Goal: Task Accomplishment & Management: Use online tool/utility

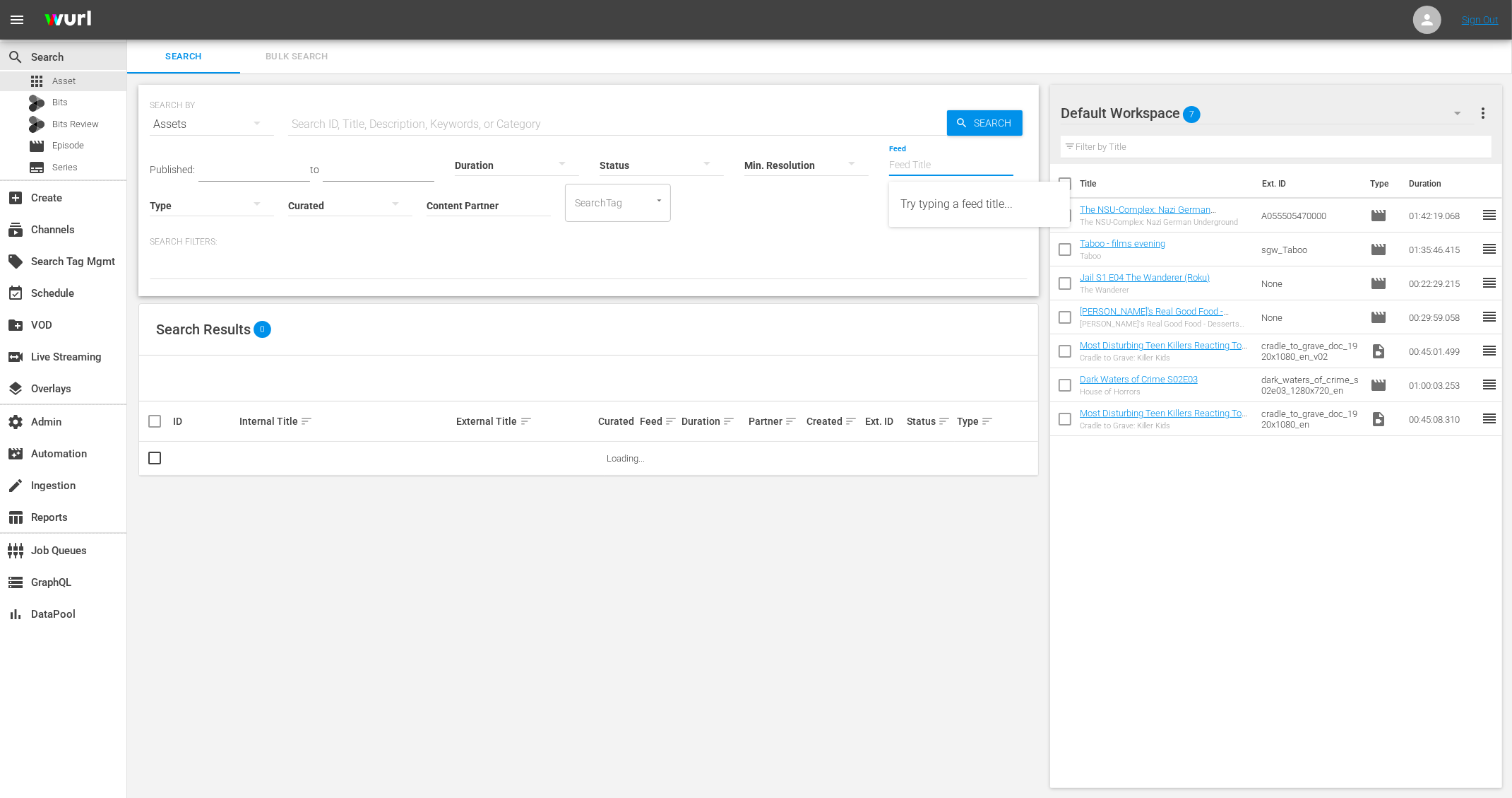
click at [926, 163] on input "Feed" at bounding box center [951, 166] width 124 height 51
paste input "NEW KPOP_SSTV_US_W35_2025 001"
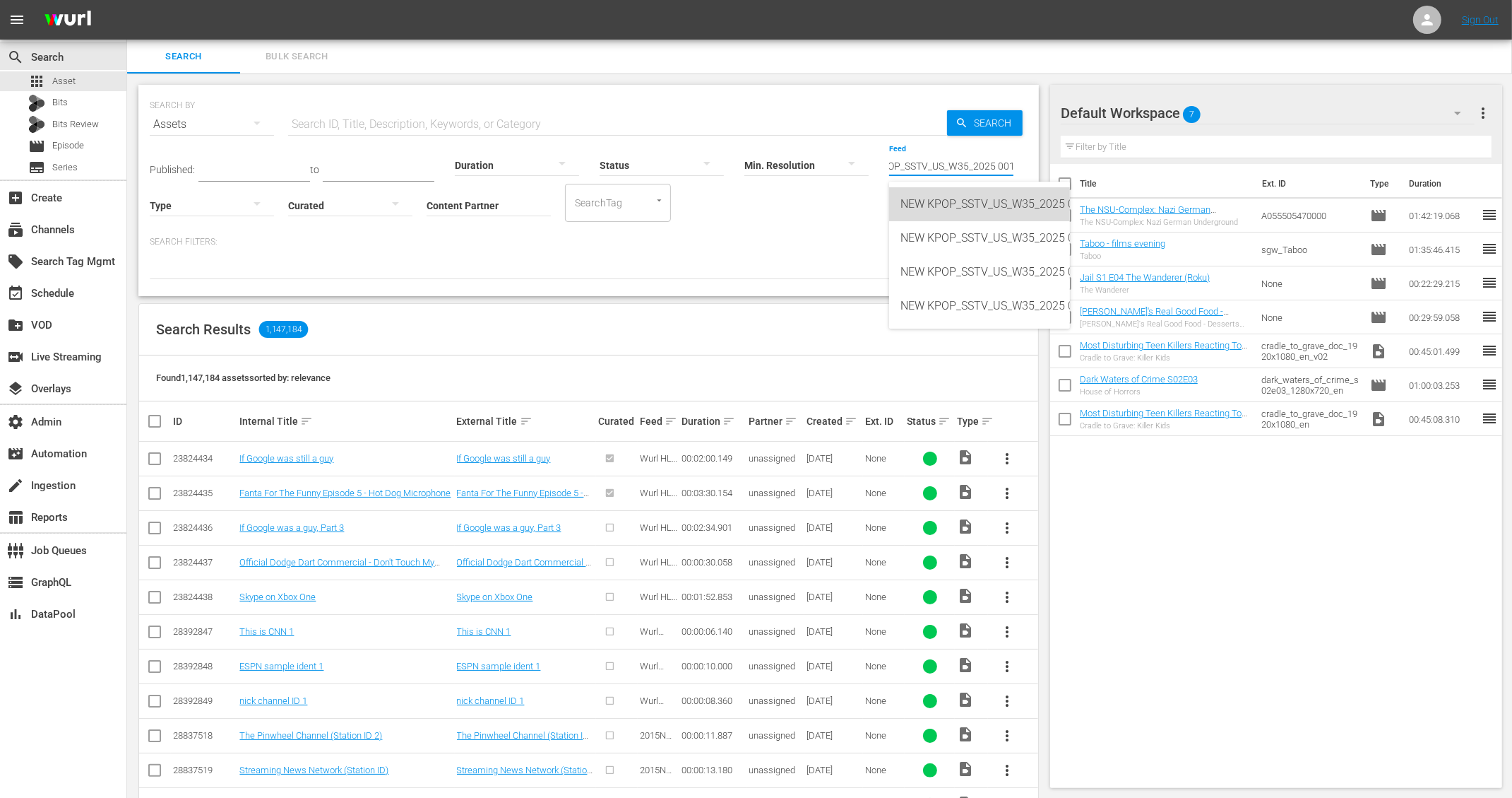
click at [971, 204] on div "NEW KPOP_SSTV_US_W35_2025 001 (432716)" at bounding box center [980, 205] width 158 height 34
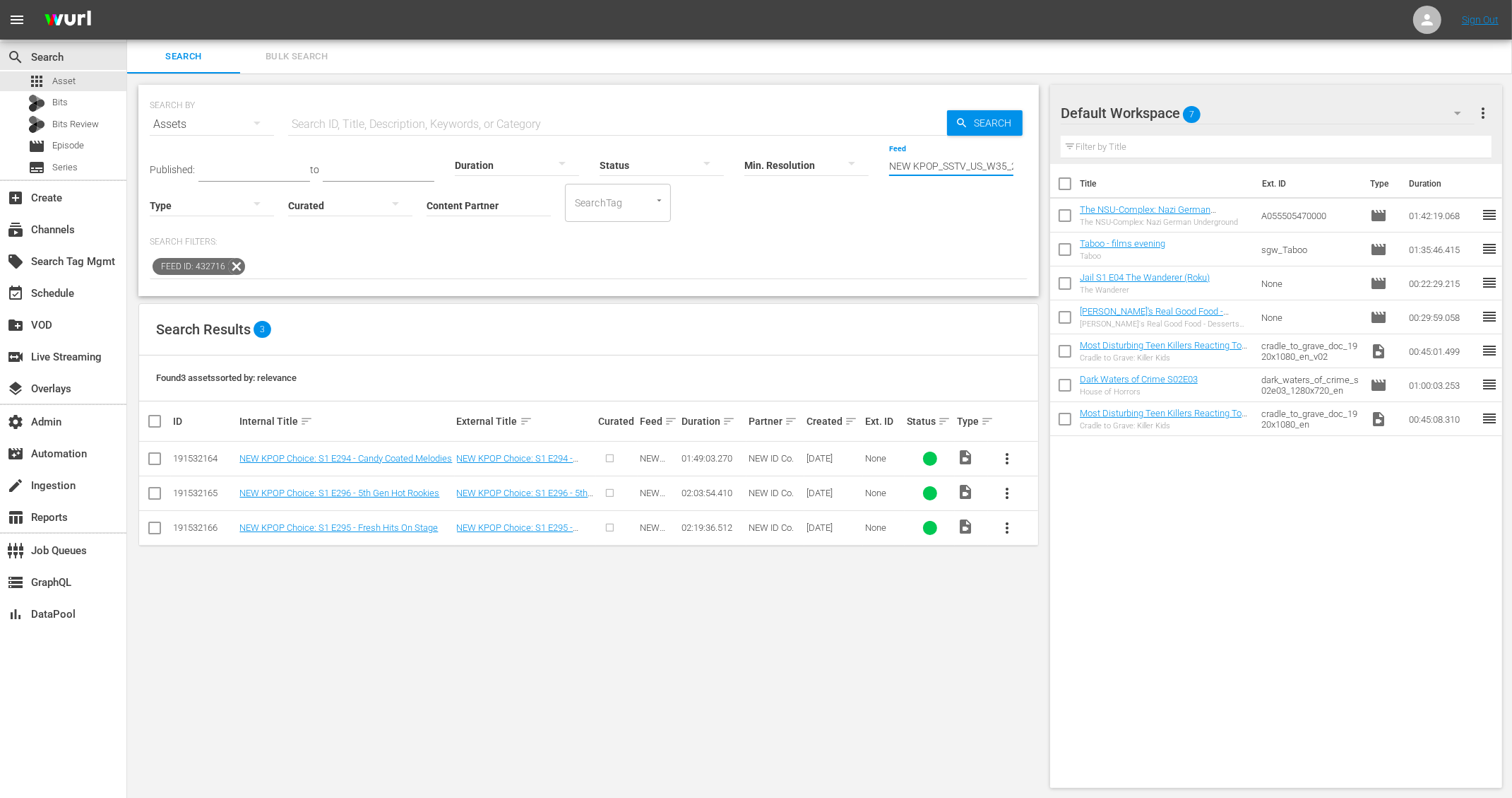
click at [927, 166] on input "NEW KPOP_SSTV_US_W35_2025 001 (432716)" at bounding box center [951, 166] width 124 height 51
click at [943, 166] on input "NEW KPOP_SSTV_US_W35_2025 001 (432716)" at bounding box center [951, 166] width 124 height 51
type input "v"
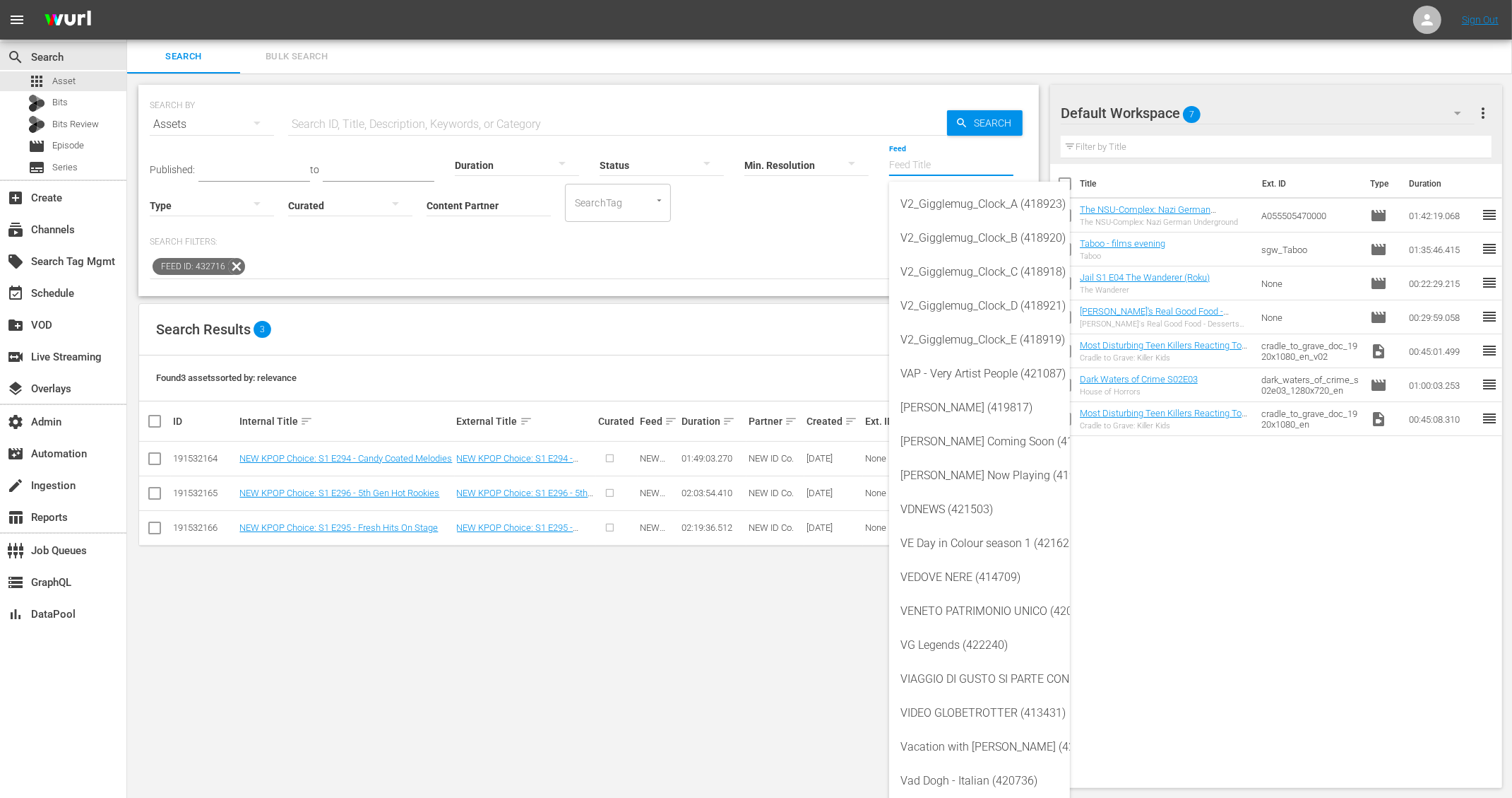
paste input "NEW KPOP_SSTV_US_W35_2025 001"
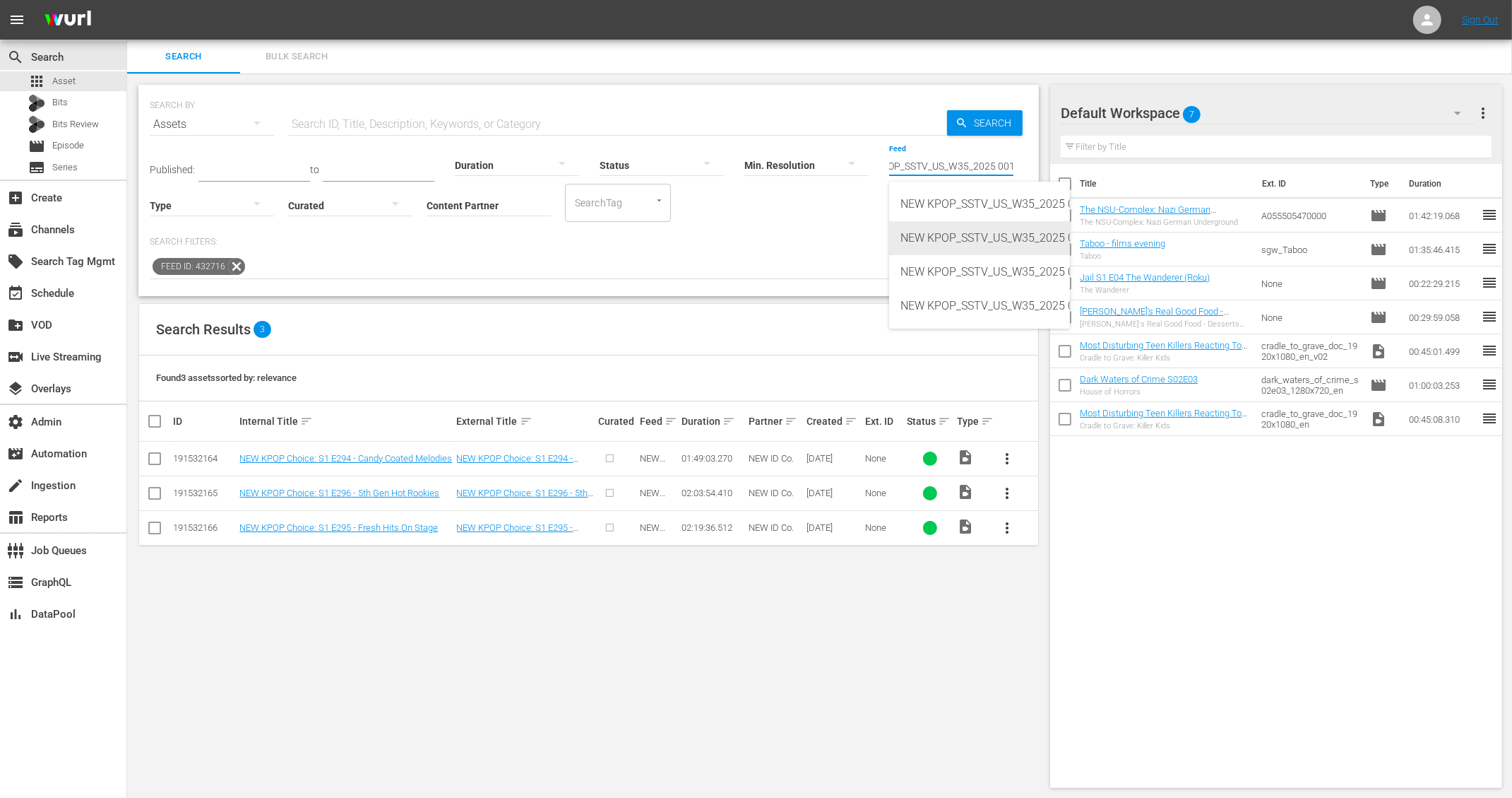
click at [983, 248] on div "NEW KPOP_SSTV_US_W35_2025 001 (432717)" at bounding box center [980, 238] width 158 height 34
type input "NEW KPOP_SSTV_US_W35_2025 001 (432717)"
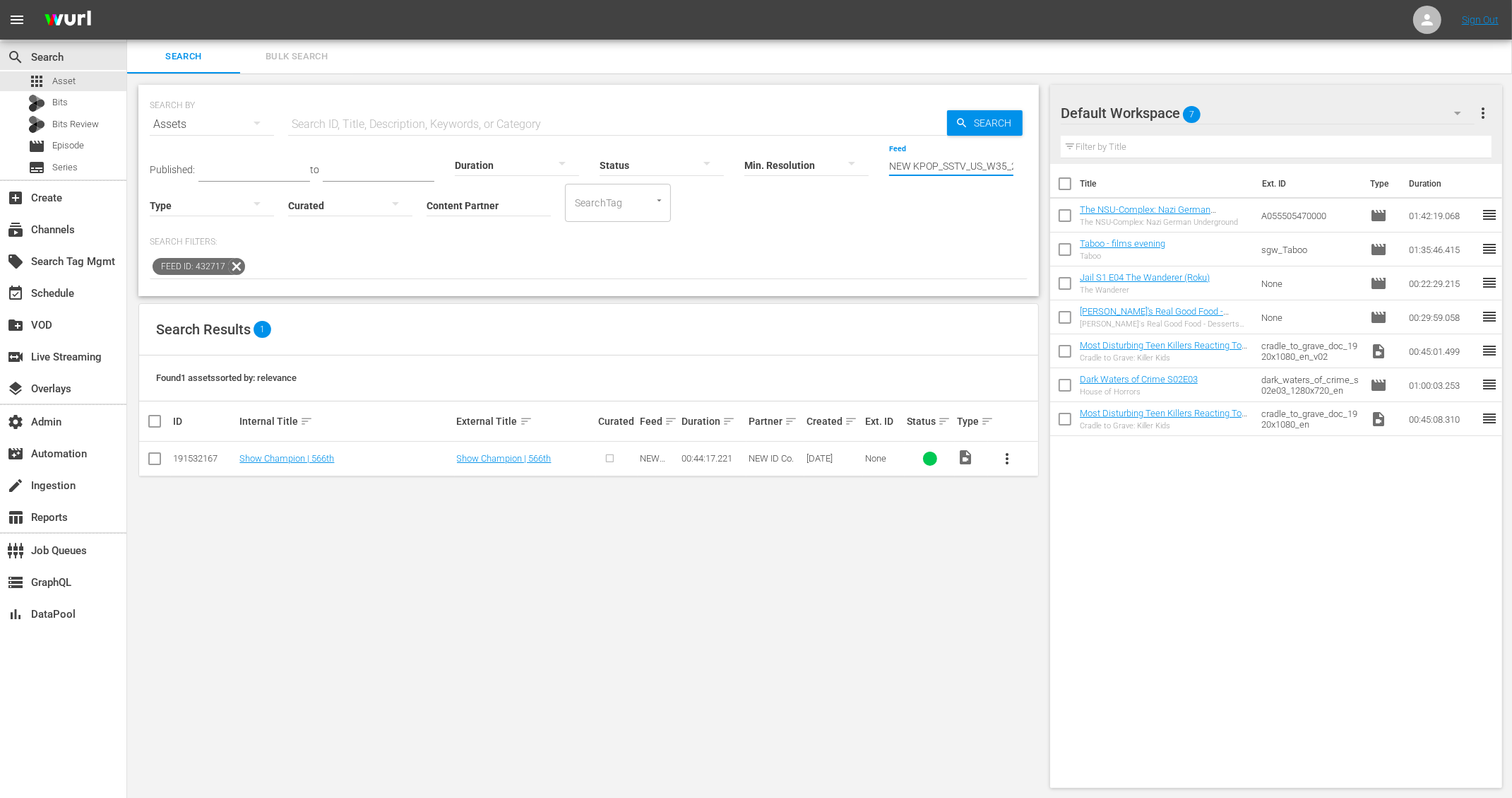
click at [965, 166] on input "NEW KPOP_SSTV_US_W35_2025 001 (432717)" at bounding box center [951, 166] width 124 height 51
paste input "NEW KPOP_SSTV_US_W35_2025 001"
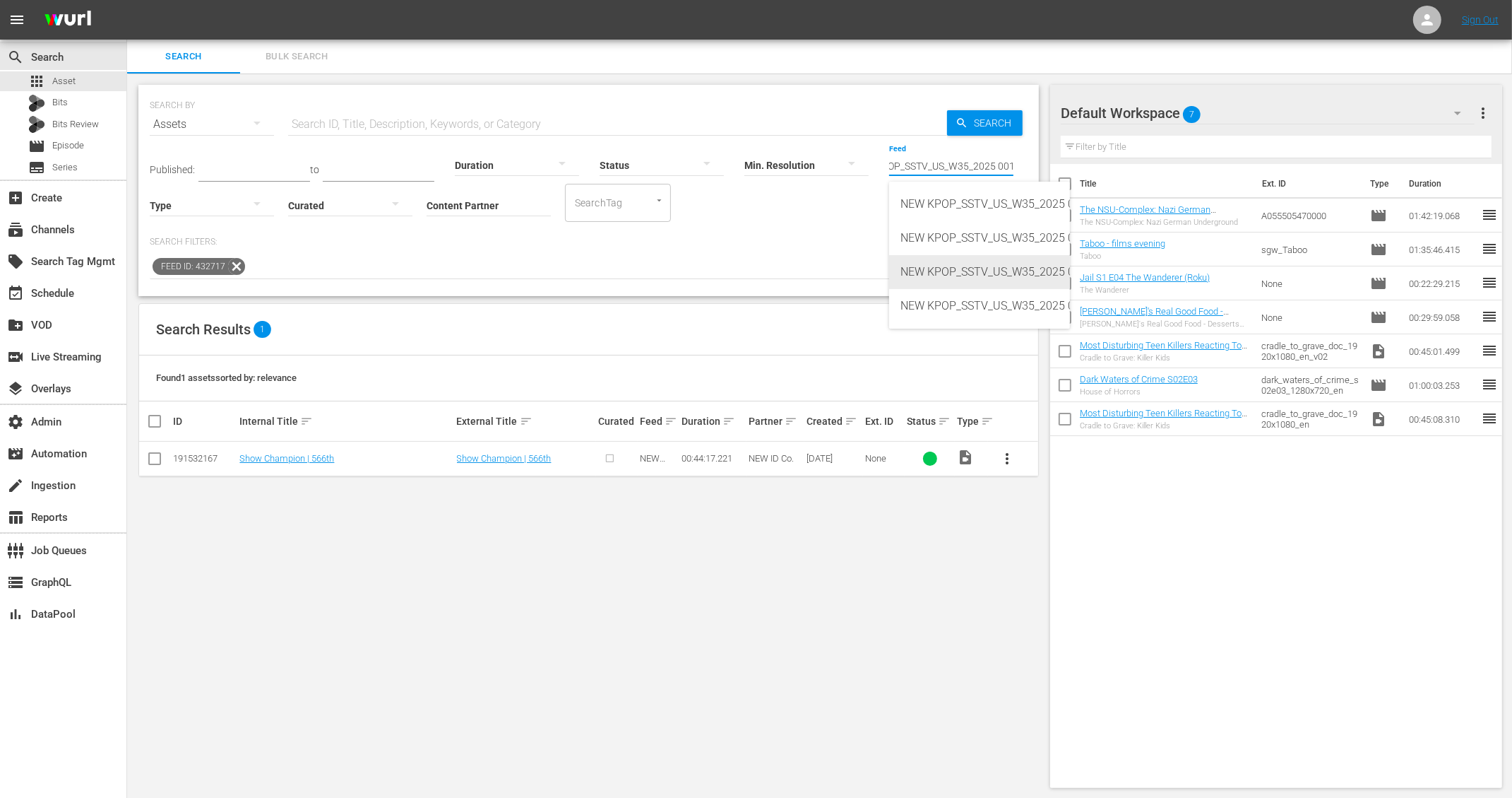
click at [956, 264] on div "NEW KPOP_SSTV_US_W35_2025 001 (432718)" at bounding box center [980, 272] width 158 height 34
type input "NEW KPOP_SSTV_US_W35_2025 001 (432718)"
click at [941, 162] on input "NEW KPOP_SSTV_US_W35_2025 001 (432718)" at bounding box center [951, 166] width 124 height 51
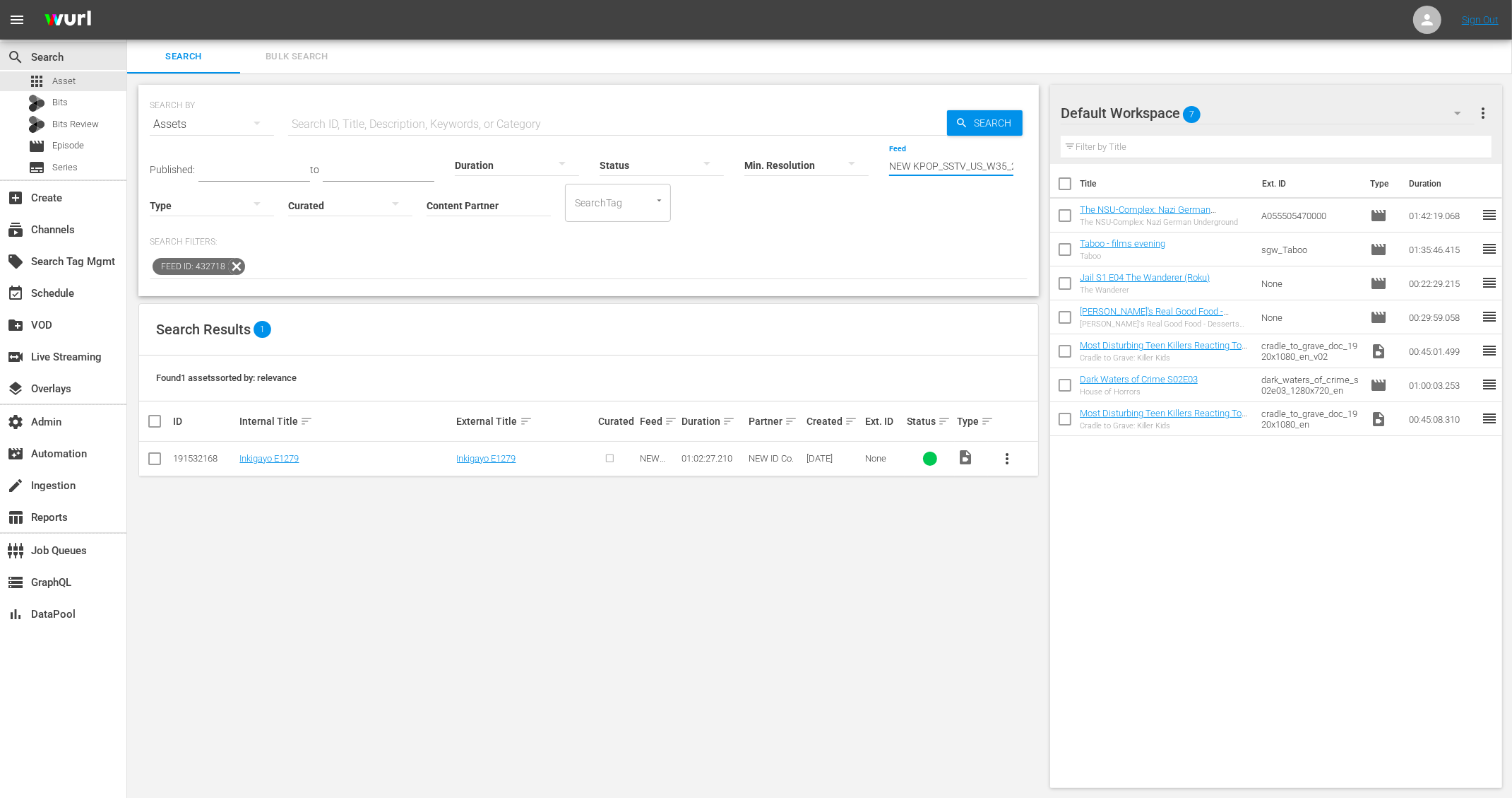
click at [941, 162] on input "NEW KPOP_SSTV_US_W35_2025 001 (432718)" at bounding box center [951, 166] width 124 height 51
paste input "NEW KPOP_SSTV_US_W35_2025 001"
click at [929, 304] on div "NEW KPOP_SSTV_US_W35_2025 001 (432719)" at bounding box center [980, 306] width 158 height 34
type input "NEW KPOP_SSTV_US_W35_2025 001 (432719)"
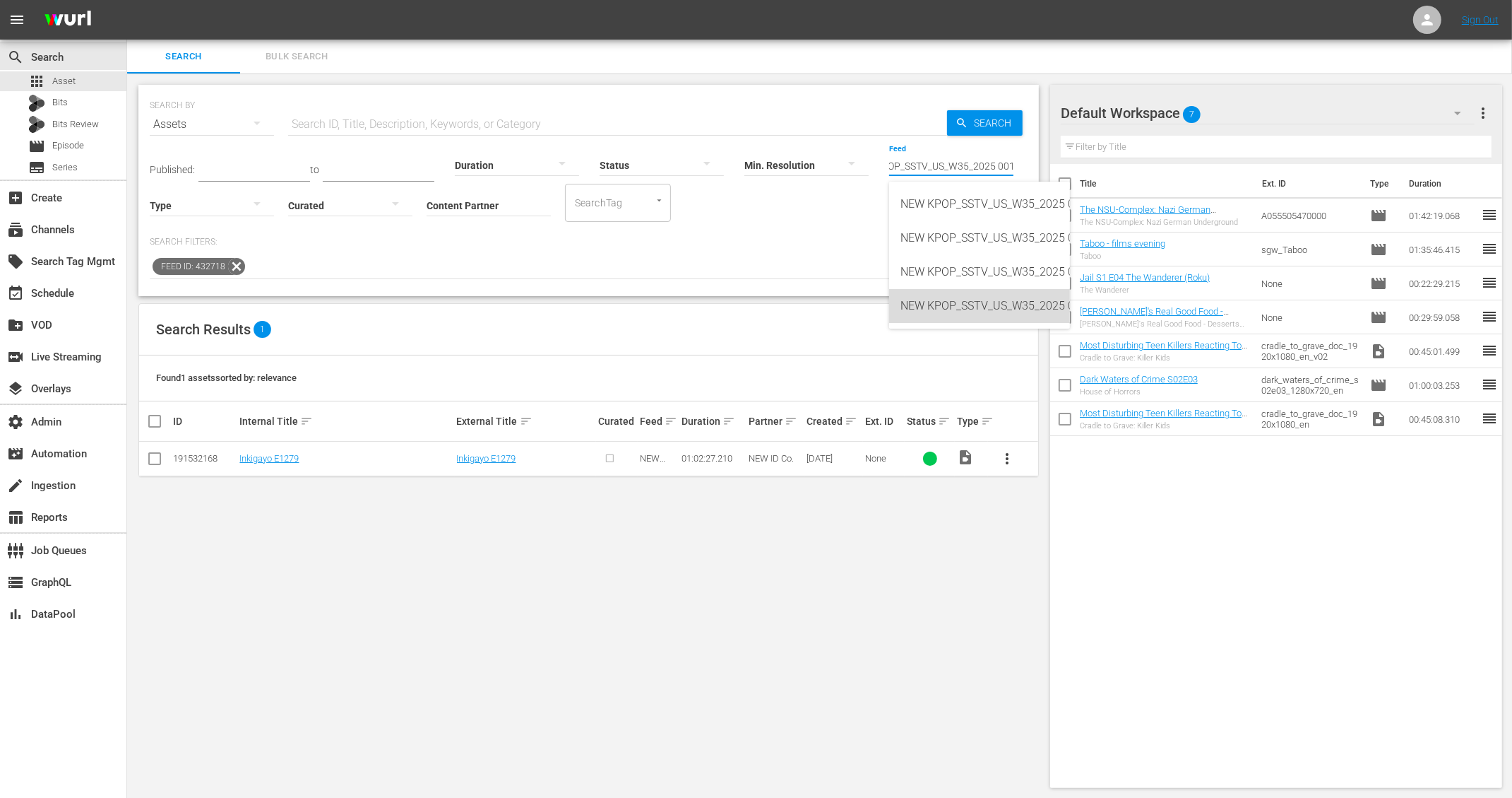
scroll to position [0, 0]
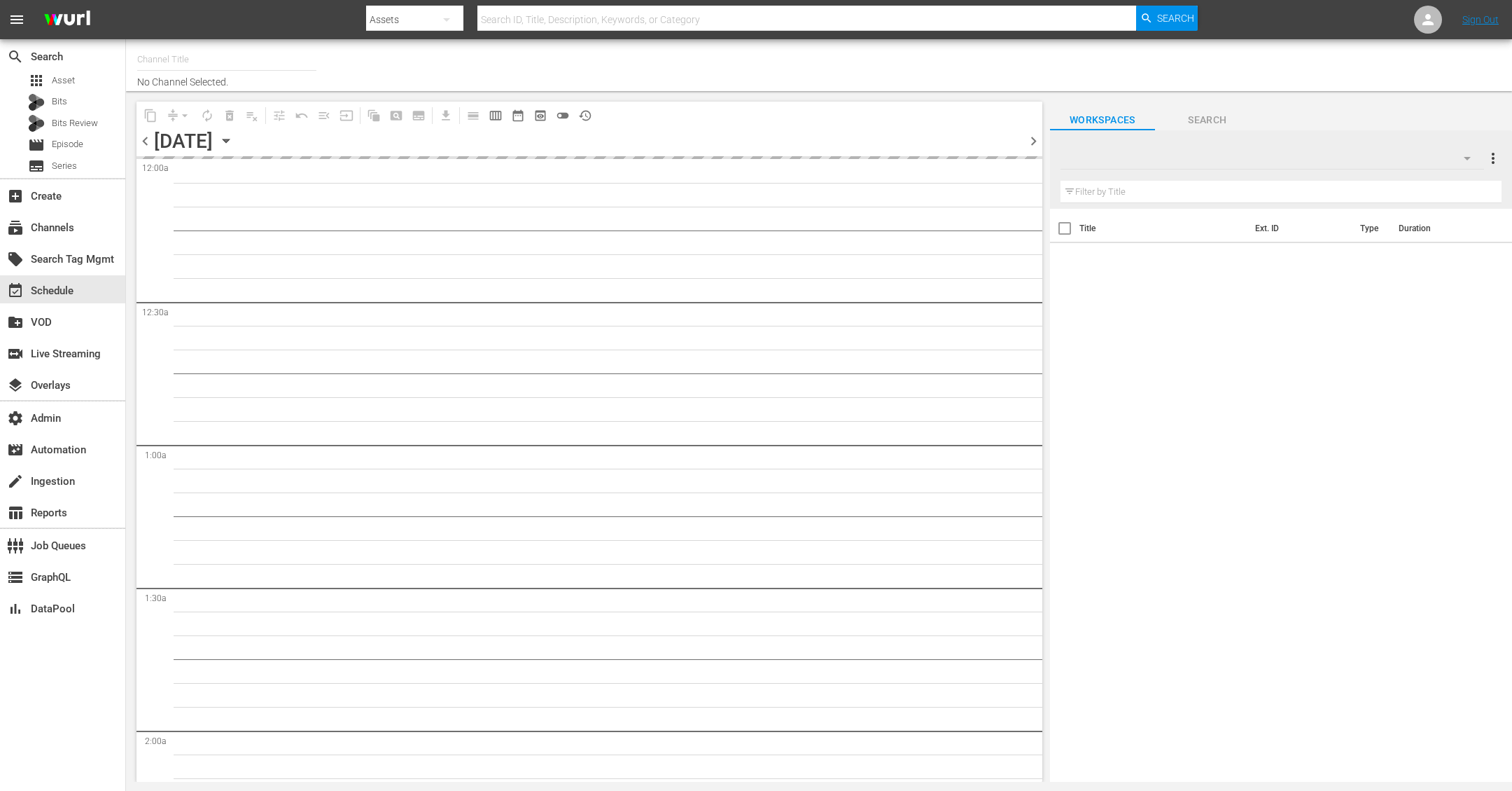
type input "Nosey (319)"
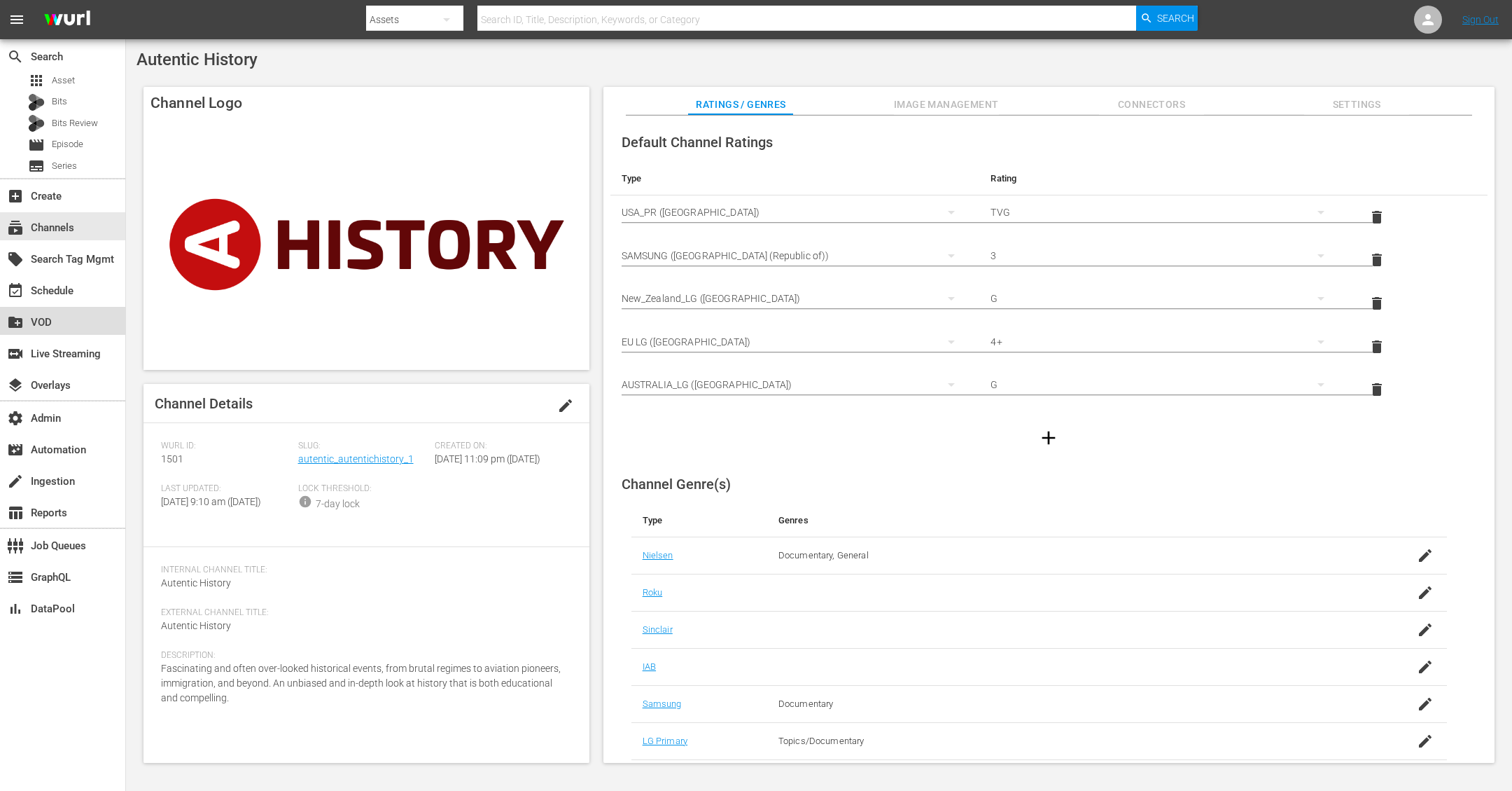
click at [60, 320] on div "create_new_folder VOD" at bounding box center [39, 320] width 78 height 13
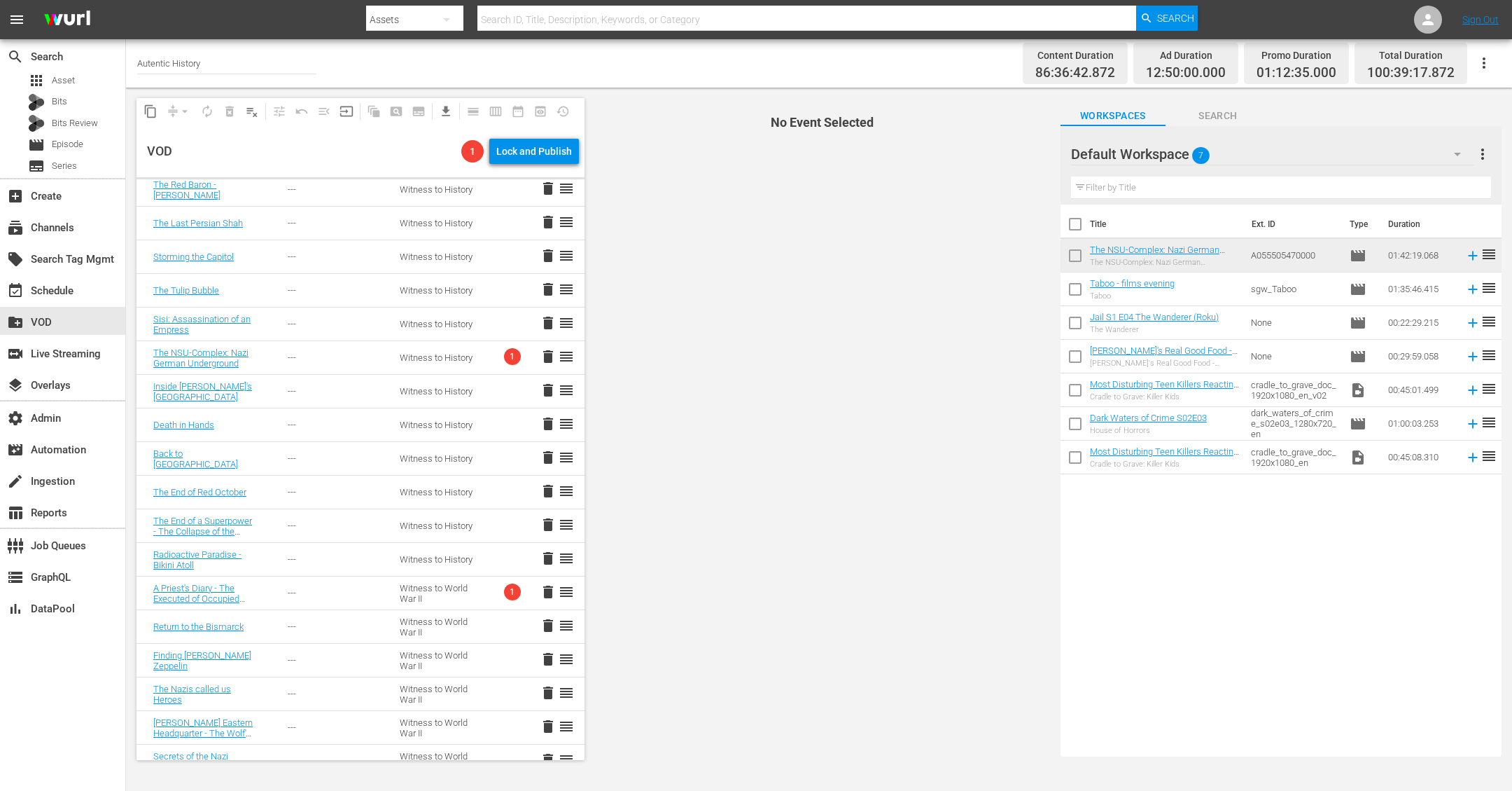
scroll to position [1157, 0]
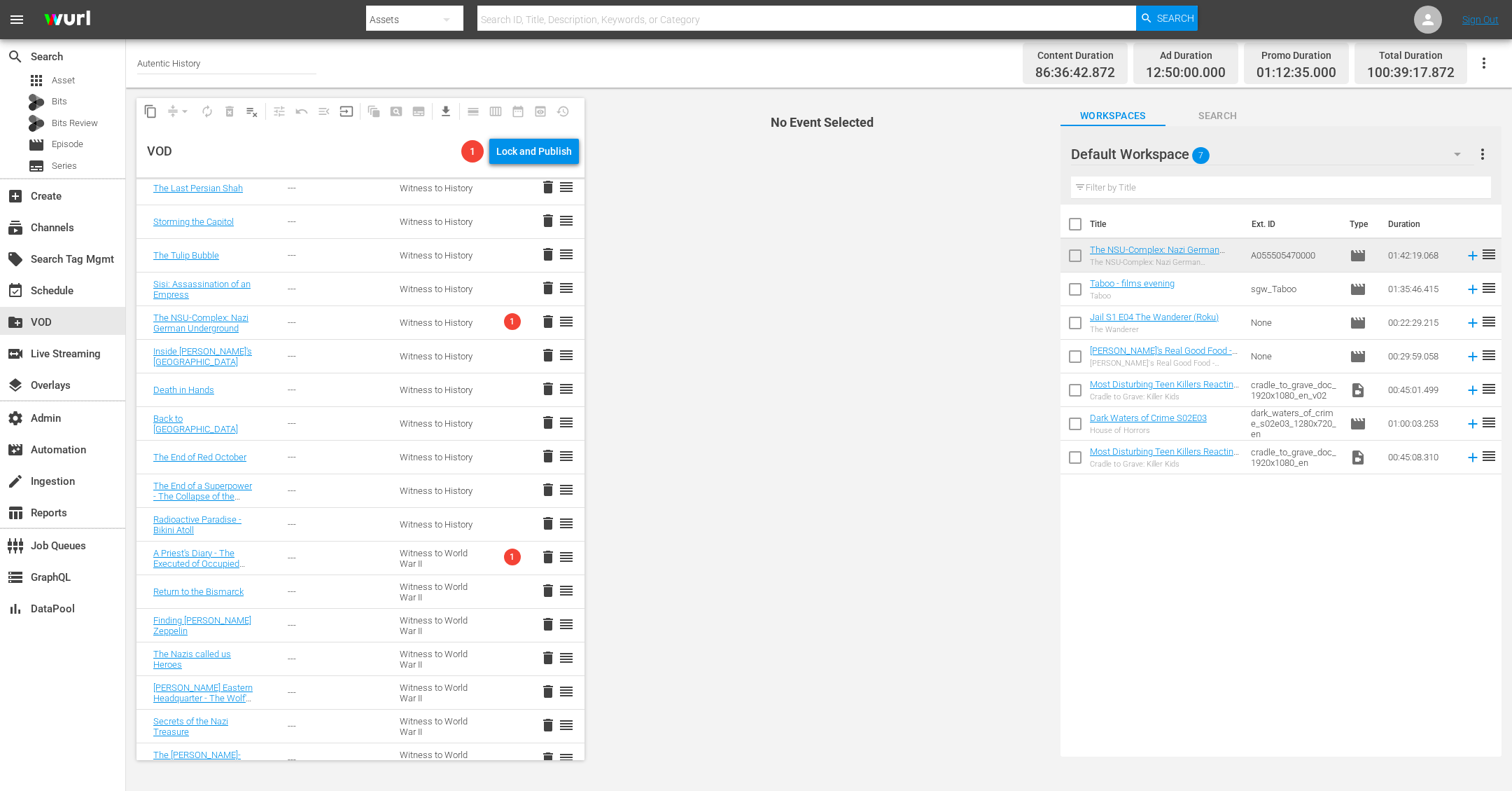
click at [697, 384] on span "No Event Selected" at bounding box center [819, 429] width 462 height 683
click at [467, 317] on td "Witness to History" at bounding box center [438, 323] width 112 height 34
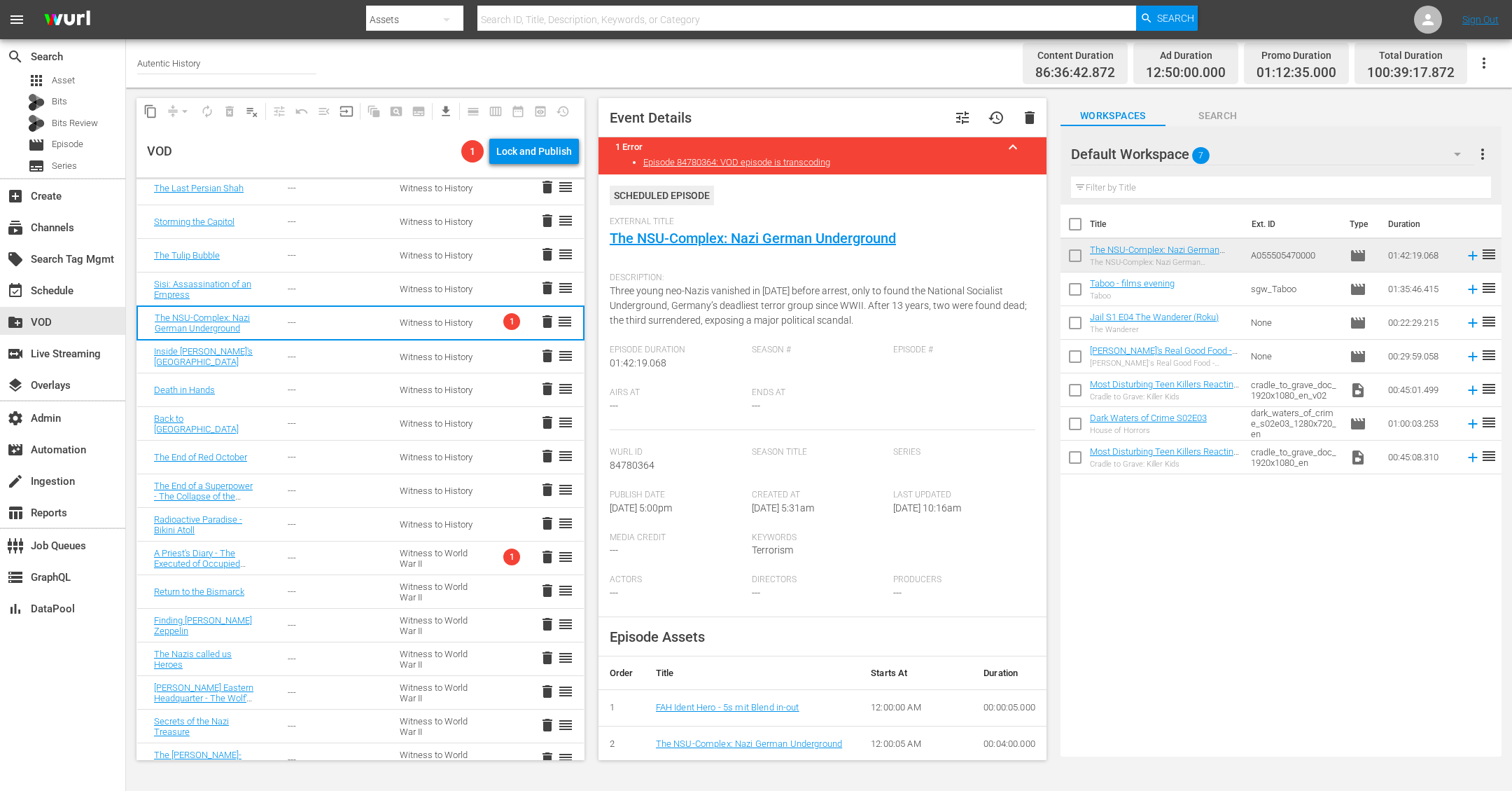
click at [423, 550] on div "Witness to World War II" at bounding box center [438, 558] width 78 height 21
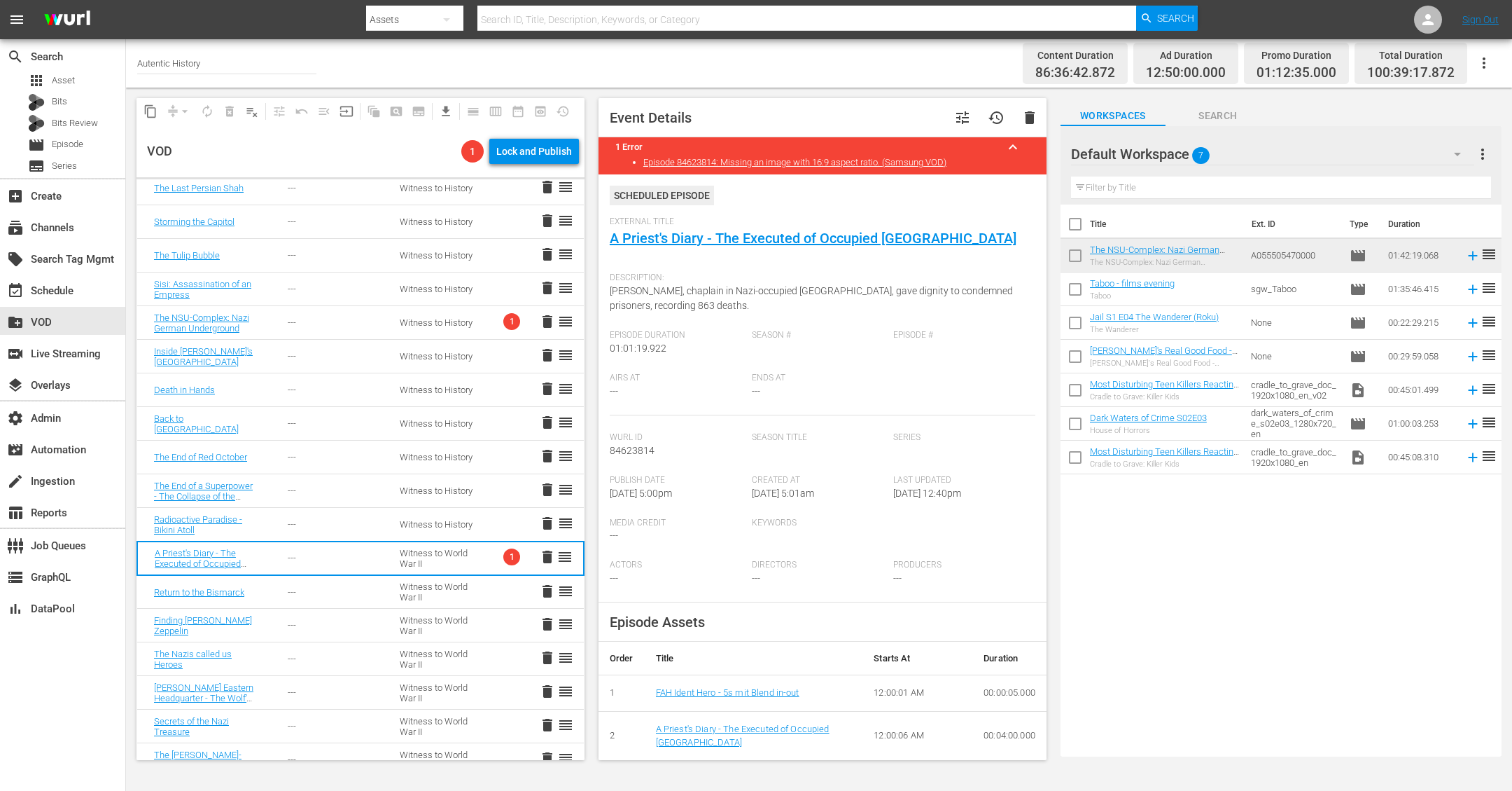
click at [457, 317] on td "Witness to History" at bounding box center [438, 323] width 111 height 34
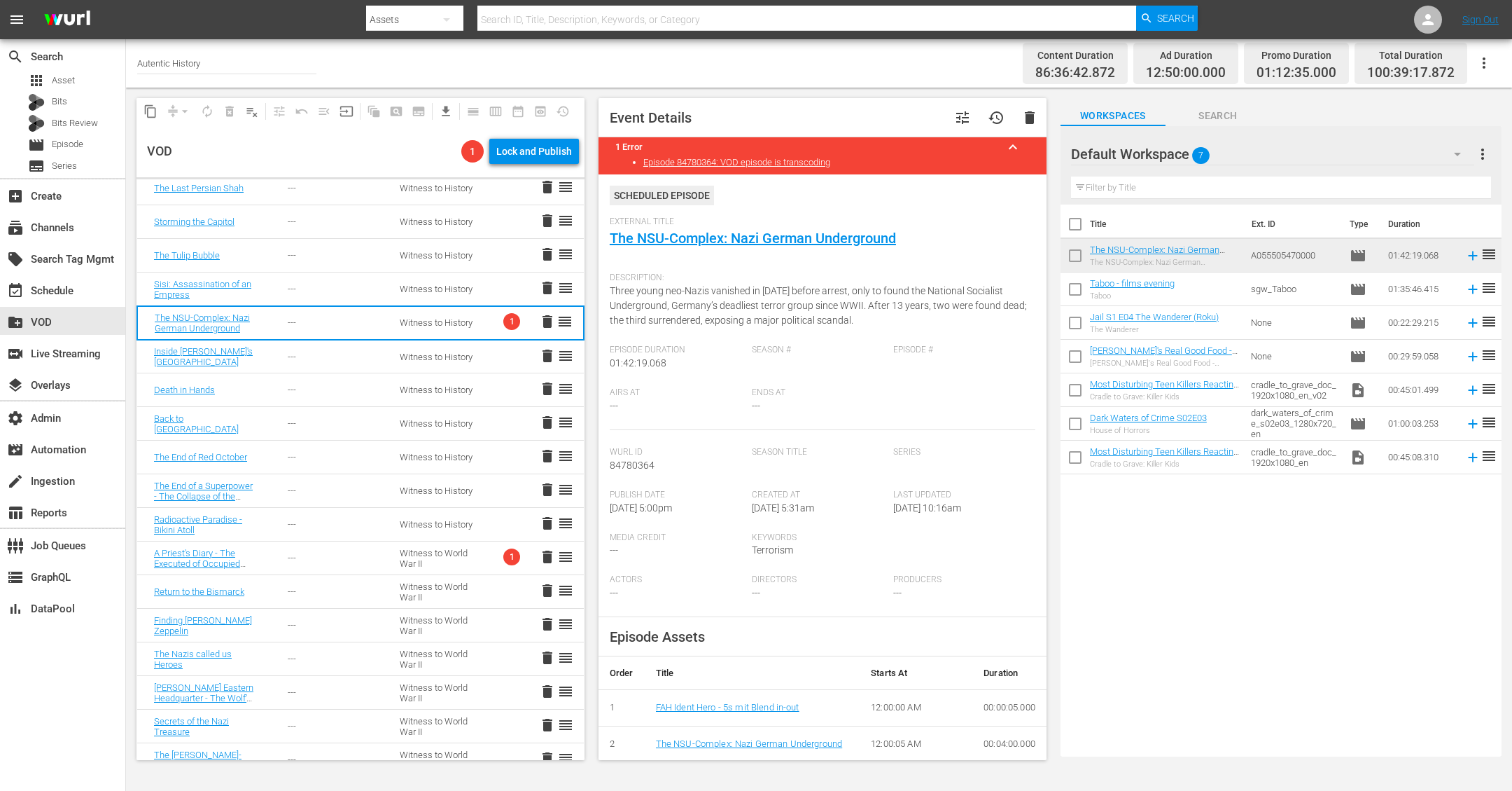
click at [434, 550] on div "Witness to World War II" at bounding box center [438, 558] width 78 height 21
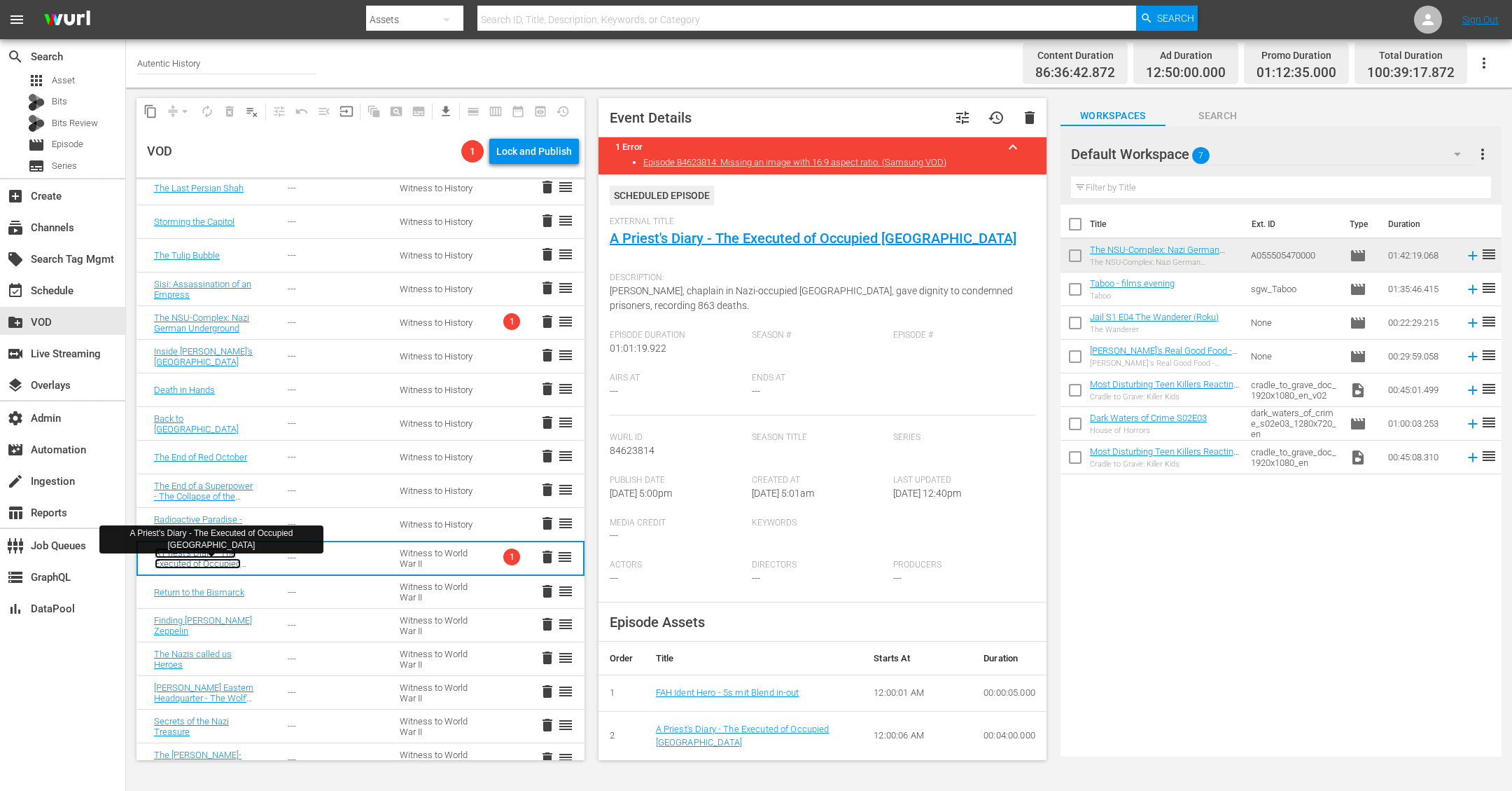
click at [199, 563] on link "A Priest's Diary - The Executed of Occupied Paris" at bounding box center [197, 563] width 86 height 31
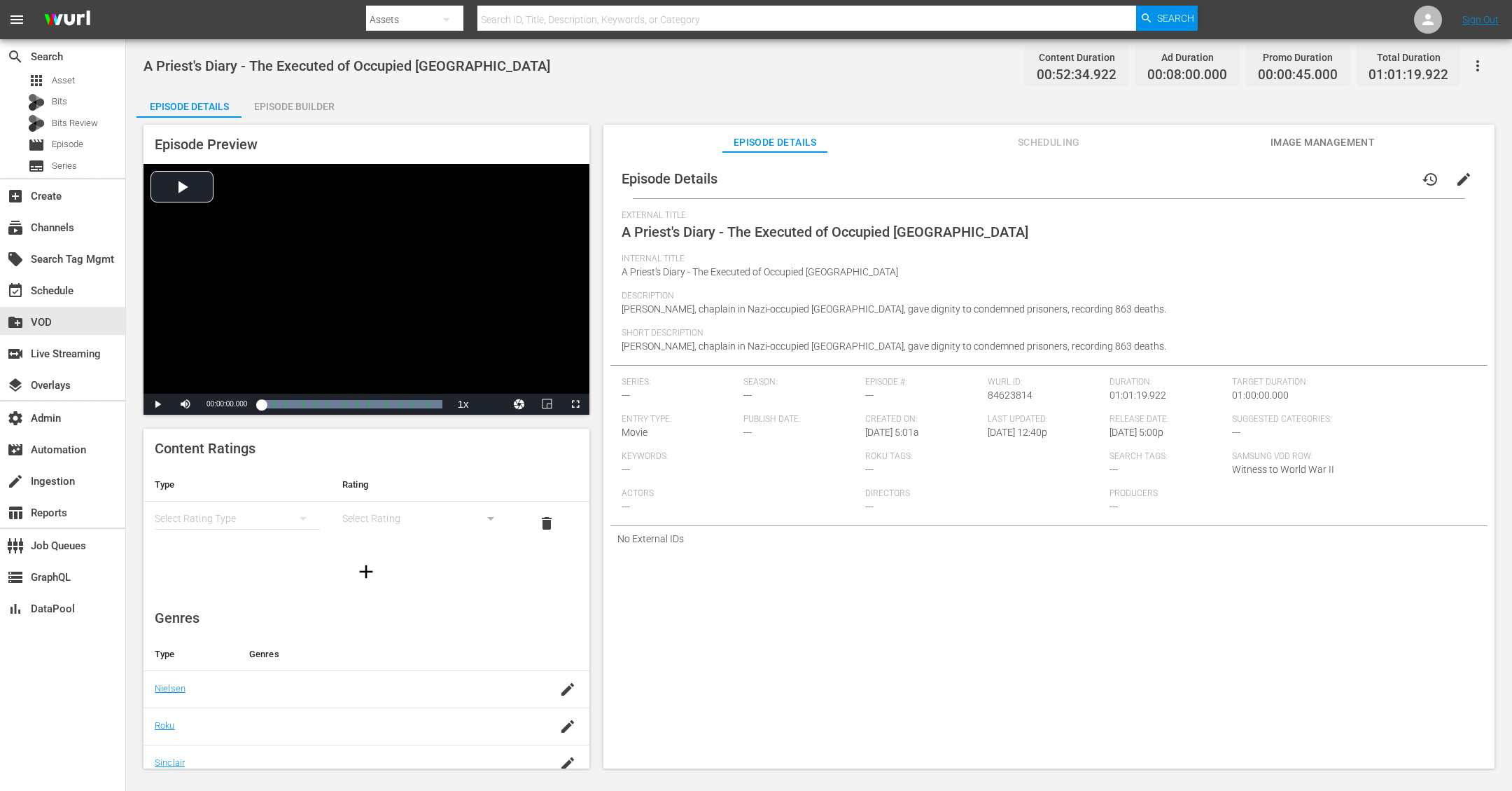
click at [270, 111] on div "Episode Builder" at bounding box center [294, 106] width 105 height 34
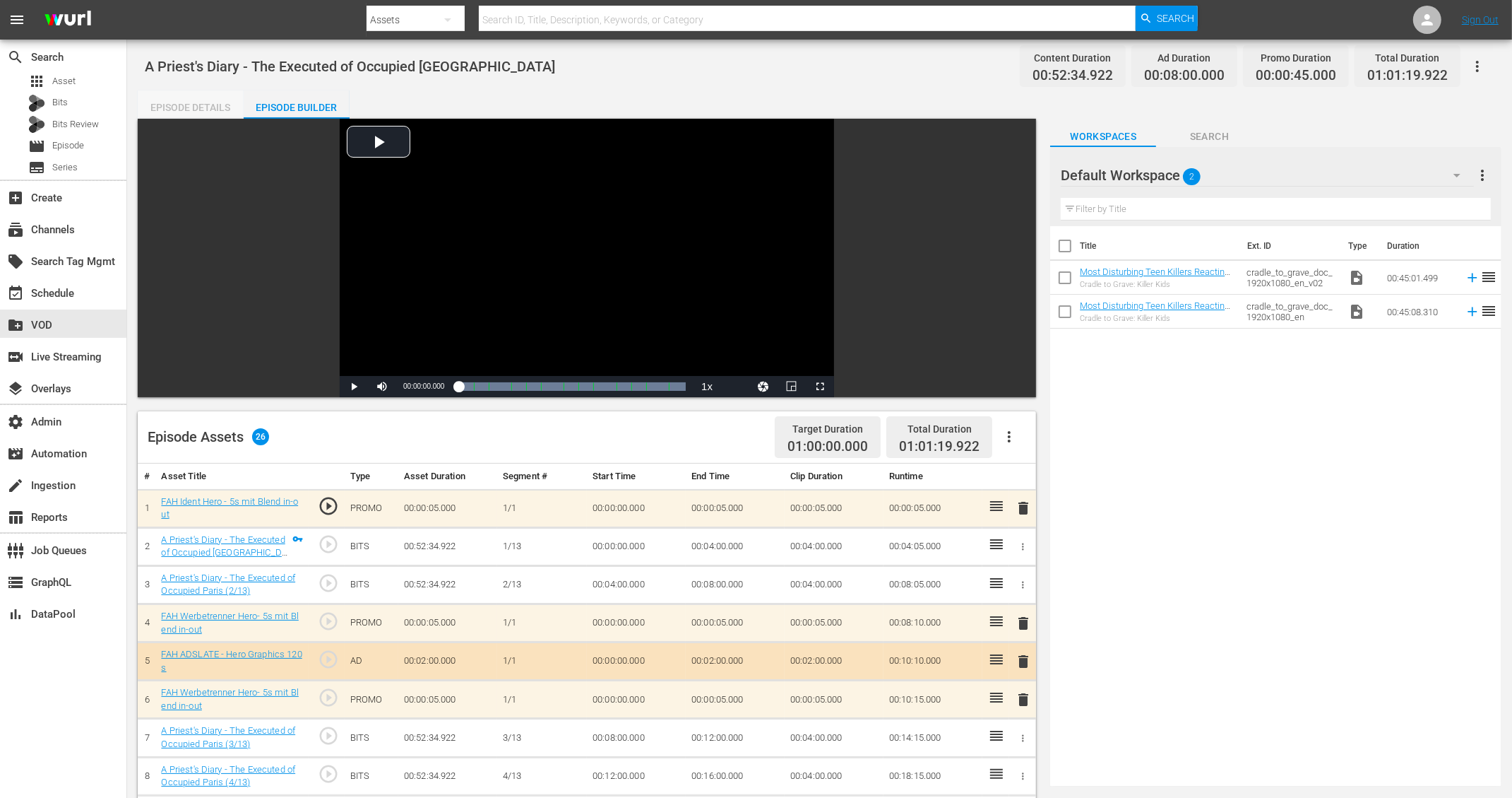
click at [220, 102] on div "Episode Details" at bounding box center [191, 107] width 106 height 34
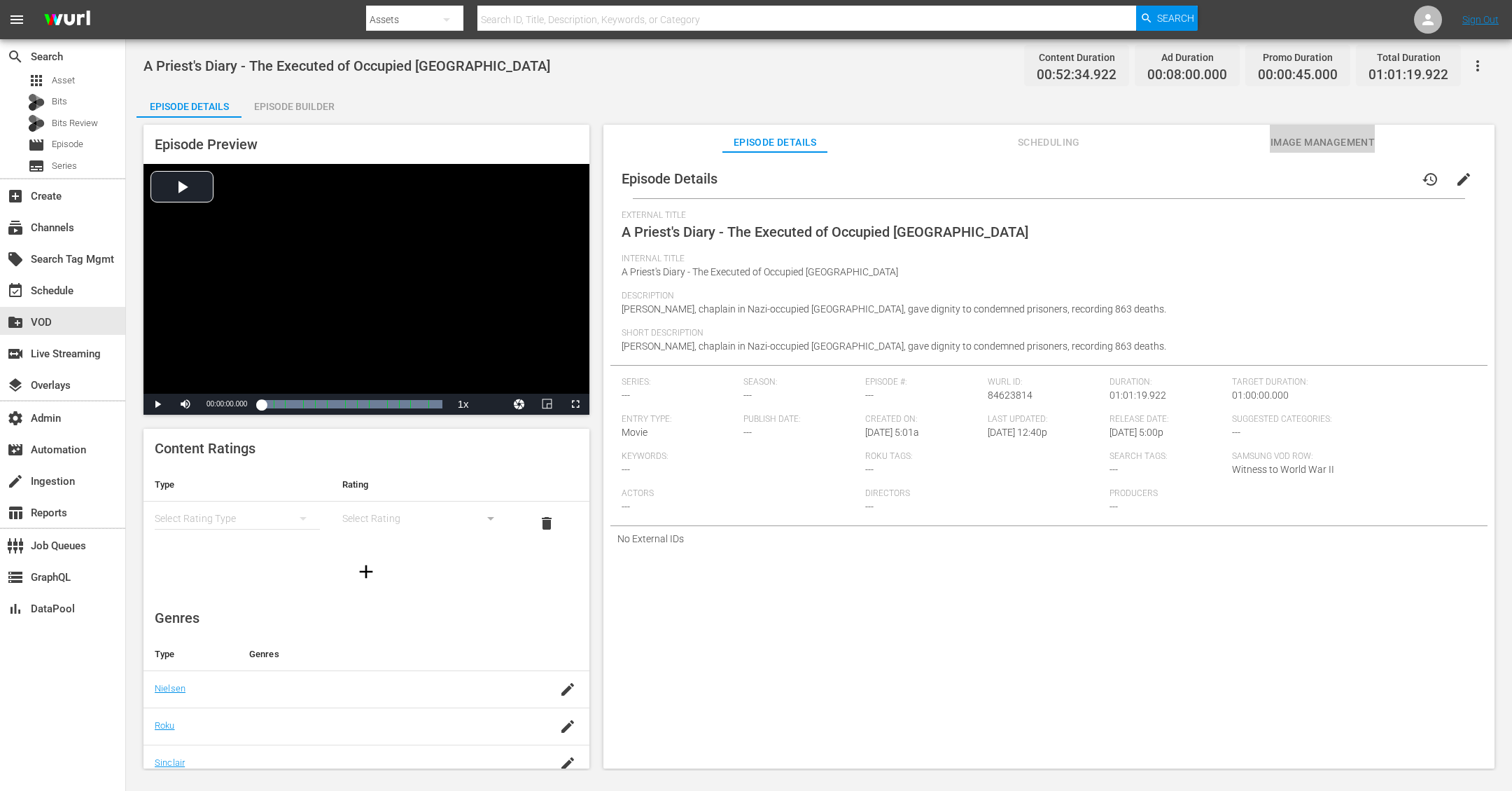
click at [1333, 142] on span "Image Management" at bounding box center [1322, 142] width 105 height 18
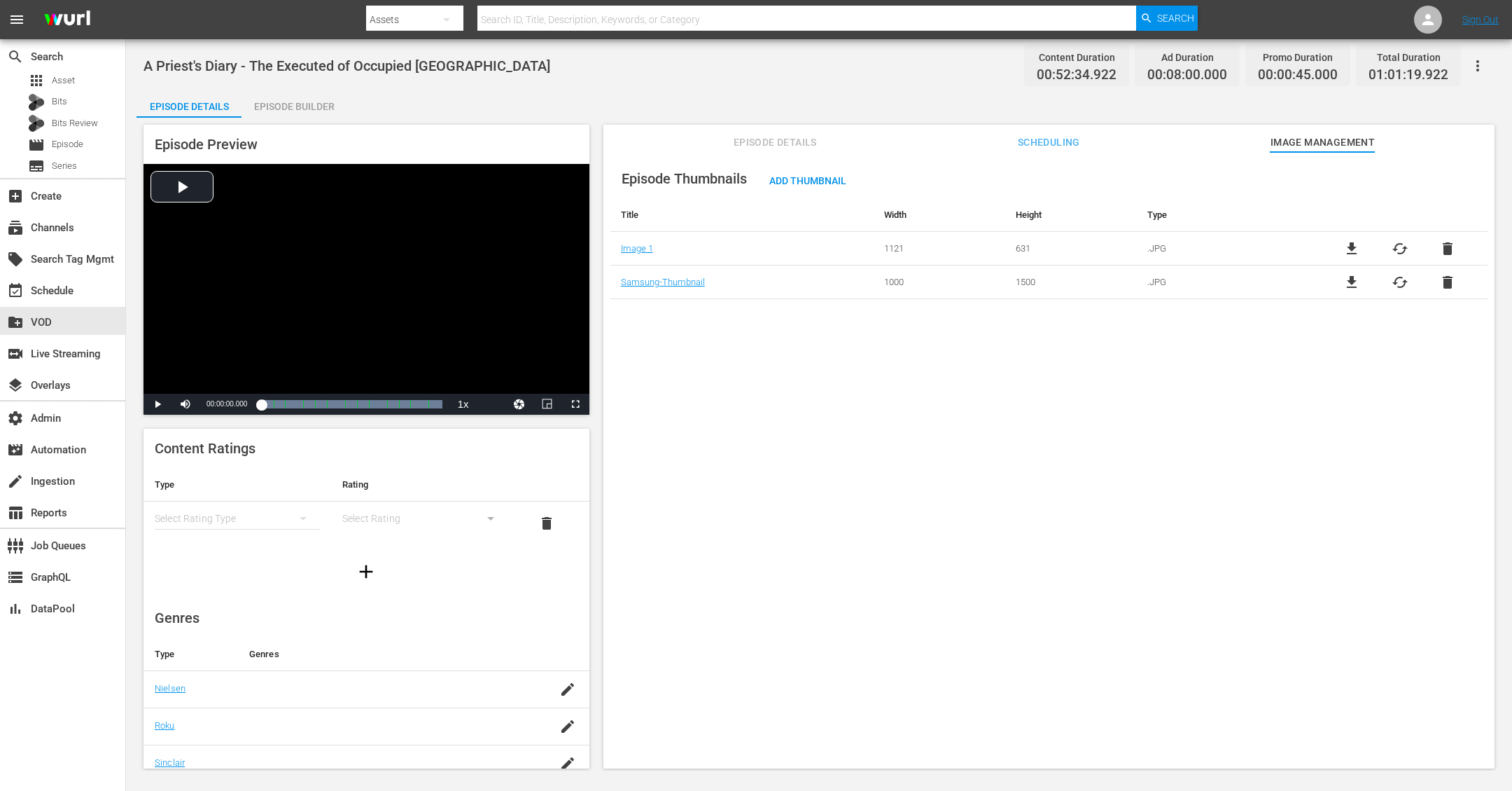
click at [289, 61] on span "A Priest's Diary - The Executed of Occupied Paris" at bounding box center [347, 65] width 407 height 17
copy span "A Priest's Diary - The Executed of Occupied Paris"
click at [864, 480] on div "Episode Thumbnails Add Thumbnail Title Width Height Type Image 1 1121 631 .JPG …" at bounding box center [1049, 467] width 891 height 629
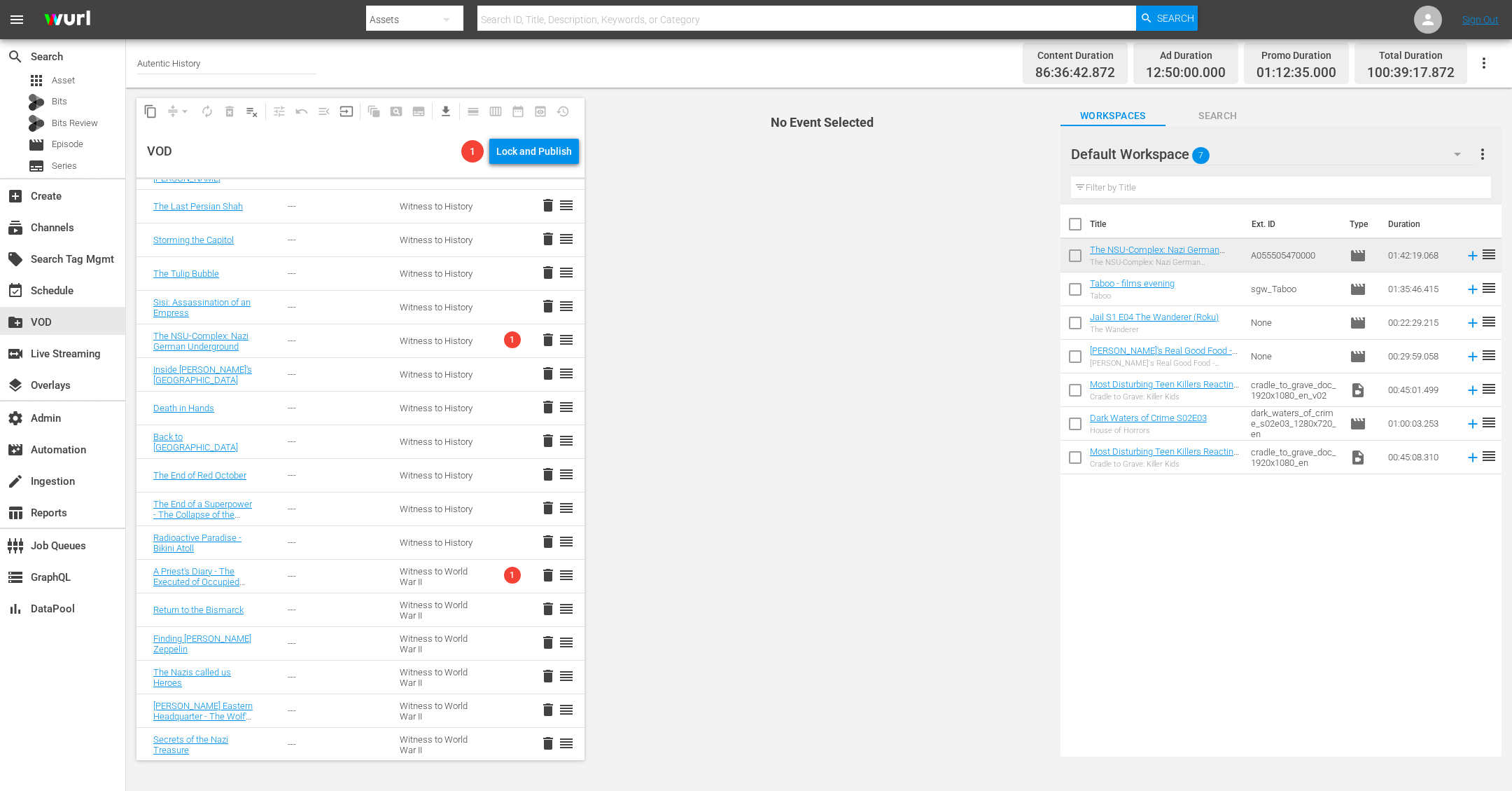
scroll to position [1257, 0]
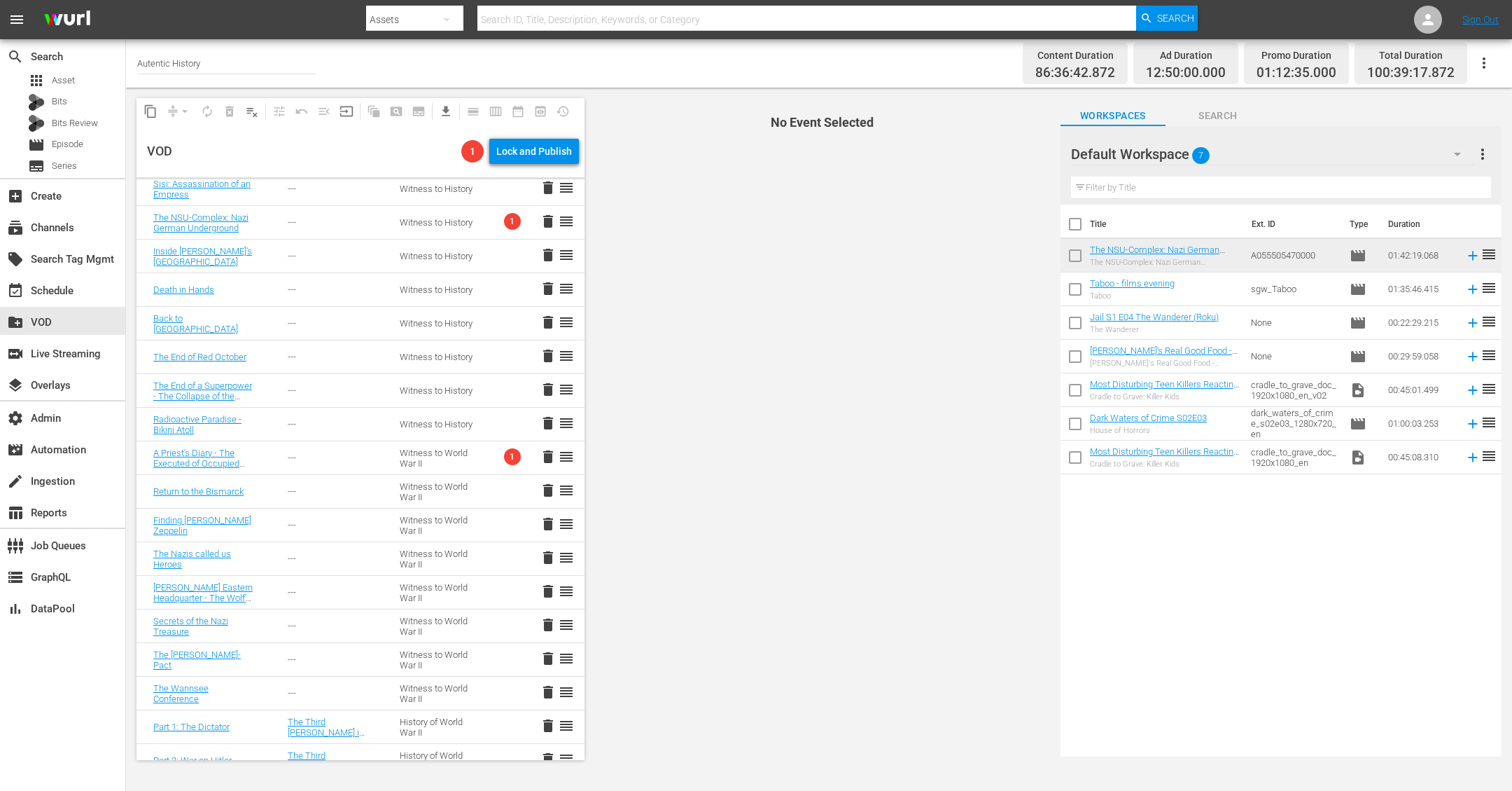
click at [250, 465] on td "A Priest's Diary - The Executed of Occupied Paris" at bounding box center [203, 458] width 134 height 34
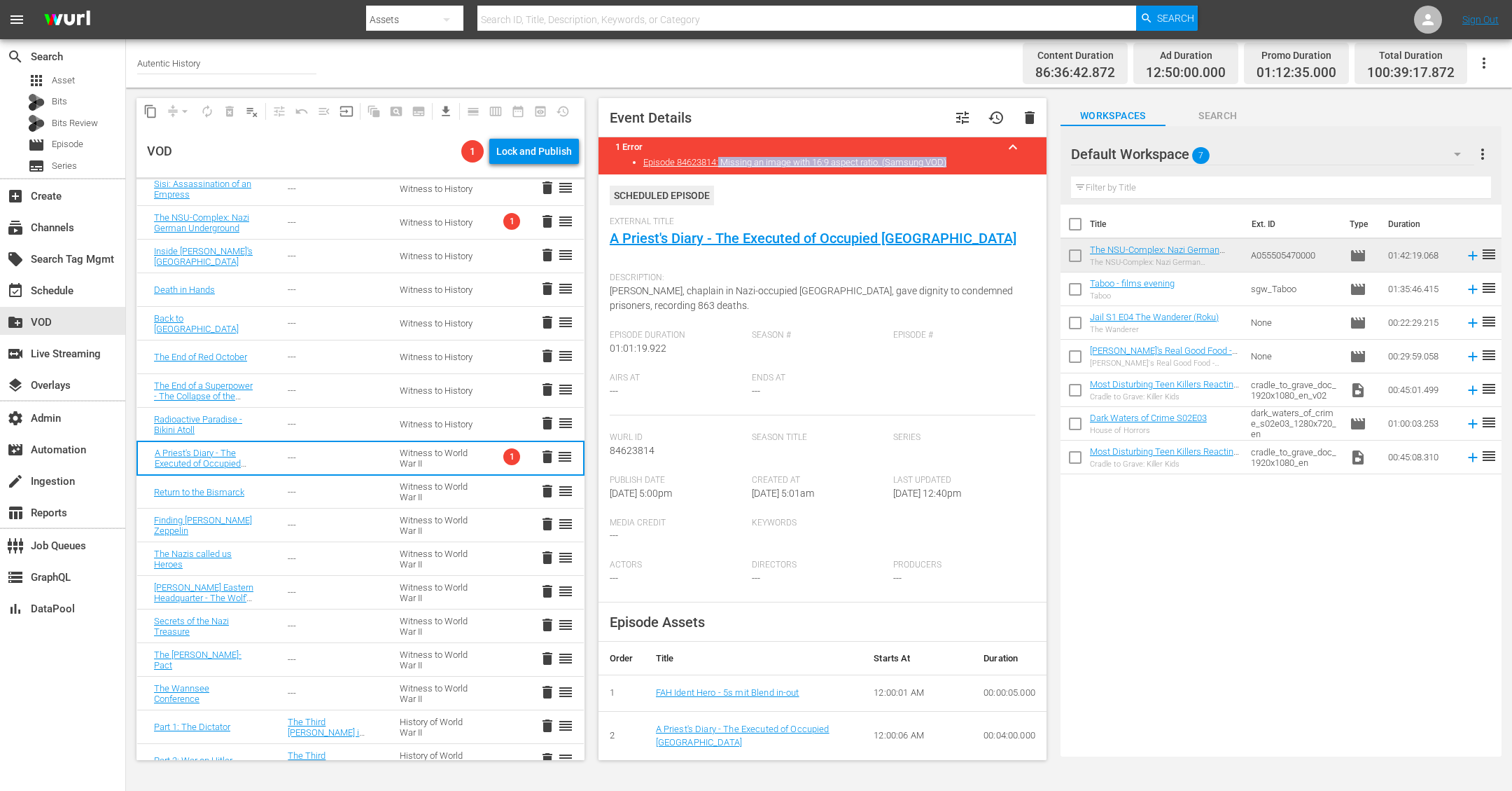
drag, startPoint x: 971, startPoint y: 164, endPoint x: 721, endPoint y: 160, distance: 250.0
click at [721, 160] on li "Episode 84623814: Missing an image with 16:9 aspect ratio. (Samsung VOD)" at bounding box center [836, 162] width 386 height 10
copy link "Missing an image with 16:9 aspect ratio. (Samsung VOD)"
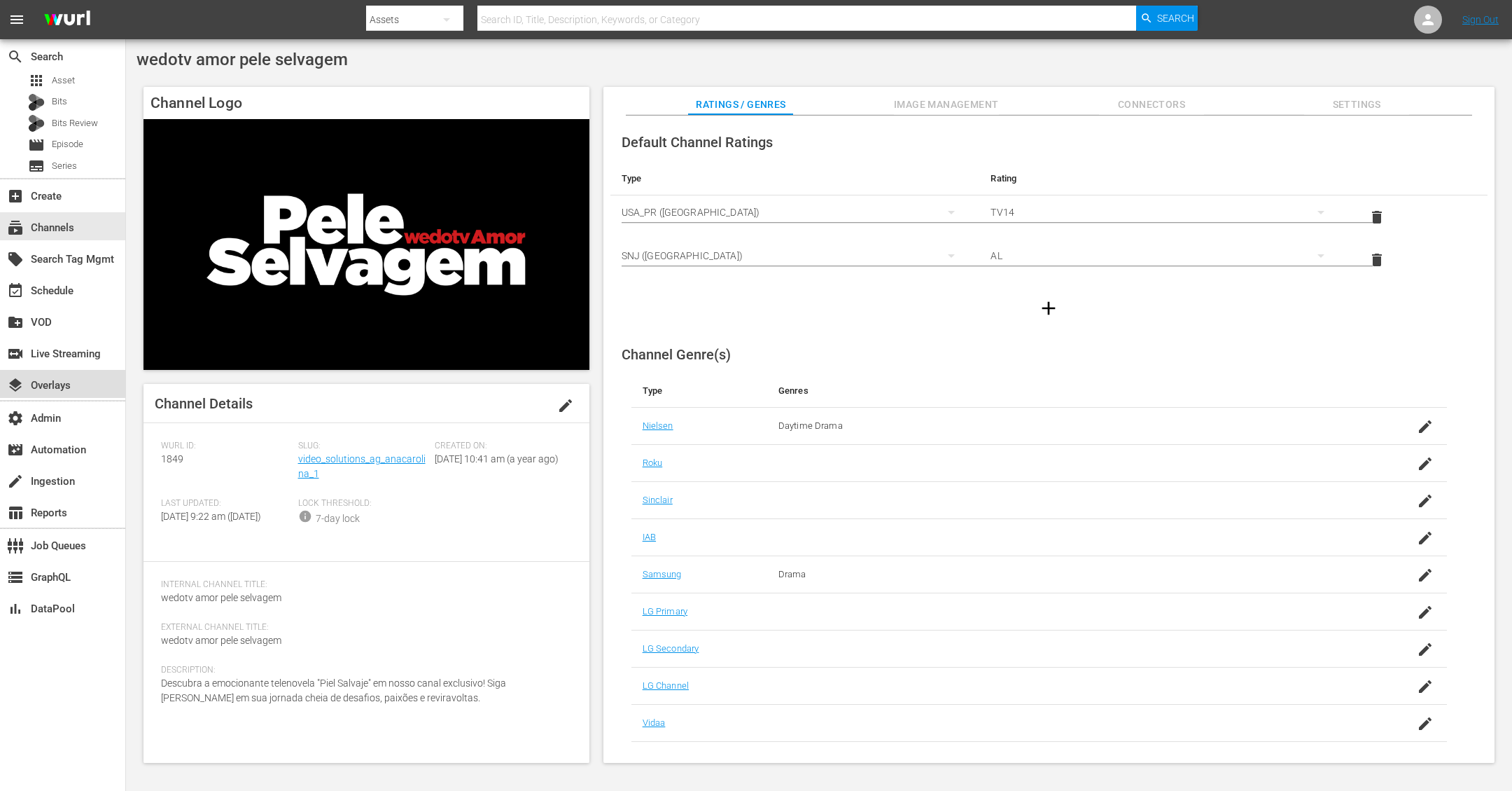
click at [61, 384] on div "layers Overlays" at bounding box center [39, 383] width 78 height 13
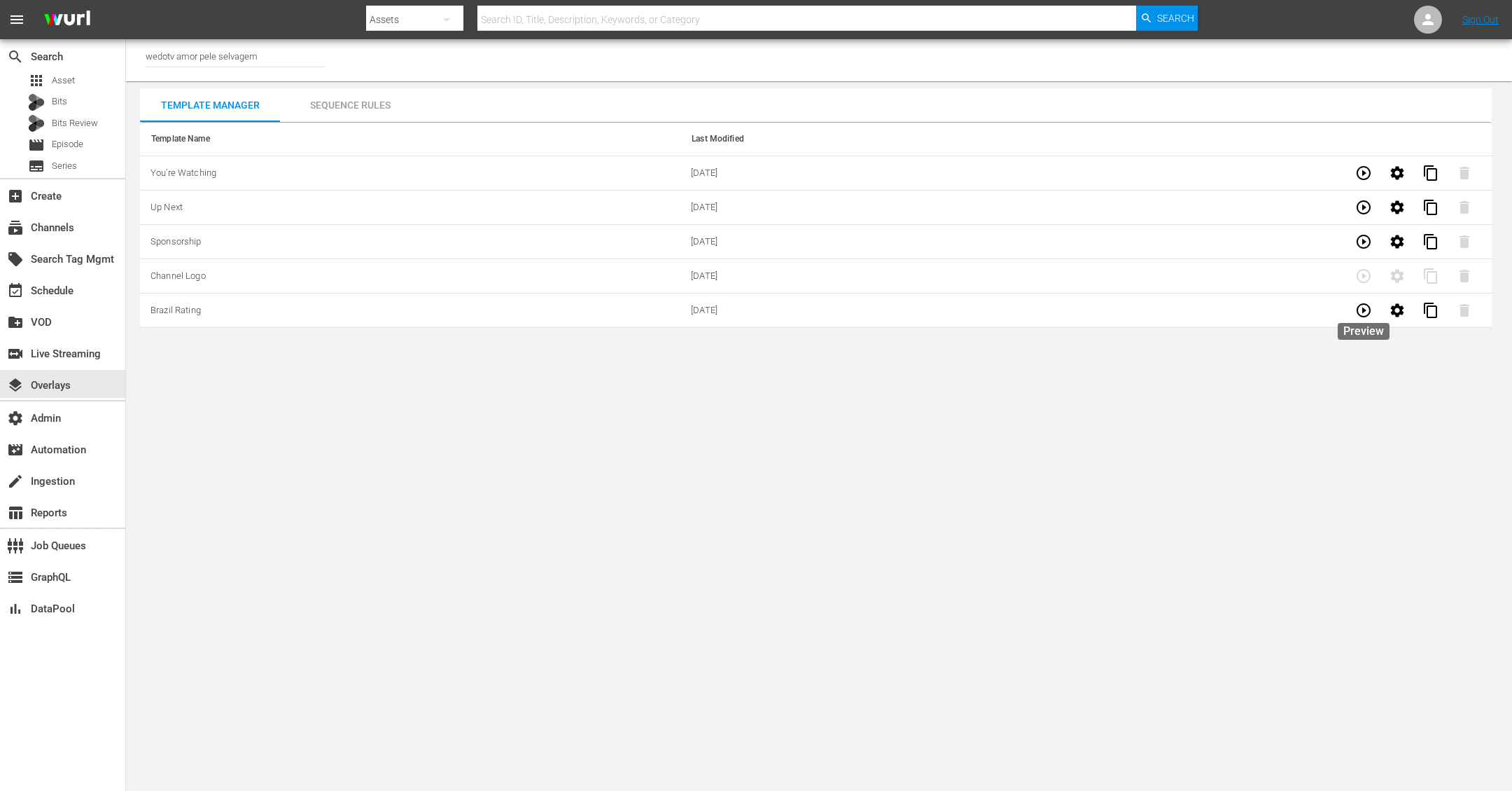
click at [1362, 313] on icon "button" at bounding box center [1363, 310] width 17 height 17
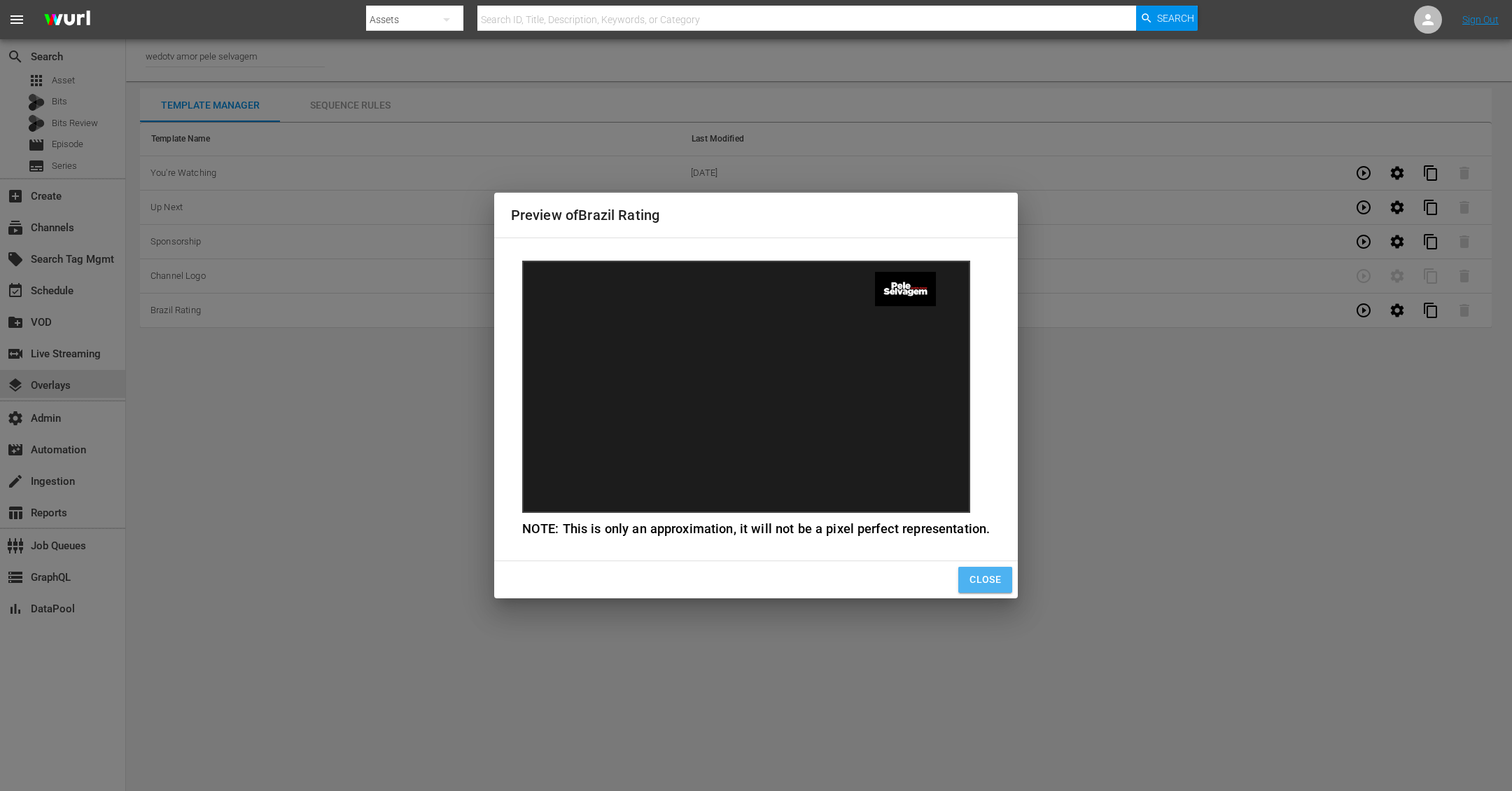
click at [970, 579] on span "Close" at bounding box center [984, 579] width 31 height 18
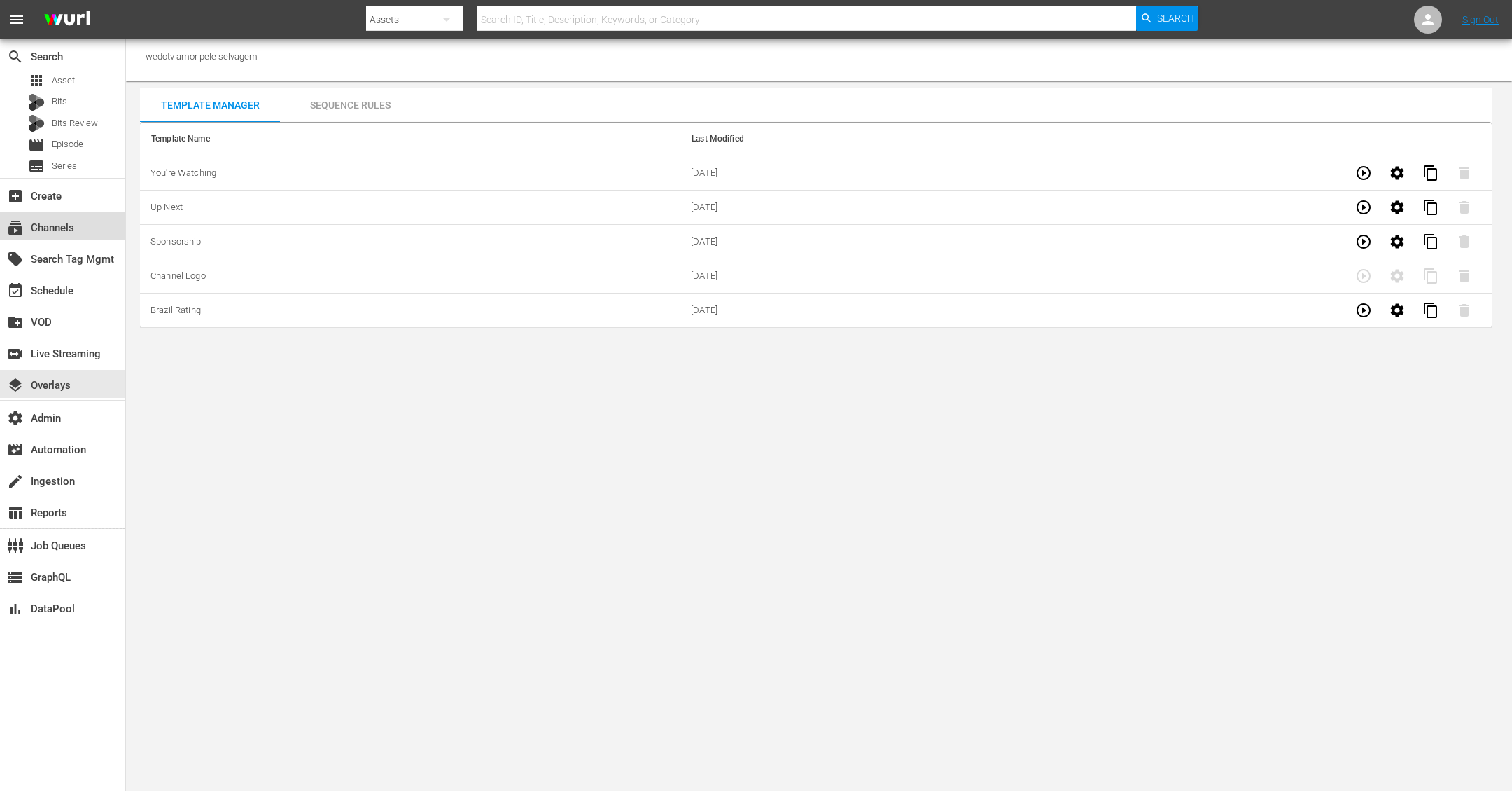
click at [82, 225] on div "subscriptions Channels" at bounding box center [63, 226] width 125 height 28
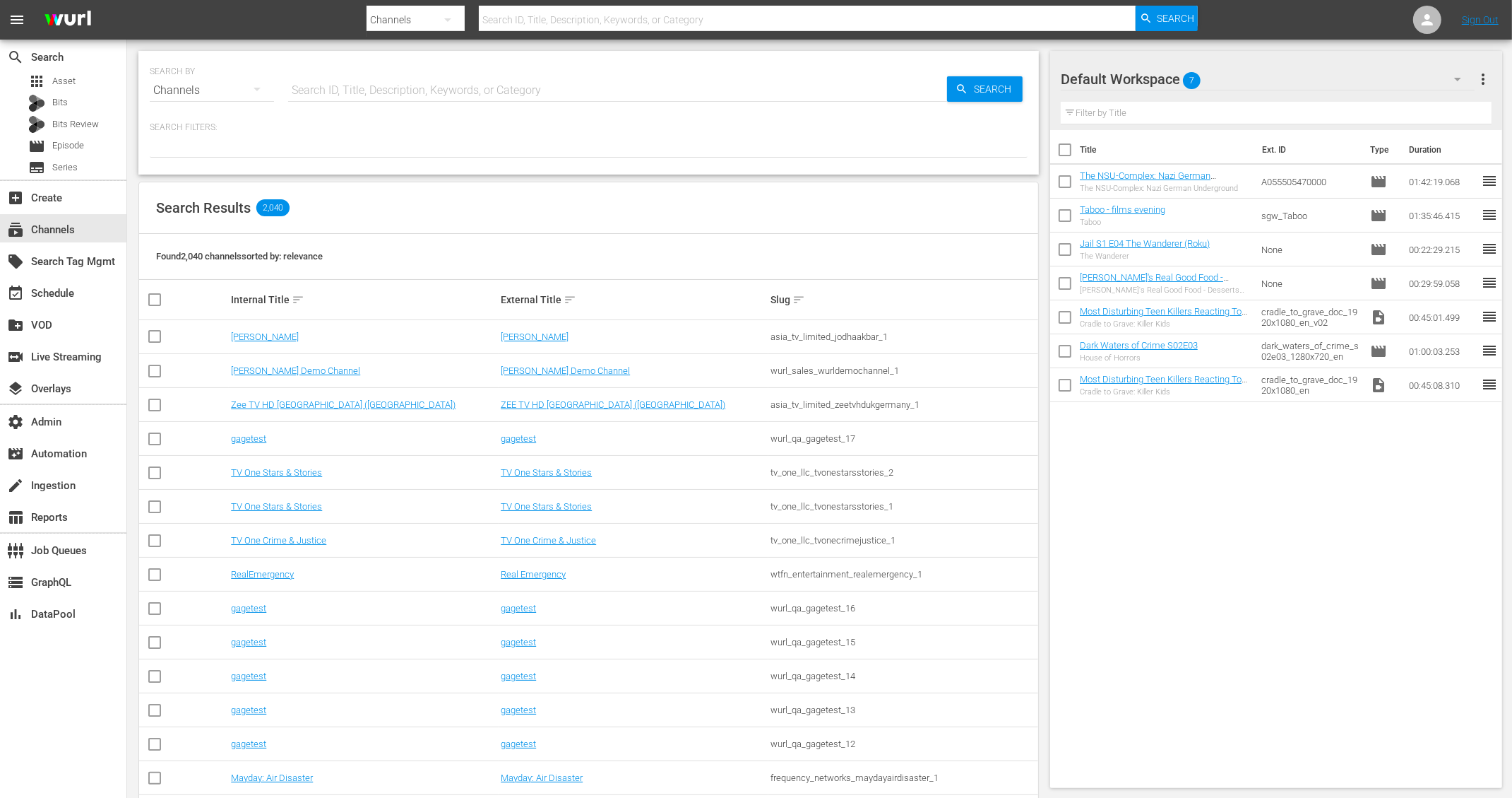
click at [333, 92] on input "text" at bounding box center [618, 91] width 659 height 34
type input "pele"
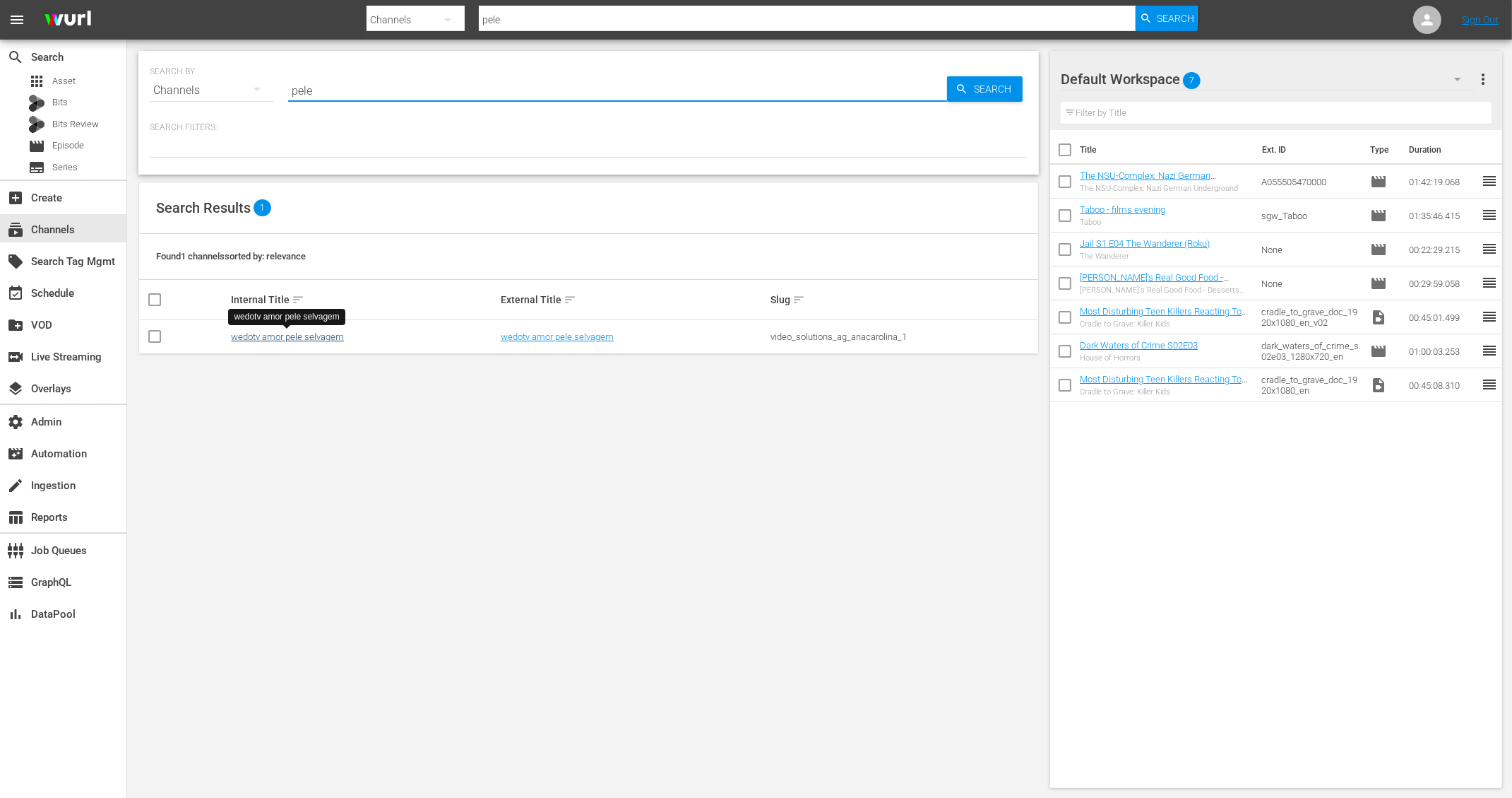
type input "pele"
click at [290, 334] on link "wedotv amor pele selvagem" at bounding box center [287, 336] width 113 height 11
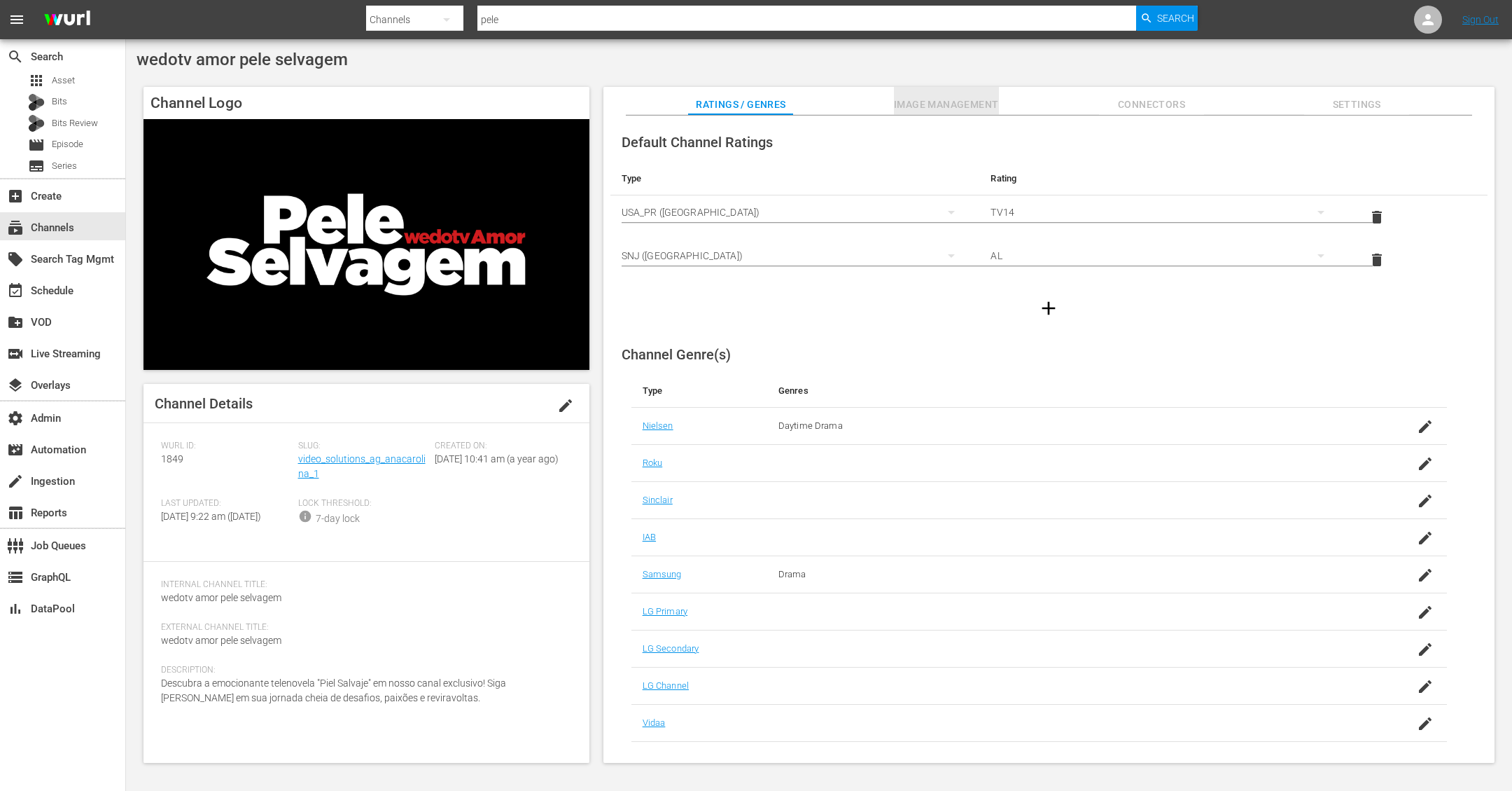
click at [993, 109] on span "Image Management" at bounding box center [946, 105] width 105 height 18
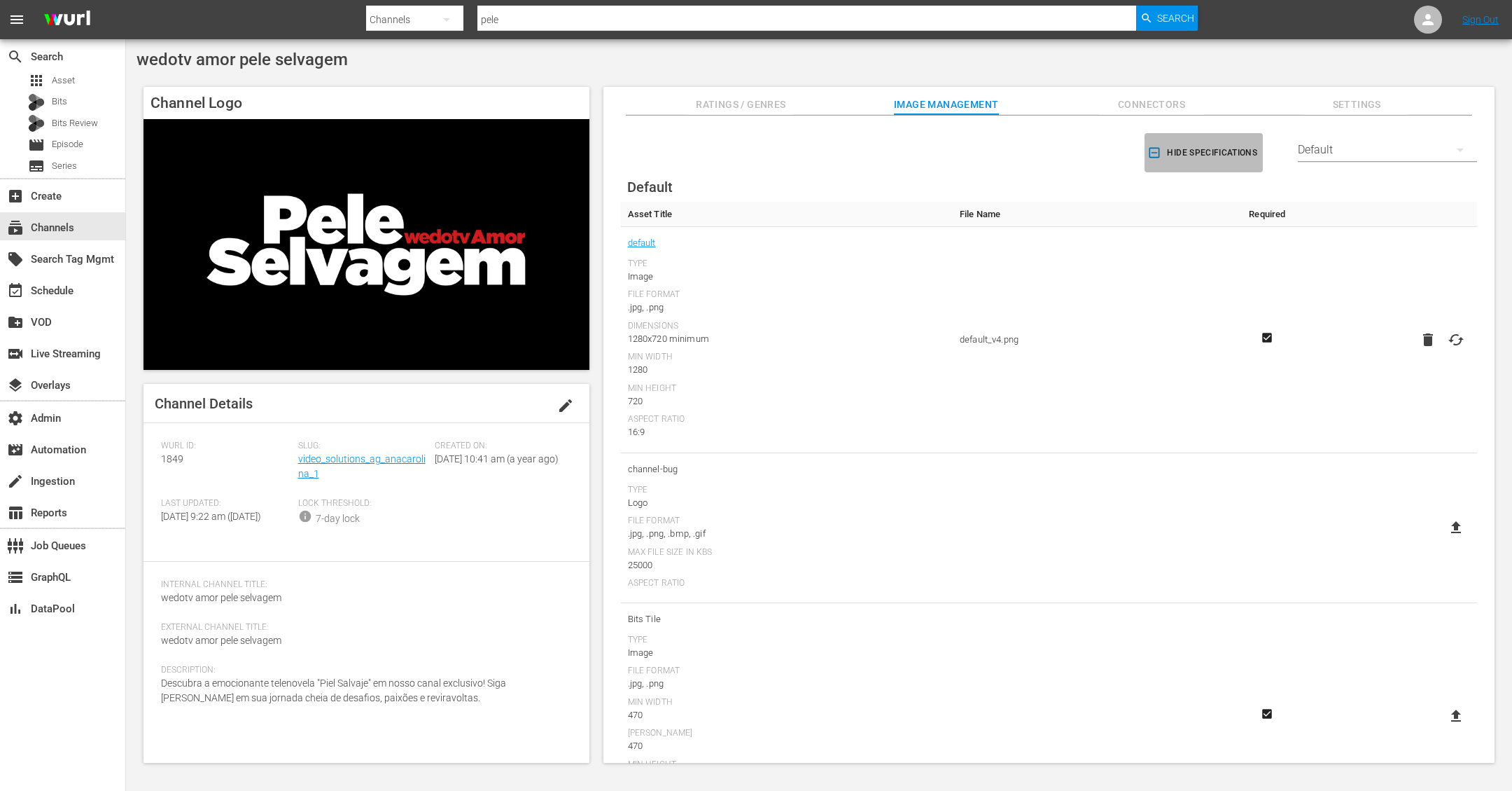
click at [1149, 150] on icon "button" at bounding box center [1153, 152] width 14 height 14
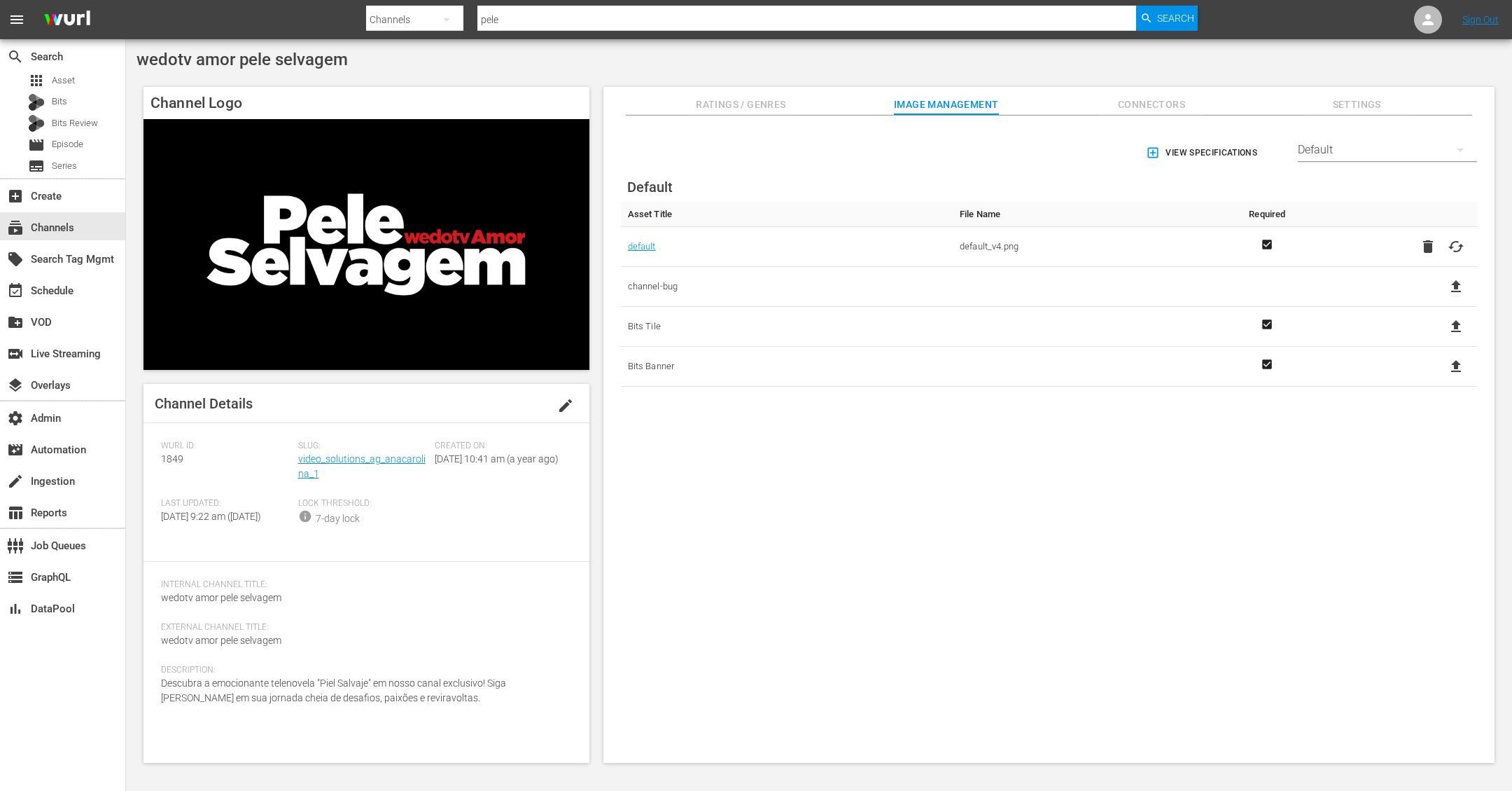
click at [760, 273] on td "channel-bug" at bounding box center [787, 287] width 332 height 40
click at [1304, 146] on div "Default" at bounding box center [1387, 150] width 179 height 39
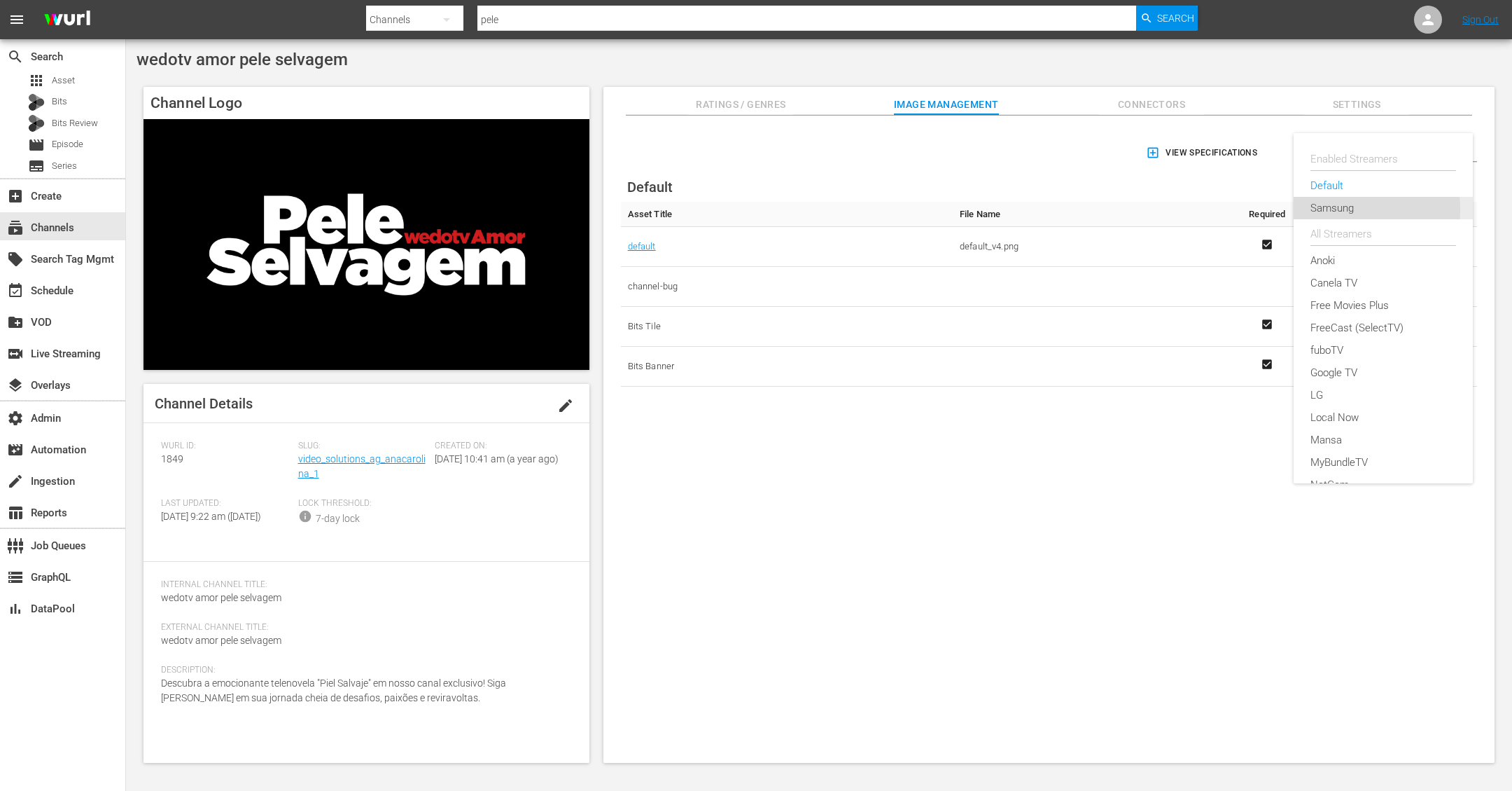
click at [1337, 208] on div "Samsung" at bounding box center [1383, 208] width 146 height 23
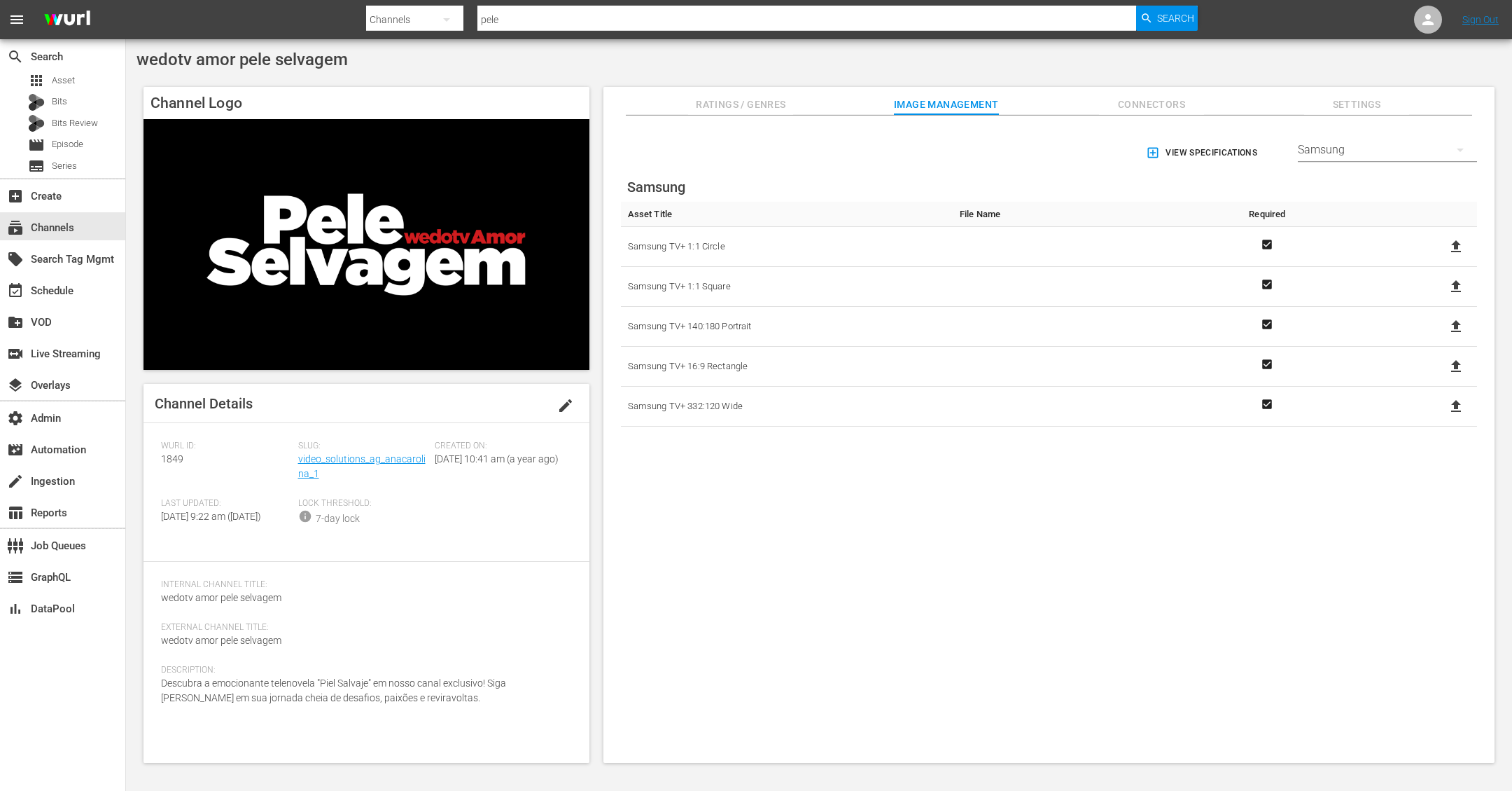
click at [1305, 143] on div "Samsung" at bounding box center [1387, 150] width 179 height 39
click at [1343, 156] on div "Enabled Streamers" at bounding box center [1383, 159] width 146 height 23
click at [1346, 152] on div "Samsung" at bounding box center [1387, 150] width 179 height 39
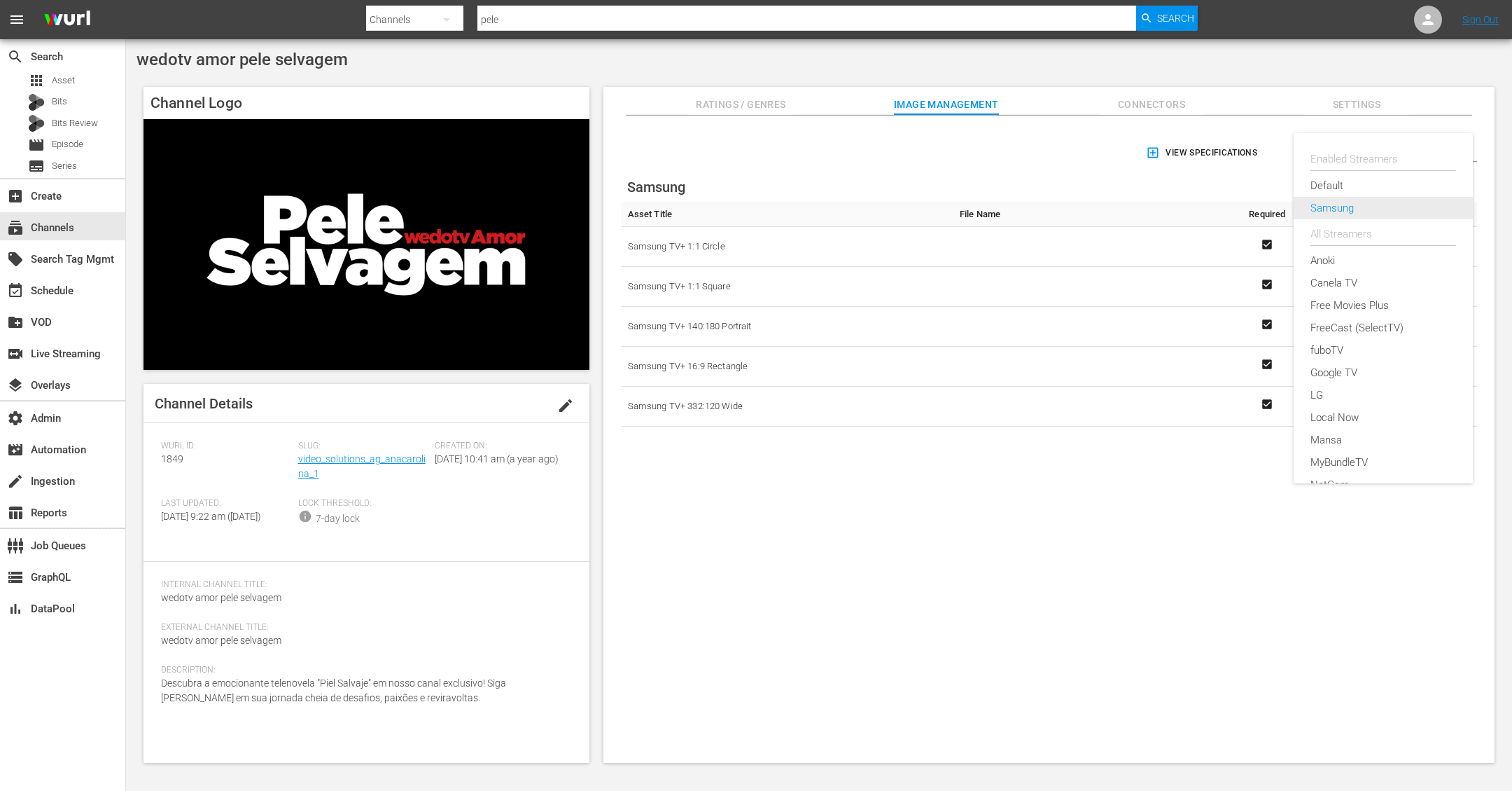
scroll to position [2, 0]
click at [1330, 189] on div "Default" at bounding box center [1383, 184] width 146 height 23
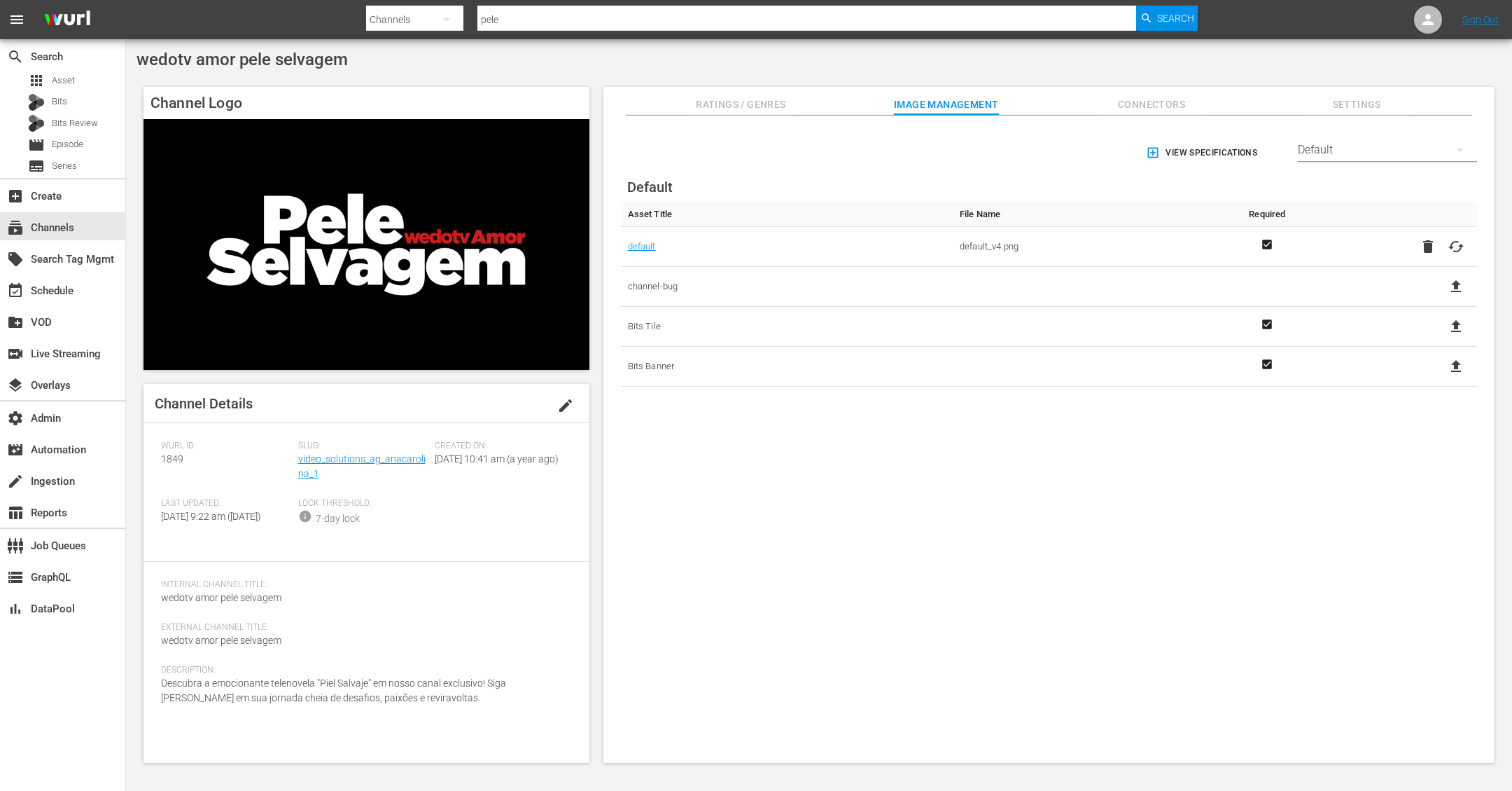
click at [1336, 135] on div "Default" at bounding box center [1387, 150] width 179 height 39
click at [985, 407] on div "Enabled Streamers Default Samsung All Streamers Anoki Canela TV Free Movies Plu…" at bounding box center [756, 395] width 1512 height 791
click at [720, 100] on span "Ratings / Genres" at bounding box center [741, 105] width 105 height 18
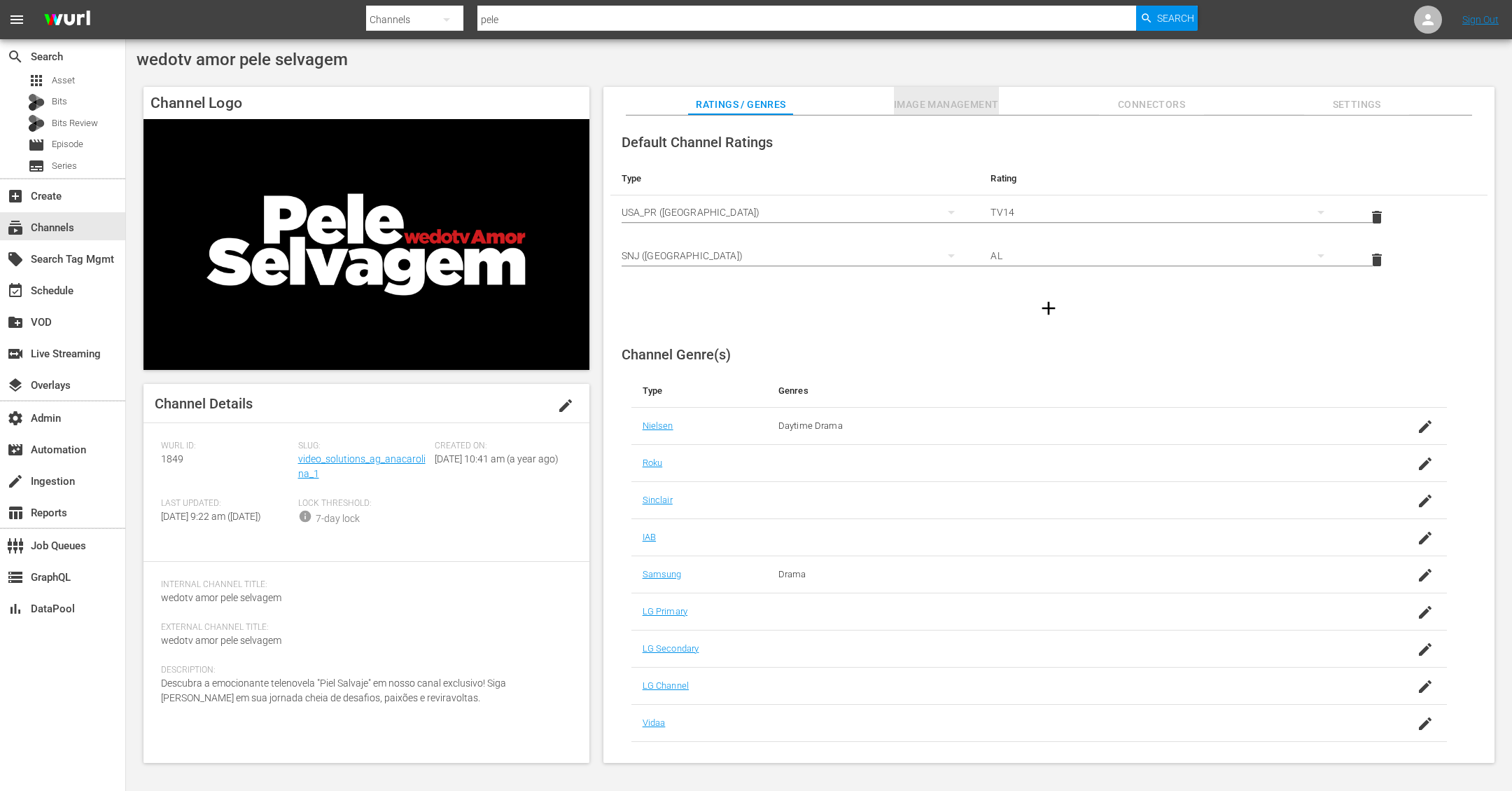
click at [931, 105] on span "Image Management" at bounding box center [946, 105] width 105 height 18
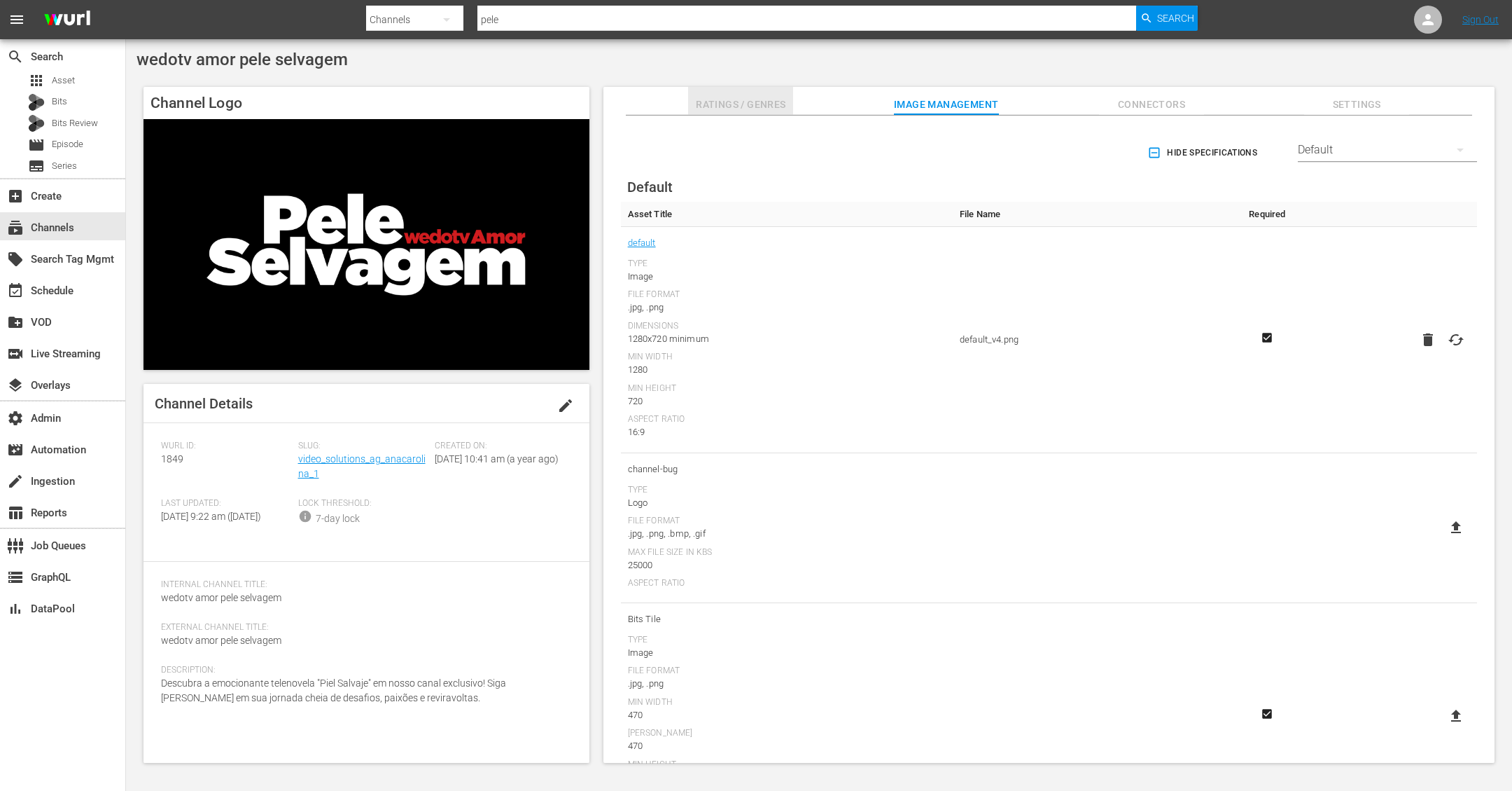
click at [761, 102] on span "Ratings / Genres" at bounding box center [741, 105] width 105 height 18
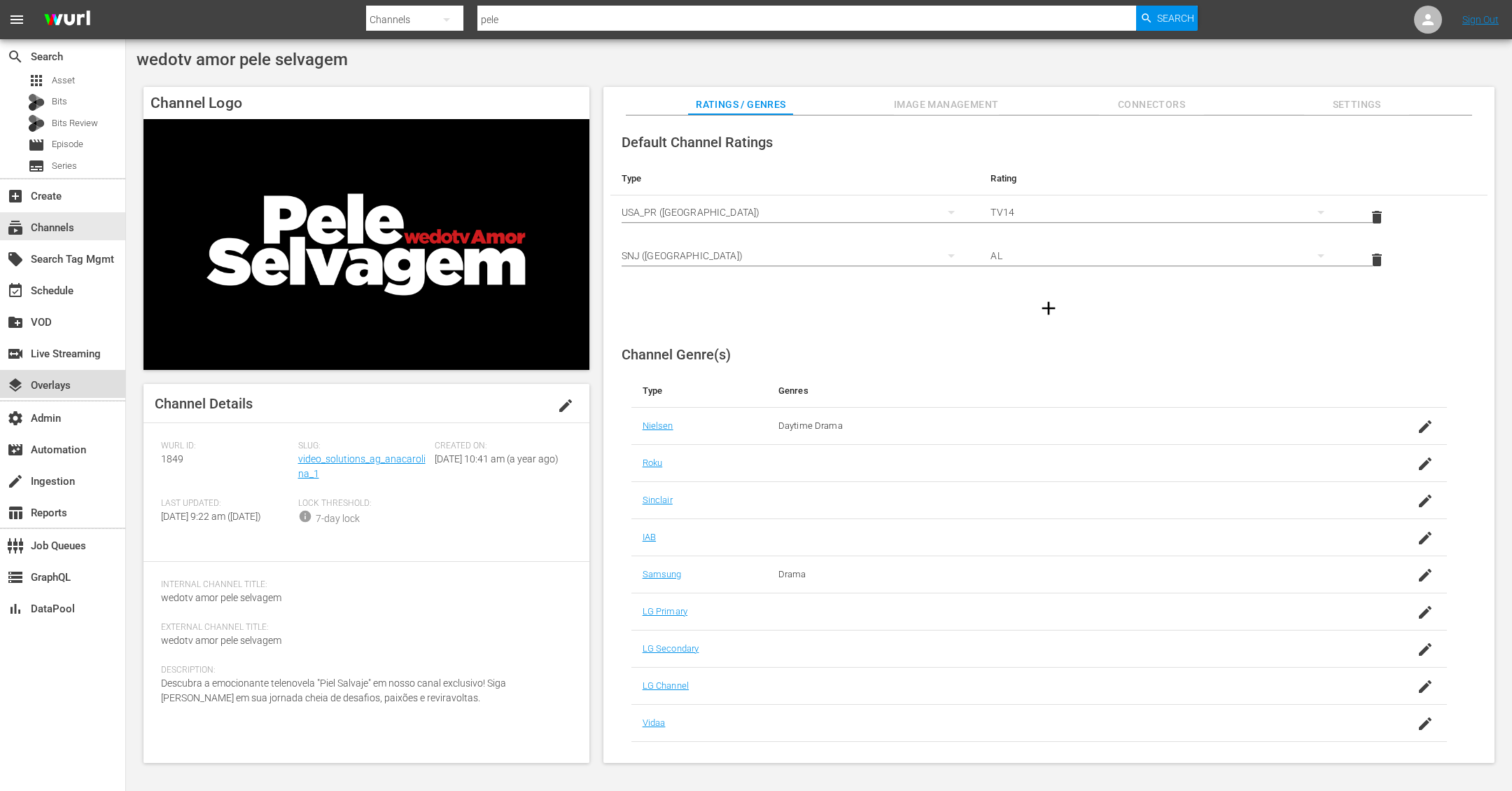
click at [60, 373] on div "layers Overlays" at bounding box center [63, 384] width 125 height 28
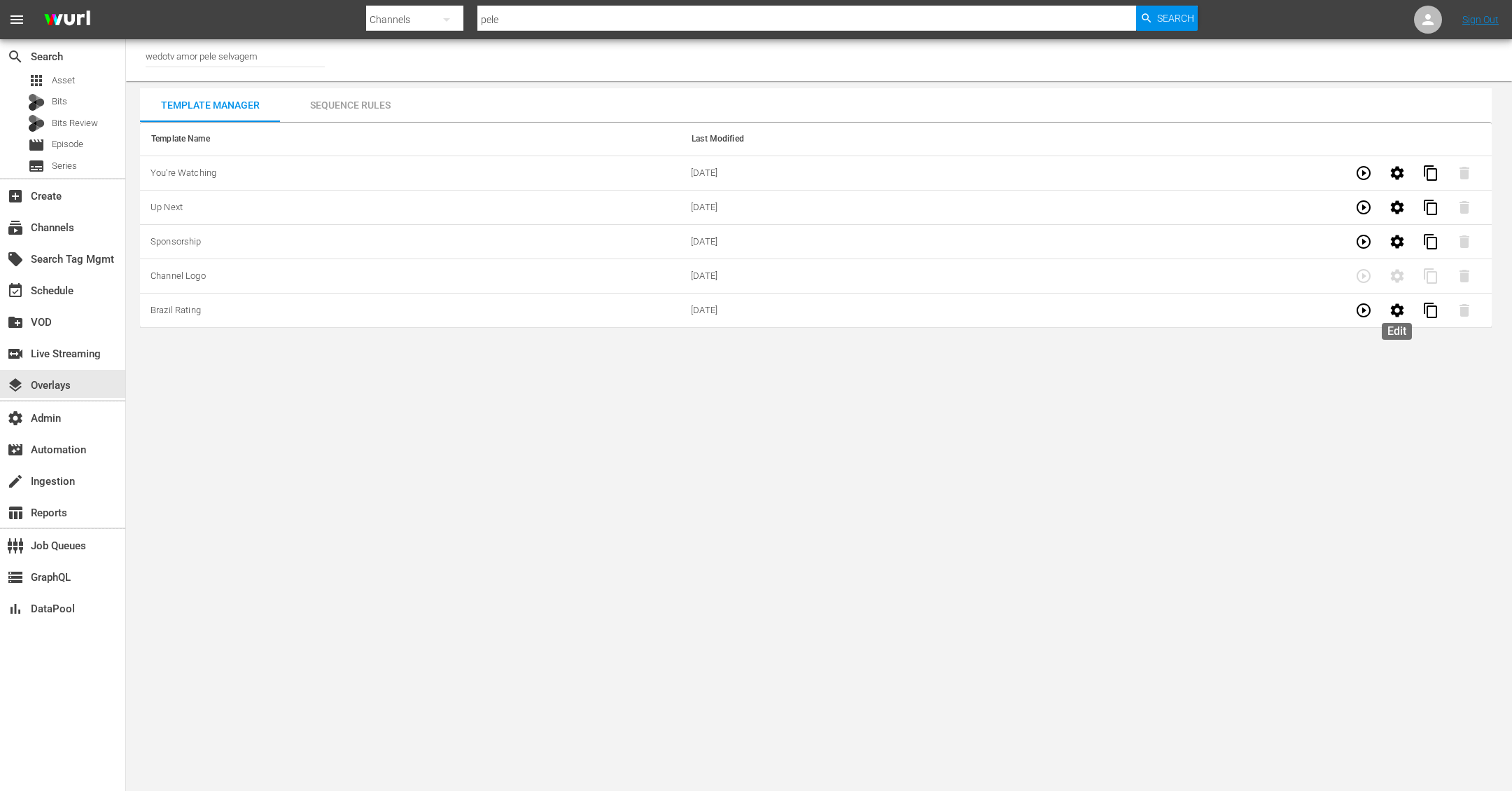
click at [1395, 307] on icon "button" at bounding box center [1397, 310] width 17 height 17
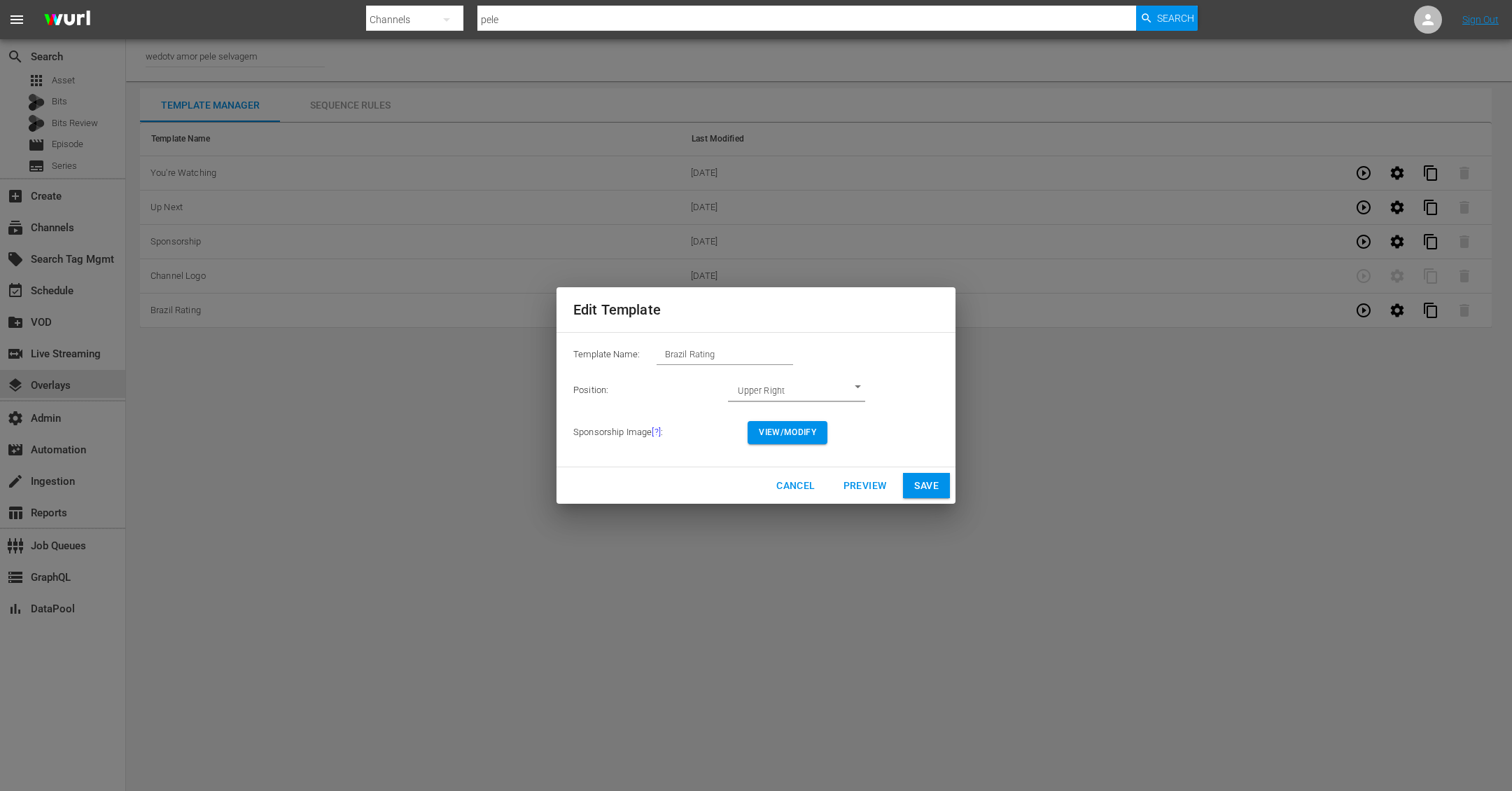
click at [795, 435] on span "View/Modify" at bounding box center [787, 432] width 57 height 14
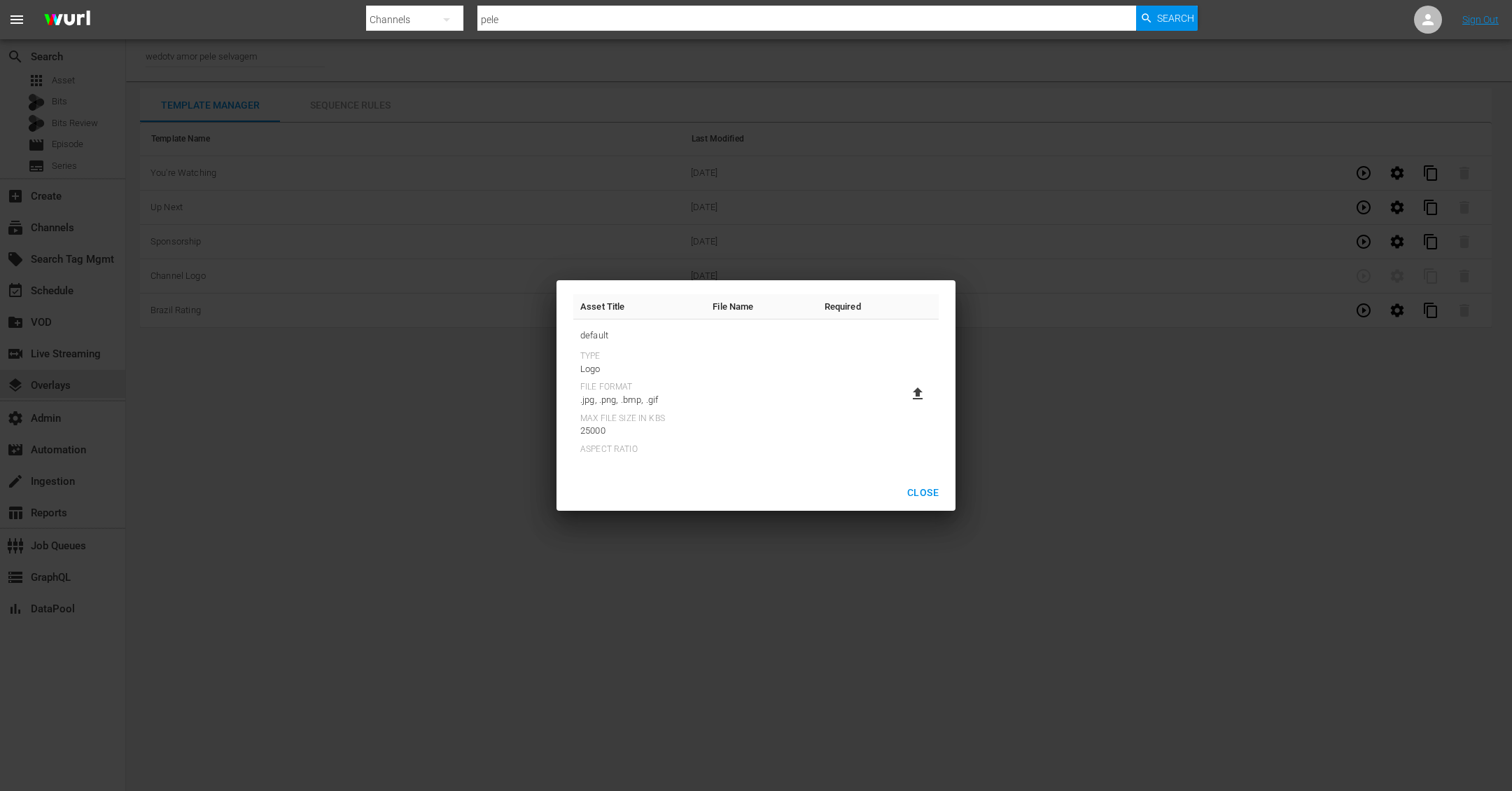
click at [742, 302] on th "File Name" at bounding box center [761, 307] width 111 height 25
click at [845, 302] on th "Required" at bounding box center [843, 307] width 51 height 25
click at [692, 303] on th "Asset Title" at bounding box center [639, 307] width 132 height 25
click at [600, 317] on th "Asset Title" at bounding box center [639, 307] width 132 height 25
click at [921, 492] on span "Close" at bounding box center [922, 492] width 31 height 18
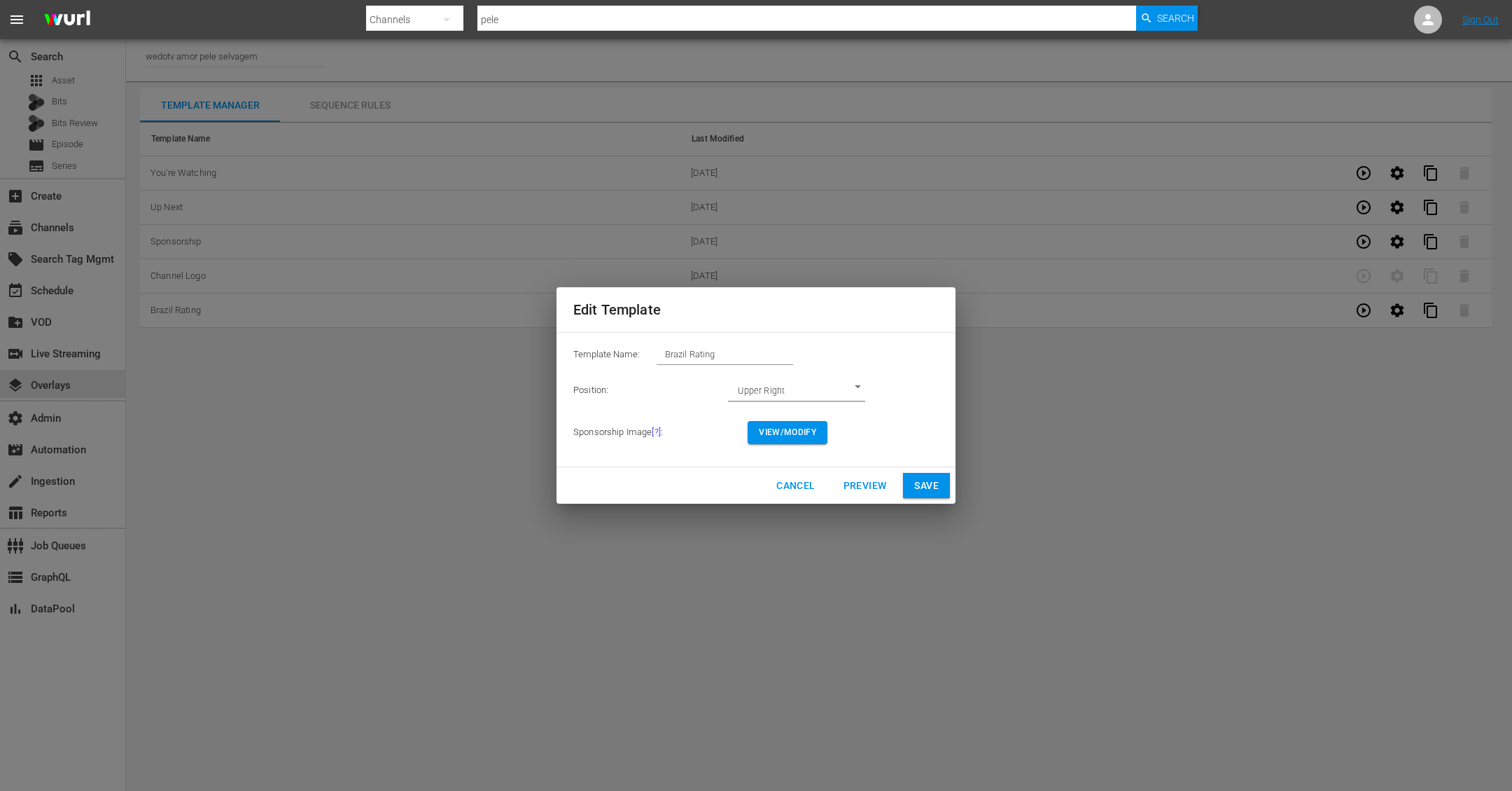
click at [856, 484] on span "Preview" at bounding box center [865, 486] width 43 height 18
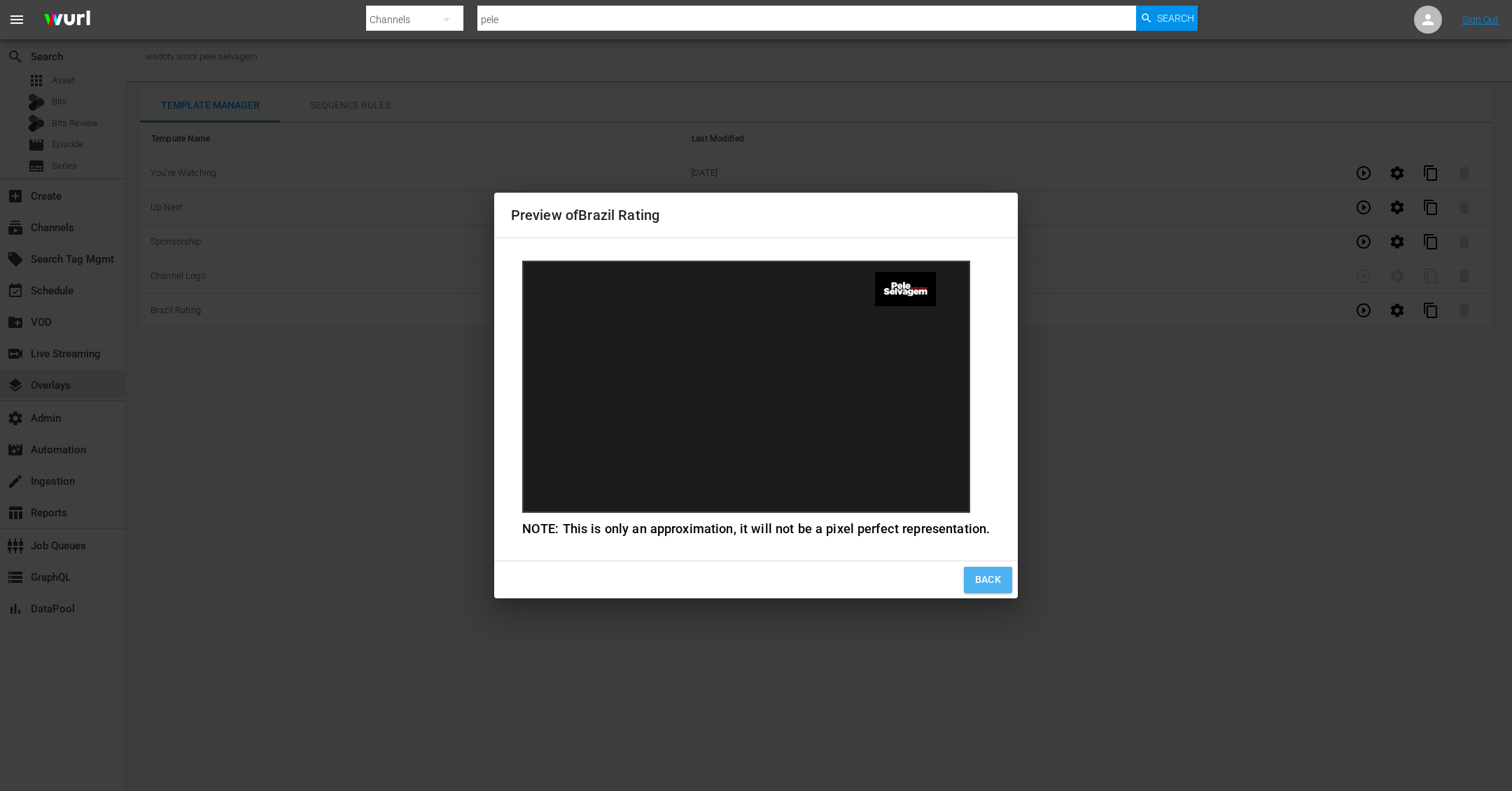
click at [984, 576] on span "Back" at bounding box center [988, 579] width 27 height 18
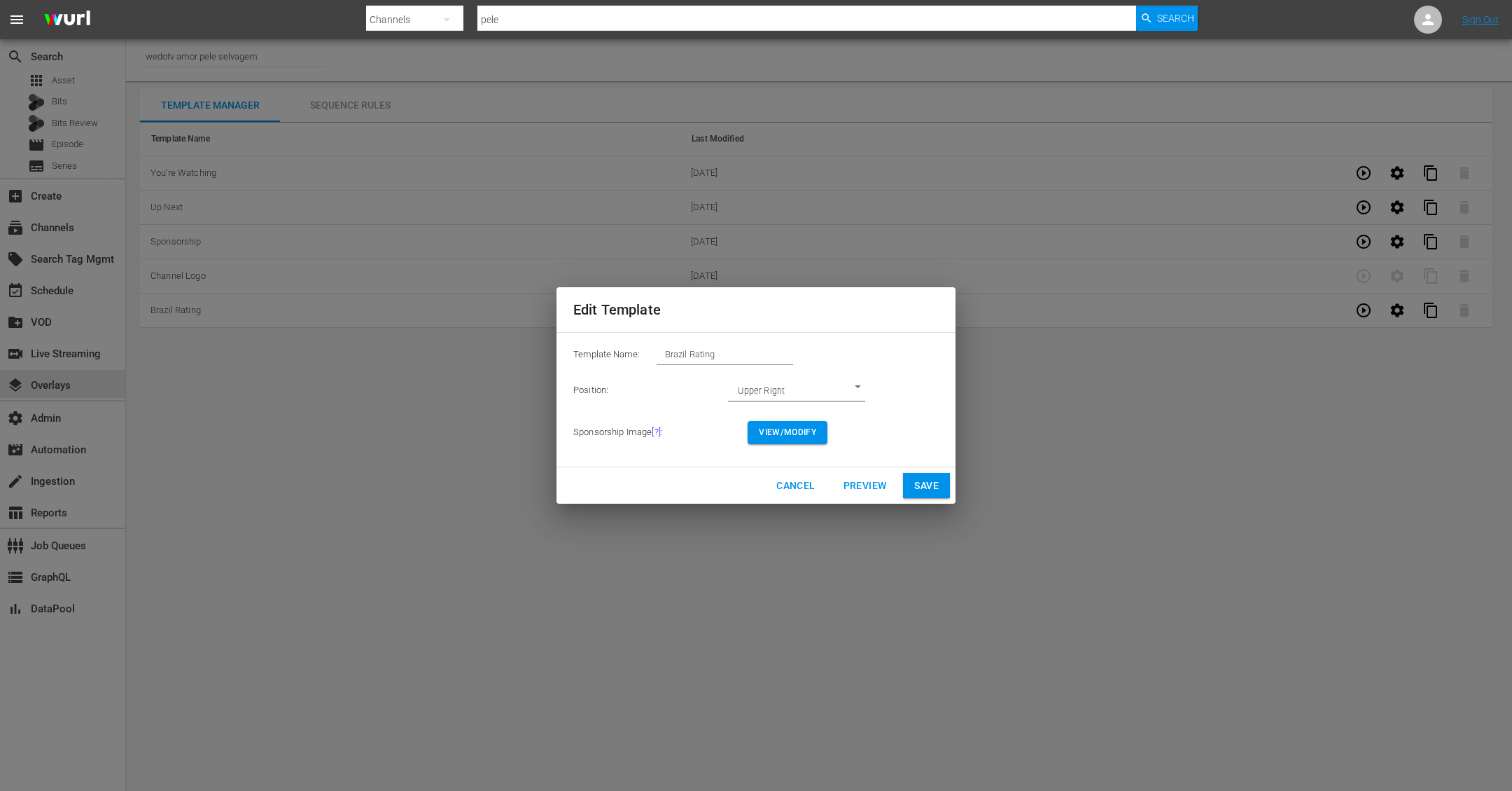
click at [871, 614] on div "Edit Template Template Name: Brazil Rating Position: Upper Right UPPER_RIGHT Sp…" at bounding box center [755, 395] width 1495 height 774
click at [904, 447] on td "View/Modify" at bounding box center [844, 432] width 191 height 46
click at [775, 431] on span "View/Modify" at bounding box center [787, 432] width 57 height 14
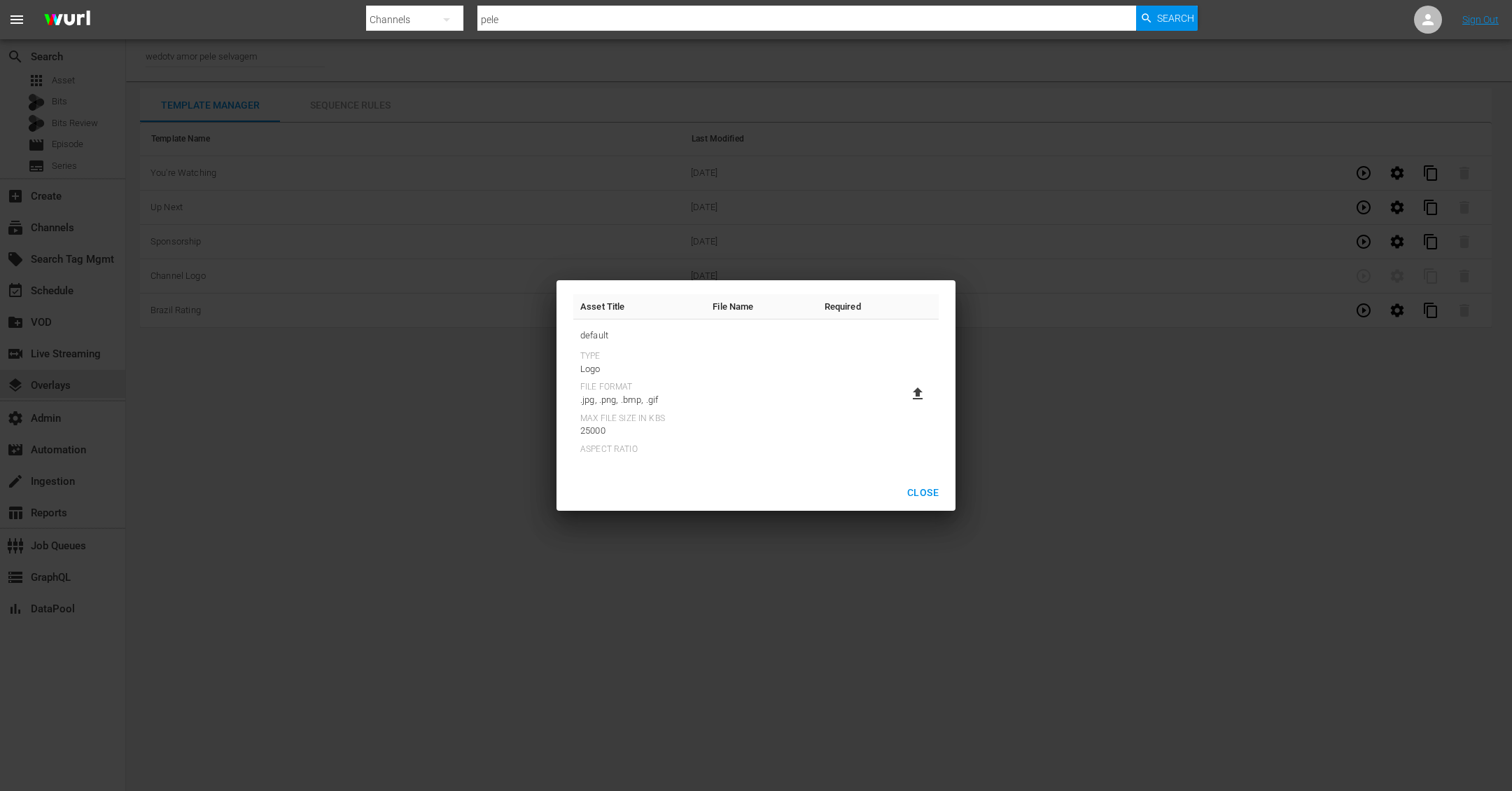
click at [917, 392] on icon at bounding box center [918, 393] width 10 height 12
click at [904, 406] on input "file" at bounding box center [904, 406] width 1 height 1
click at [921, 492] on span "Close" at bounding box center [922, 492] width 31 height 18
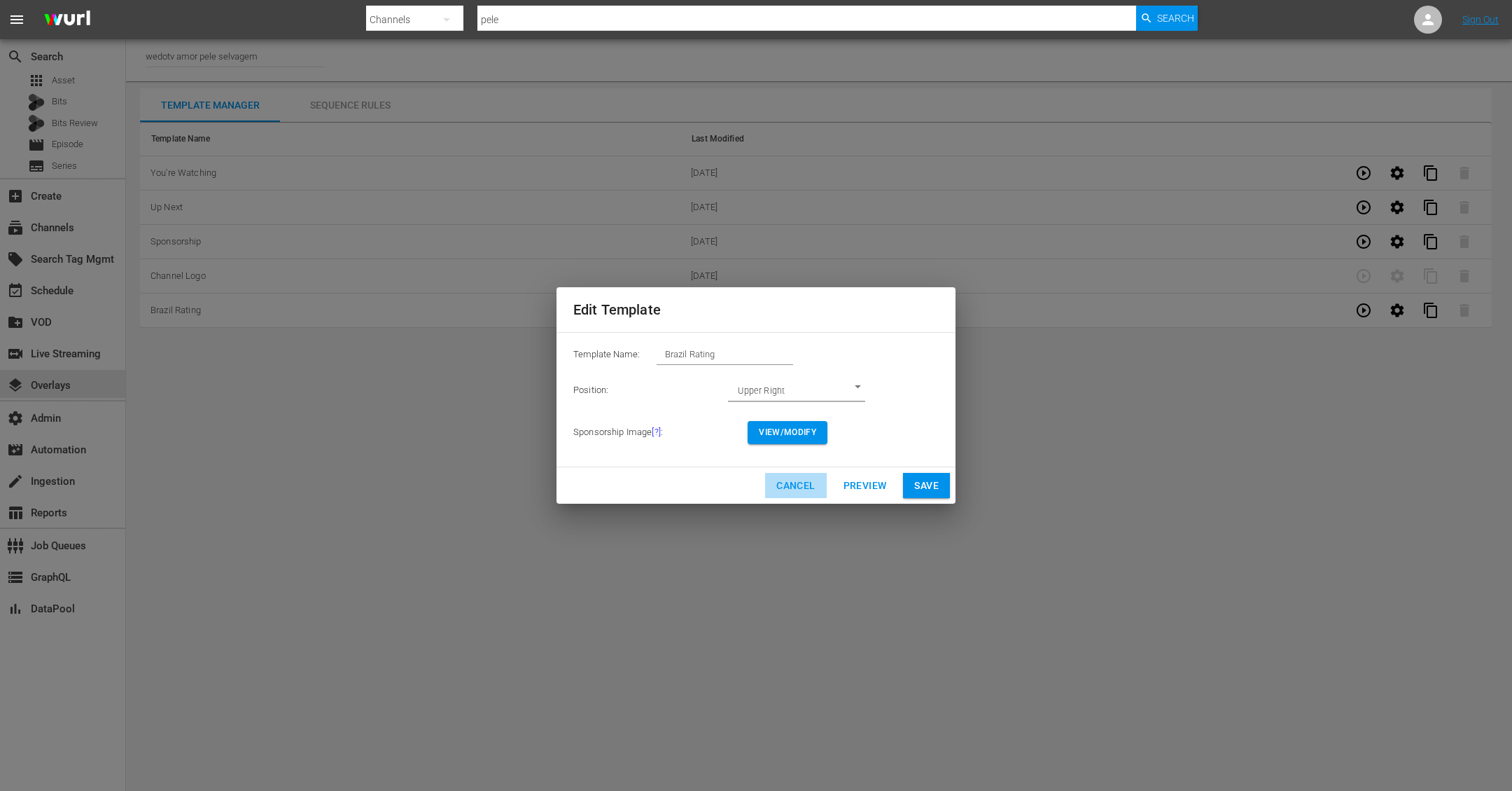
click at [787, 482] on span "Cancel" at bounding box center [795, 486] width 39 height 18
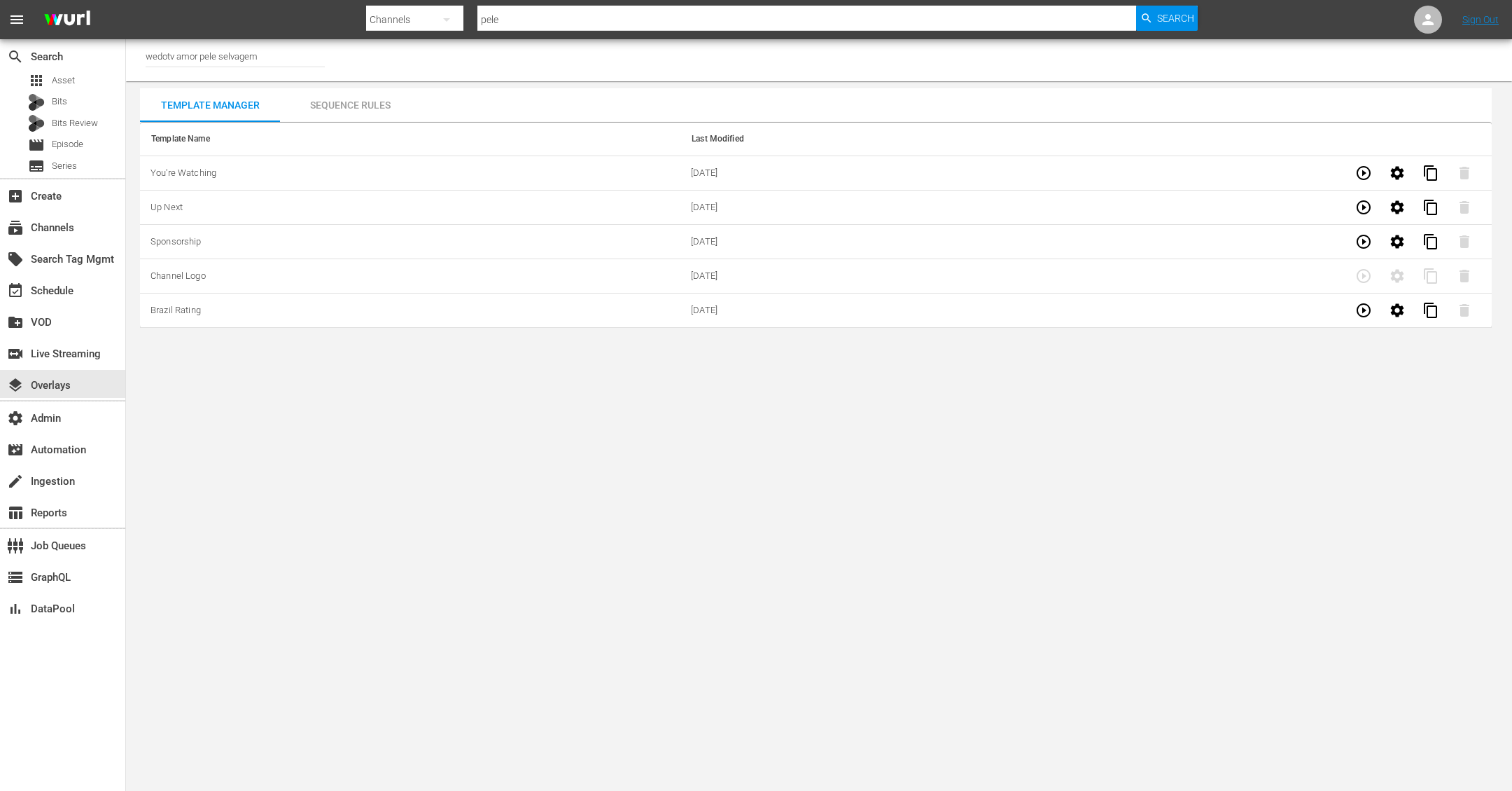
click at [360, 108] on div "Sequence Rules" at bounding box center [350, 105] width 140 height 34
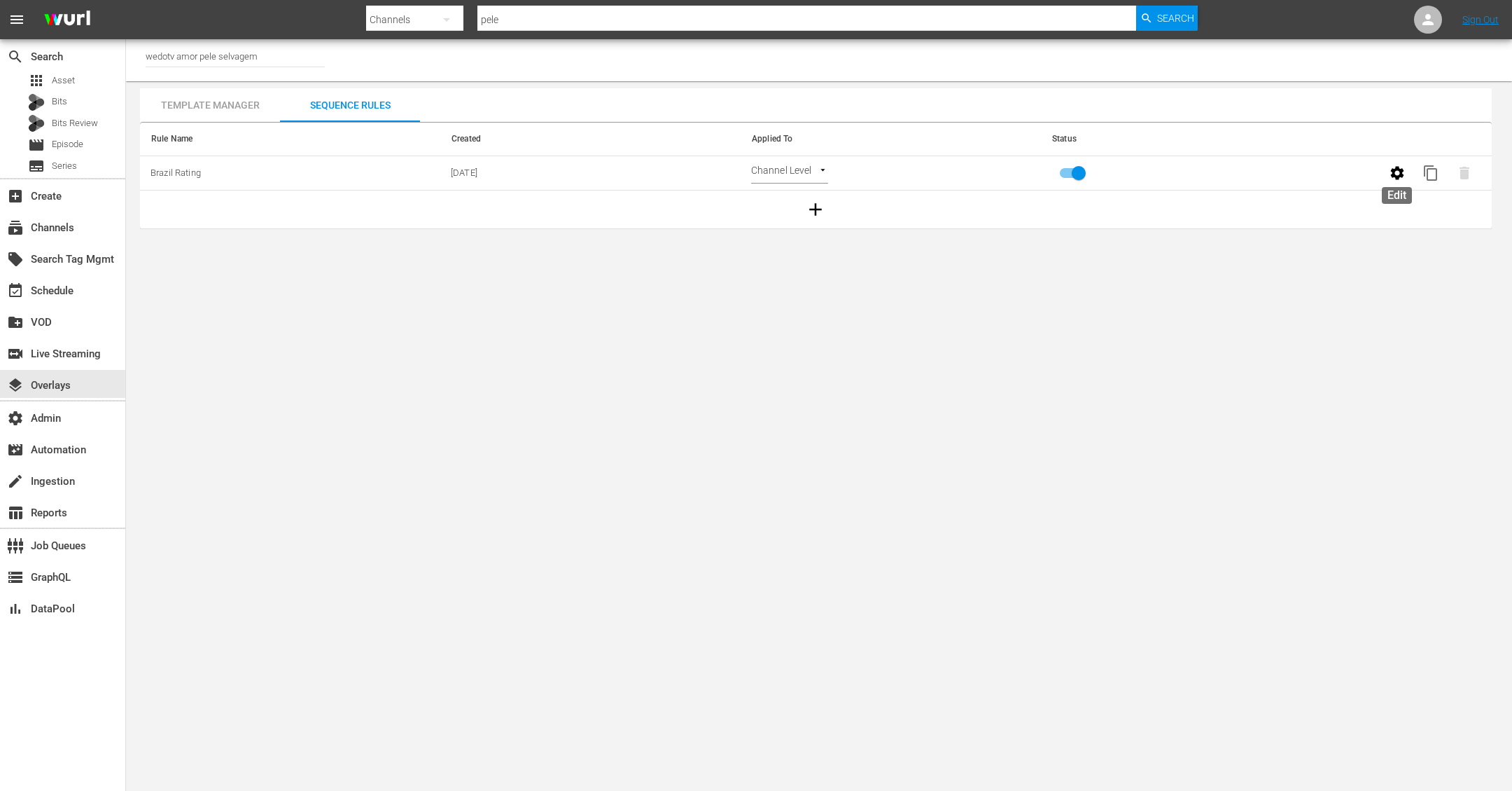
click at [1393, 175] on icon "button" at bounding box center [1396, 172] width 14 height 14
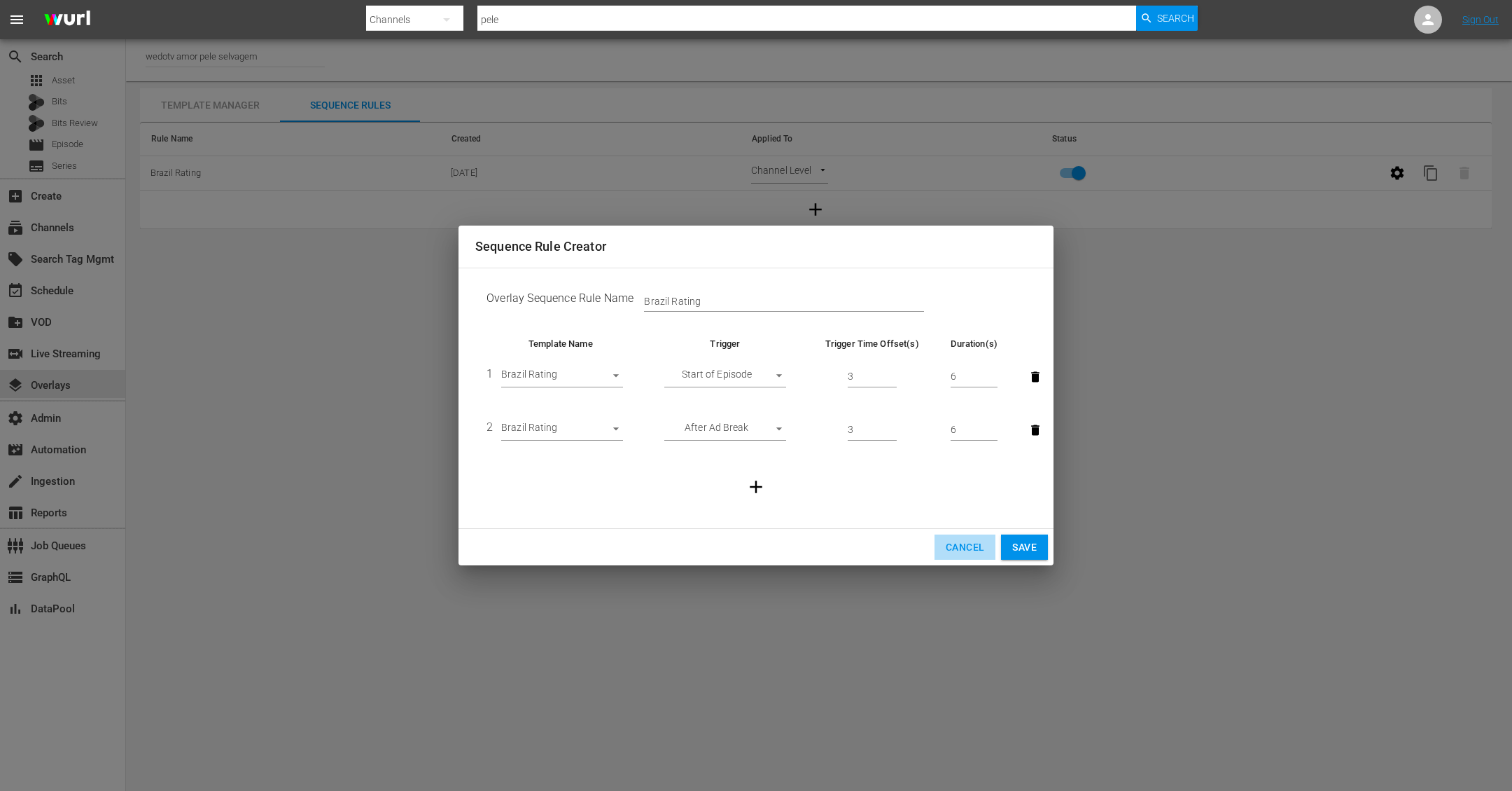
click at [955, 544] on span "Cancel" at bounding box center [965, 547] width 39 height 18
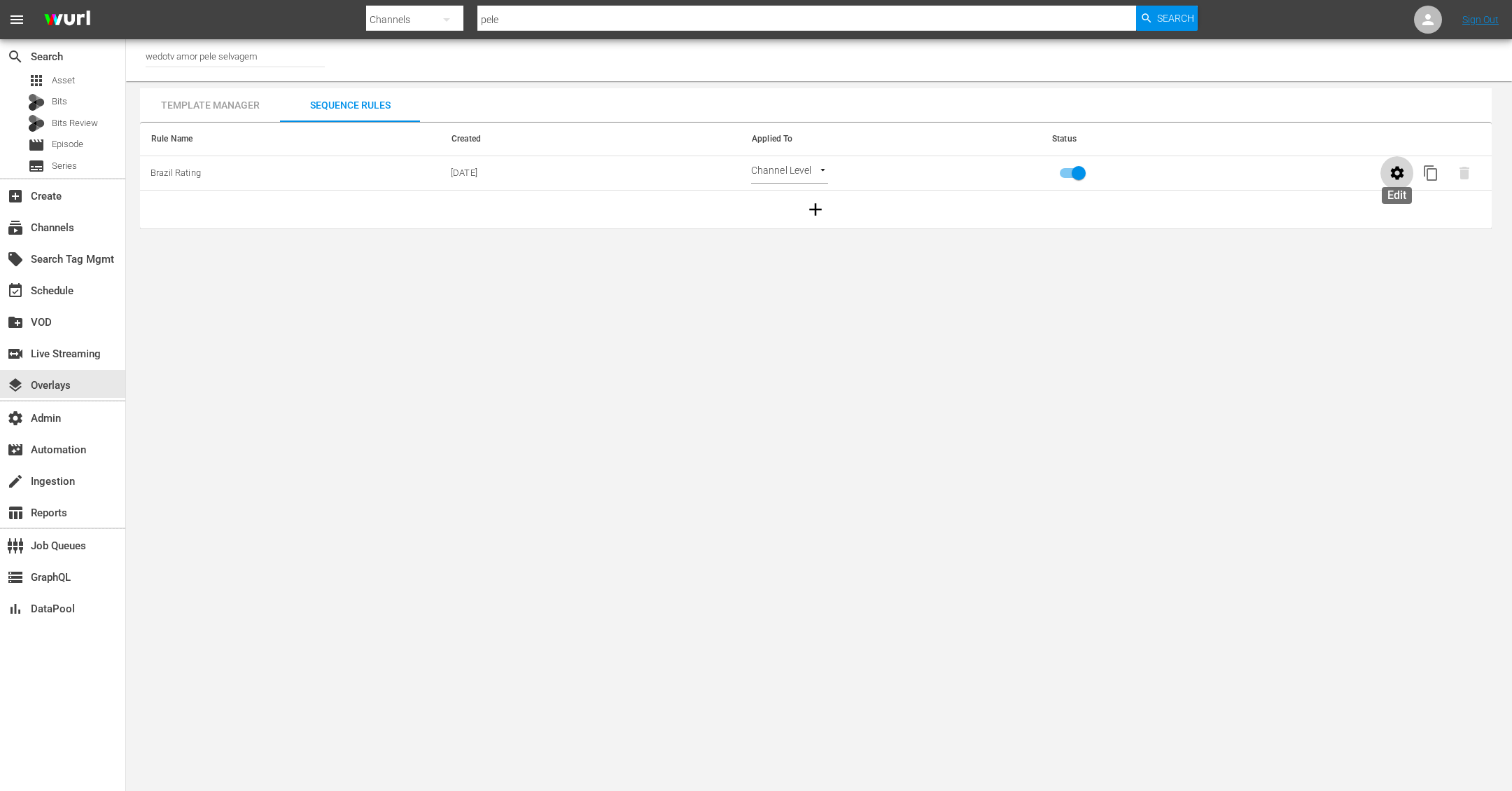
click at [1396, 170] on icon "button" at bounding box center [1397, 173] width 17 height 17
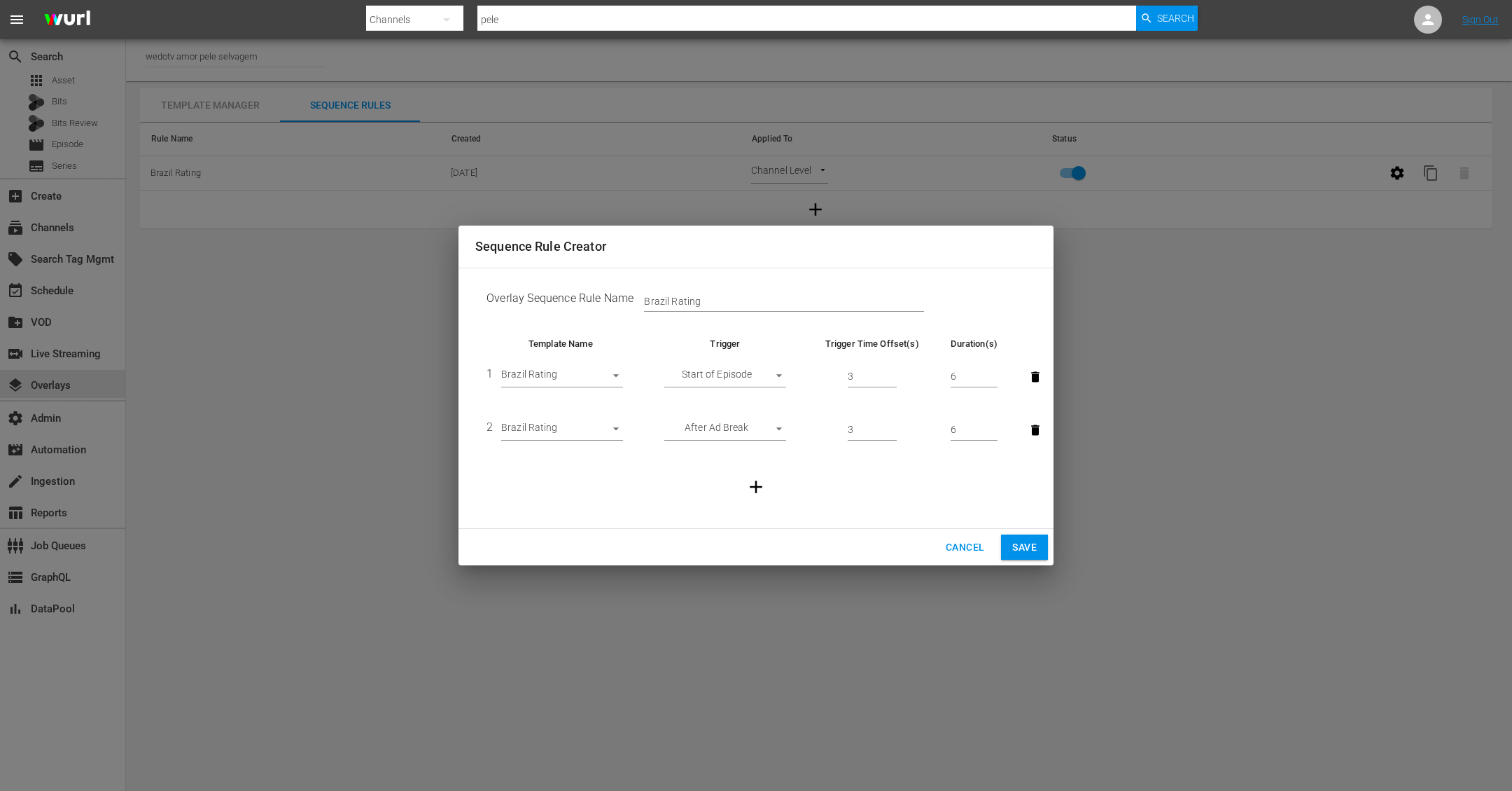
click at [955, 546] on span "Cancel" at bounding box center [965, 547] width 39 height 18
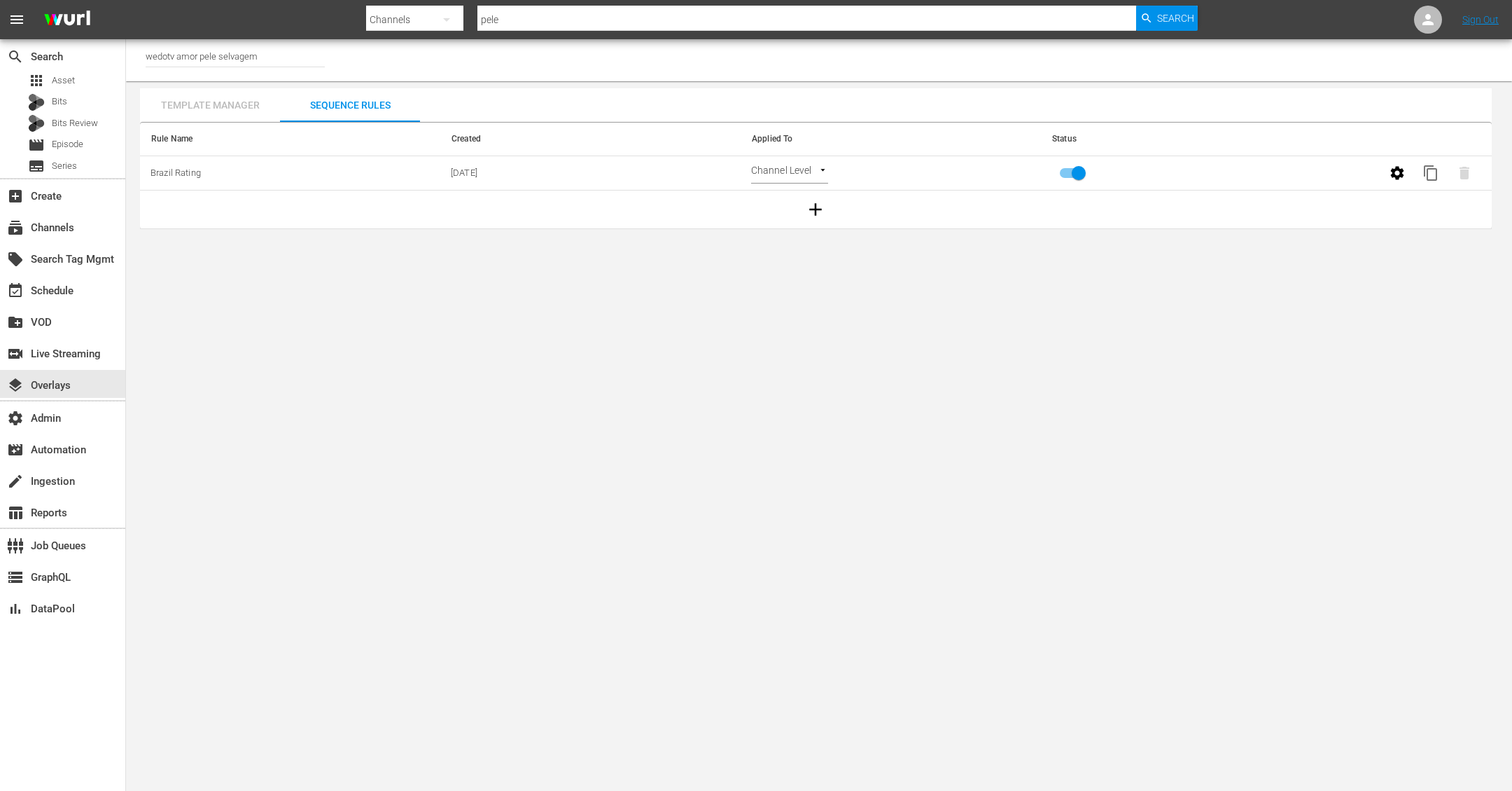
click at [213, 108] on div "Template Manager" at bounding box center [210, 105] width 140 height 34
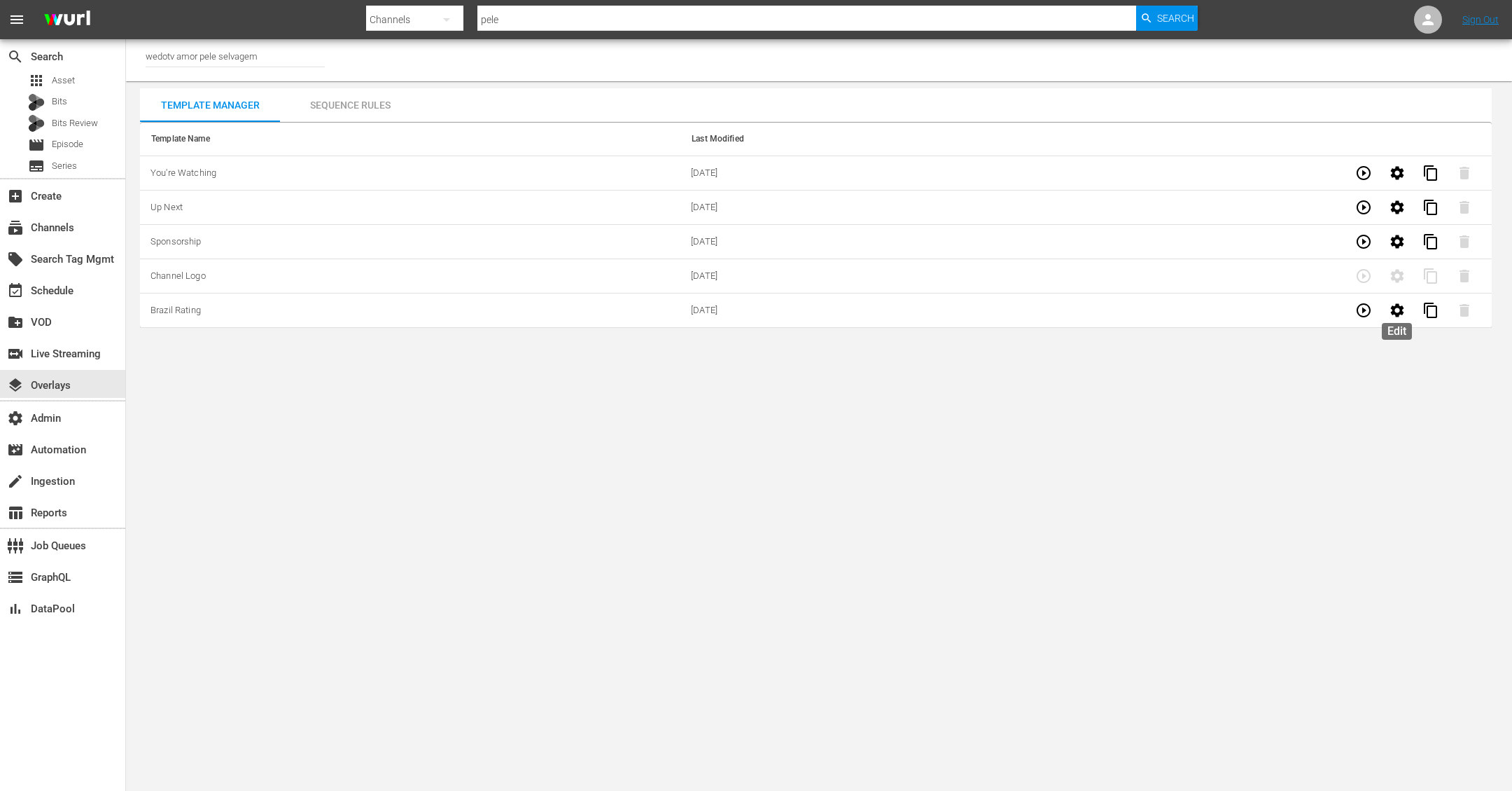
click at [1399, 311] on icon "button" at bounding box center [1396, 310] width 14 height 14
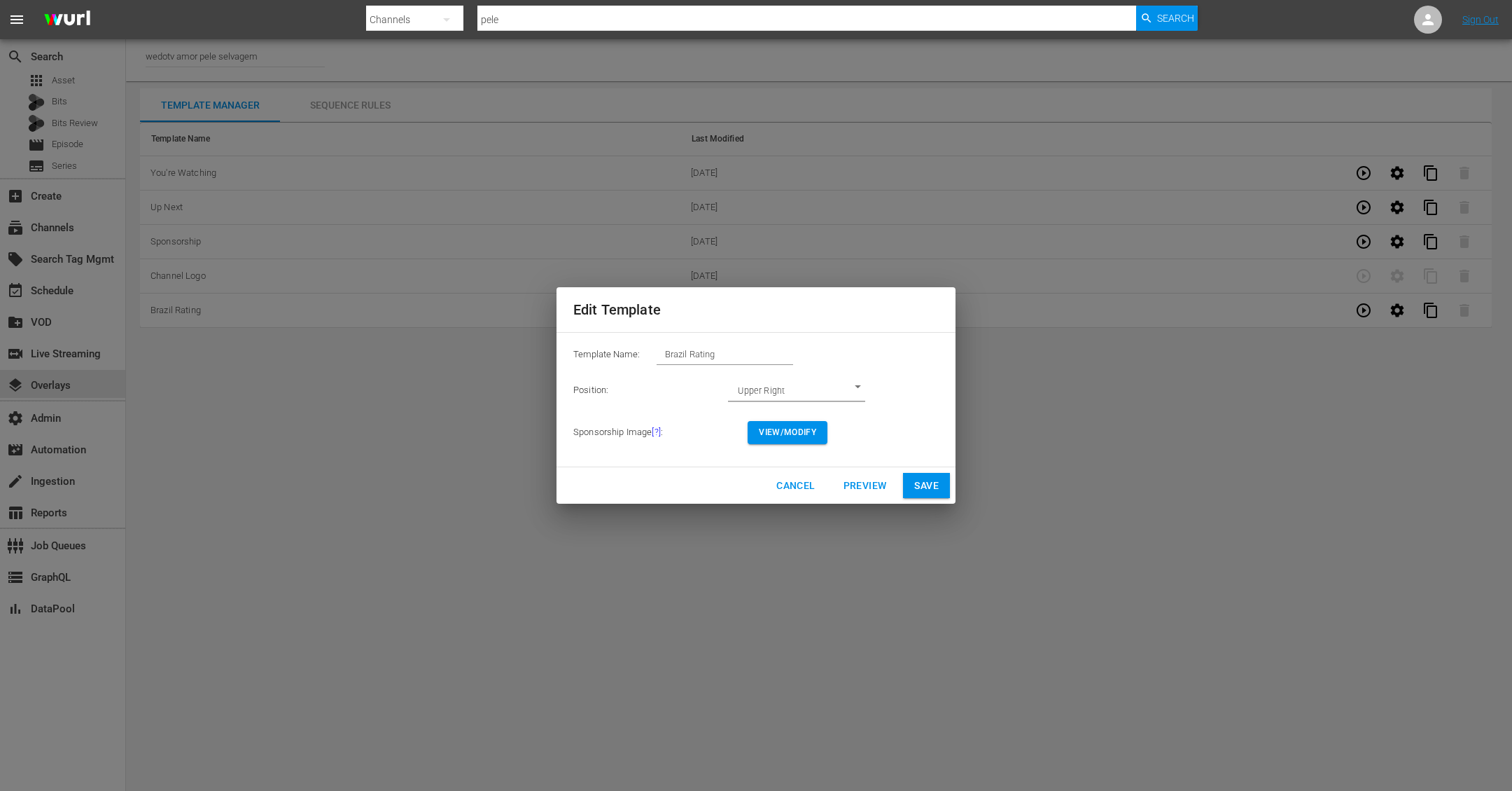
click at [788, 431] on span "View/Modify" at bounding box center [787, 432] width 57 height 14
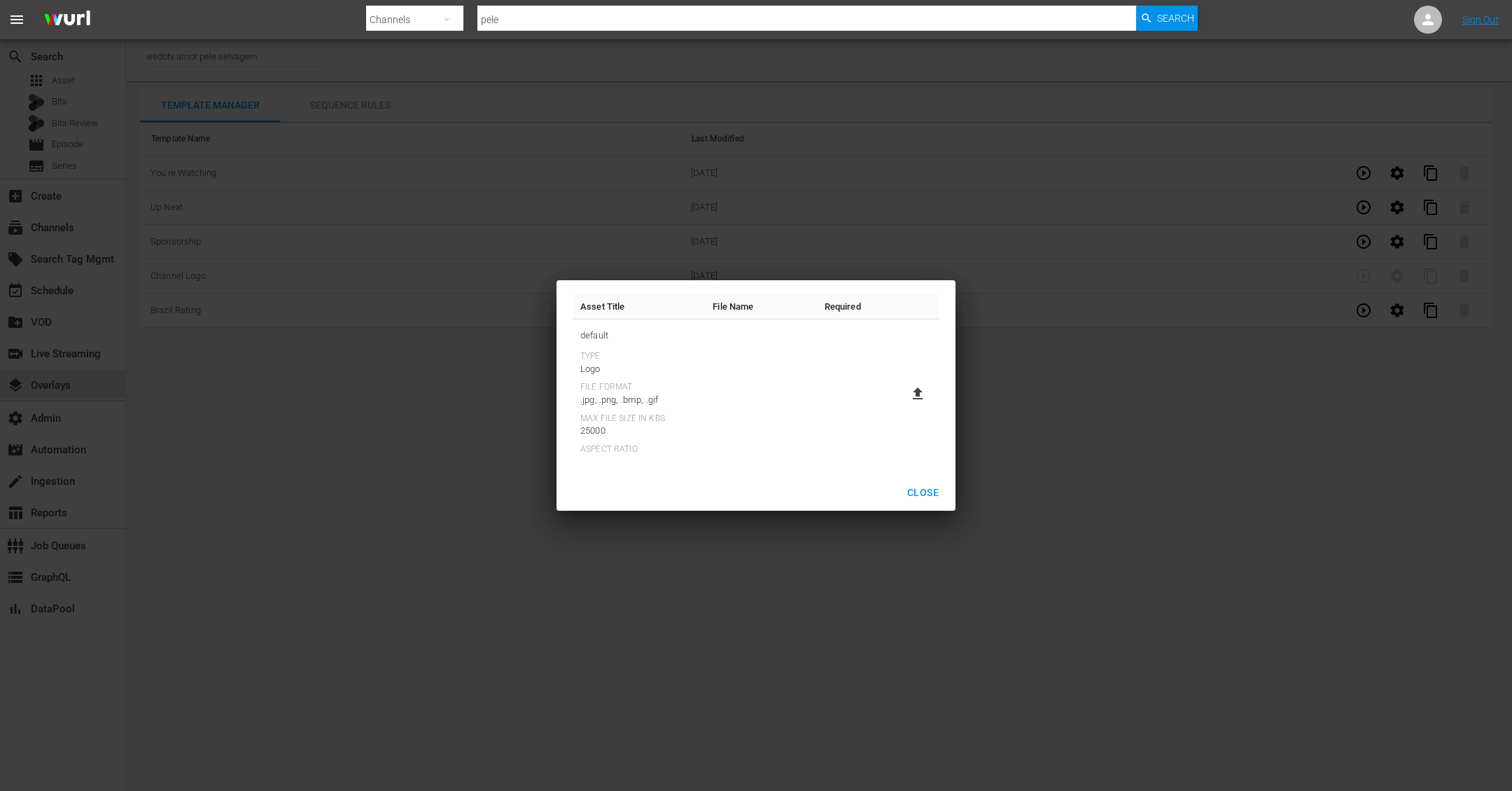
click at [728, 311] on th "File Name" at bounding box center [761, 307] width 111 height 25
click at [848, 303] on th "Required" at bounding box center [843, 307] width 51 height 25
click at [762, 303] on th "File Name" at bounding box center [761, 307] width 111 height 25
click at [908, 484] on span "Close" at bounding box center [922, 492] width 31 height 18
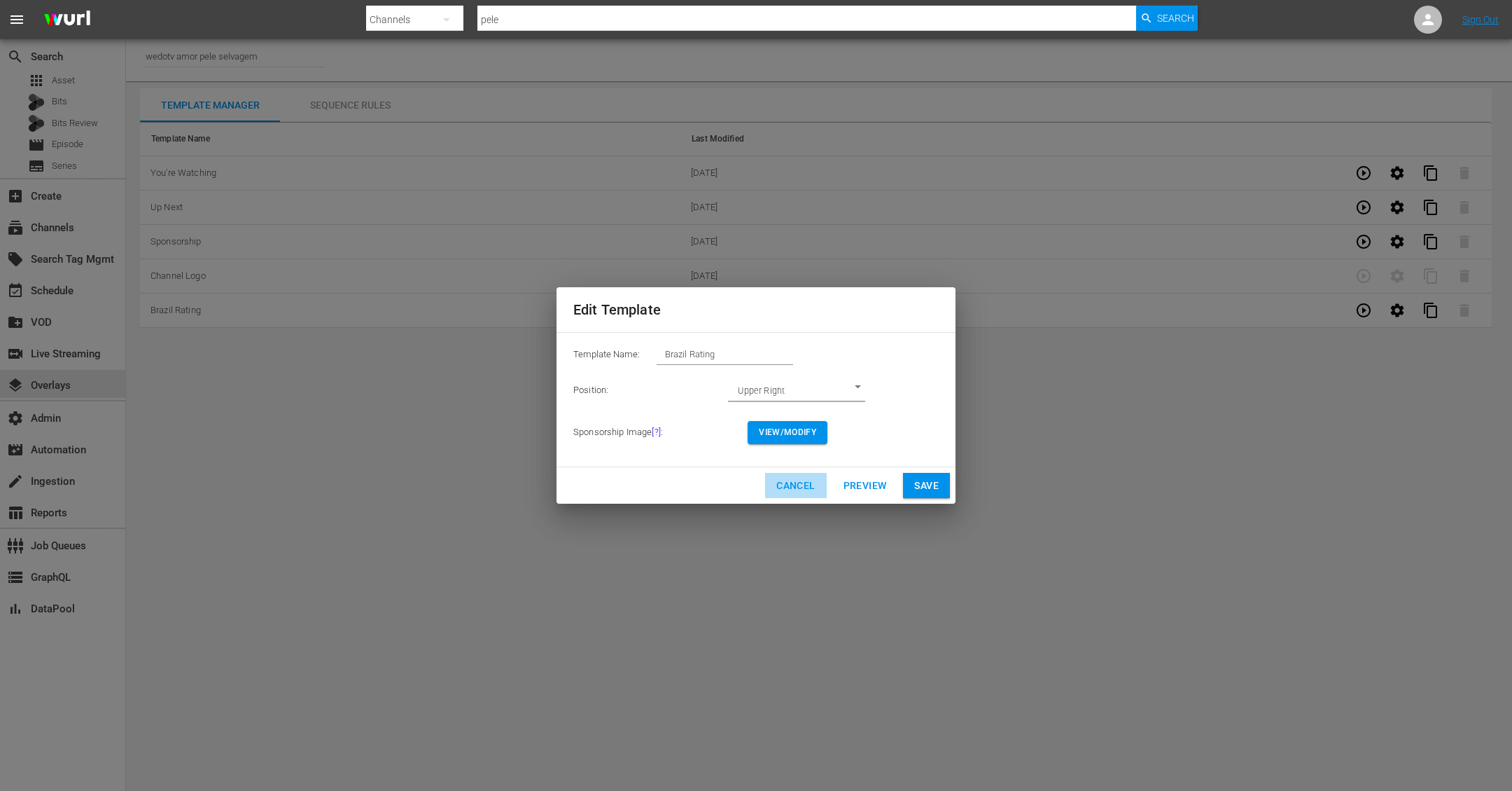
click at [807, 487] on span "Cancel" at bounding box center [795, 486] width 39 height 18
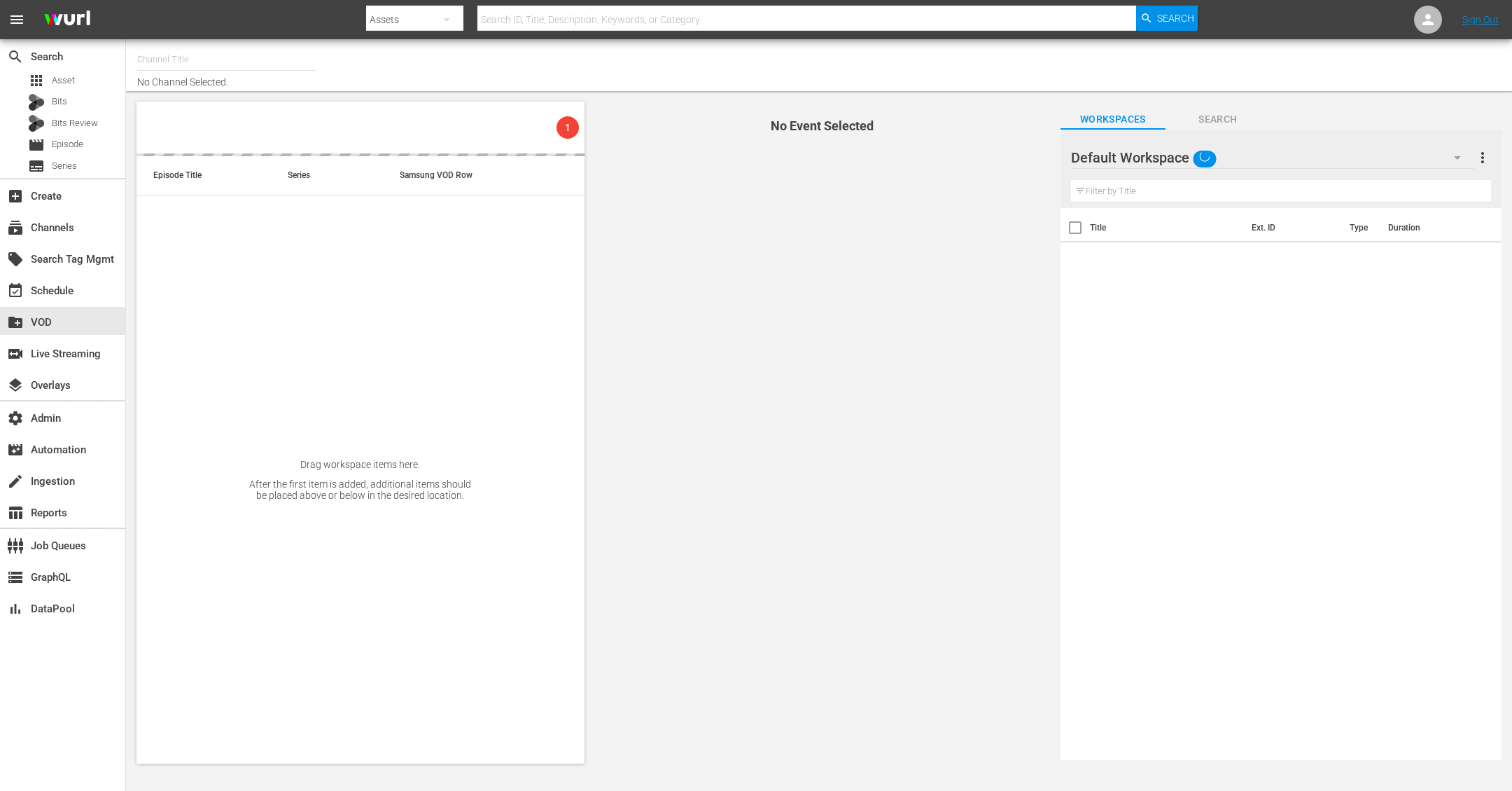
type input "Autentic History (1501)"
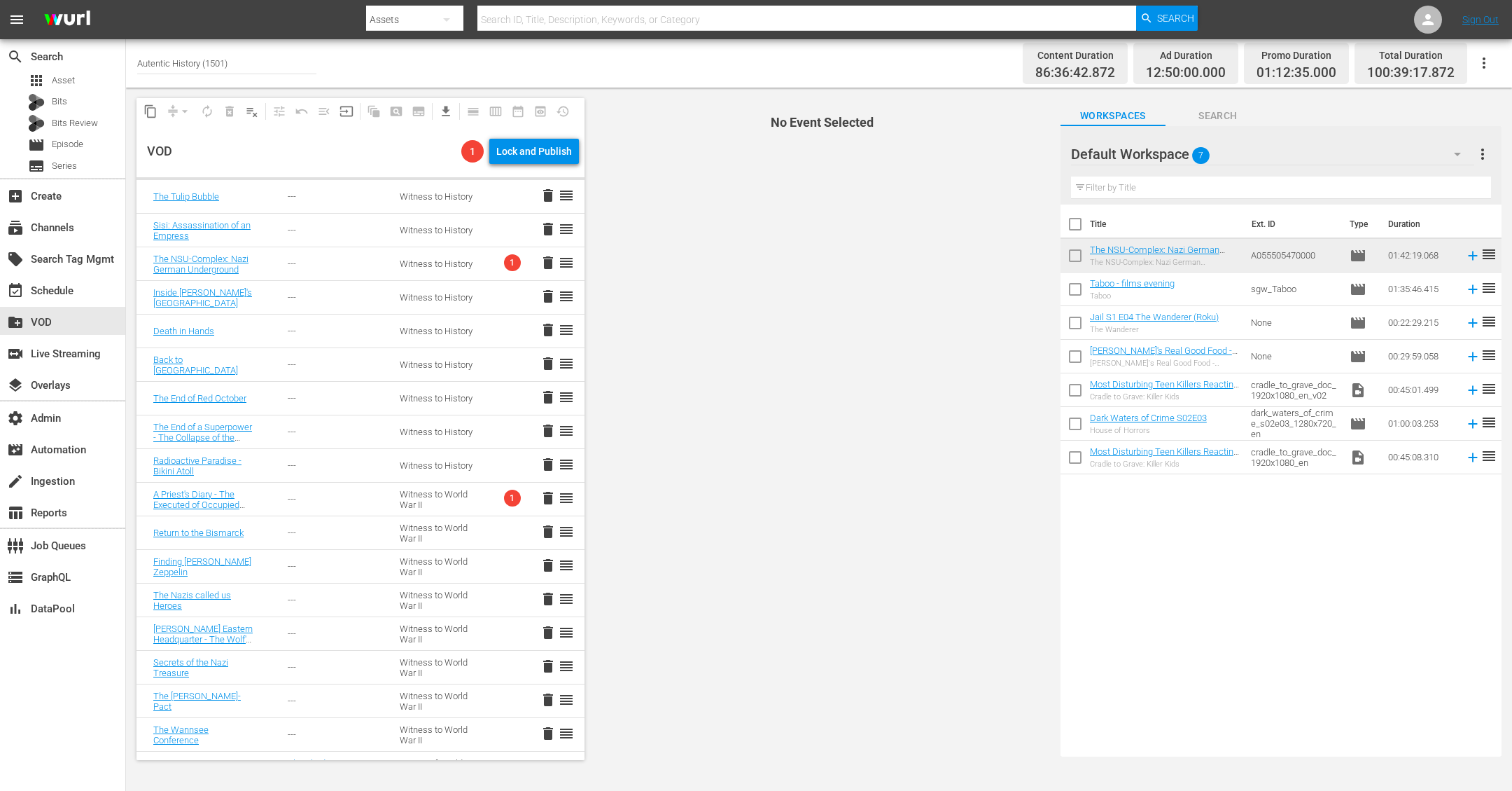
scroll to position [1212, 0]
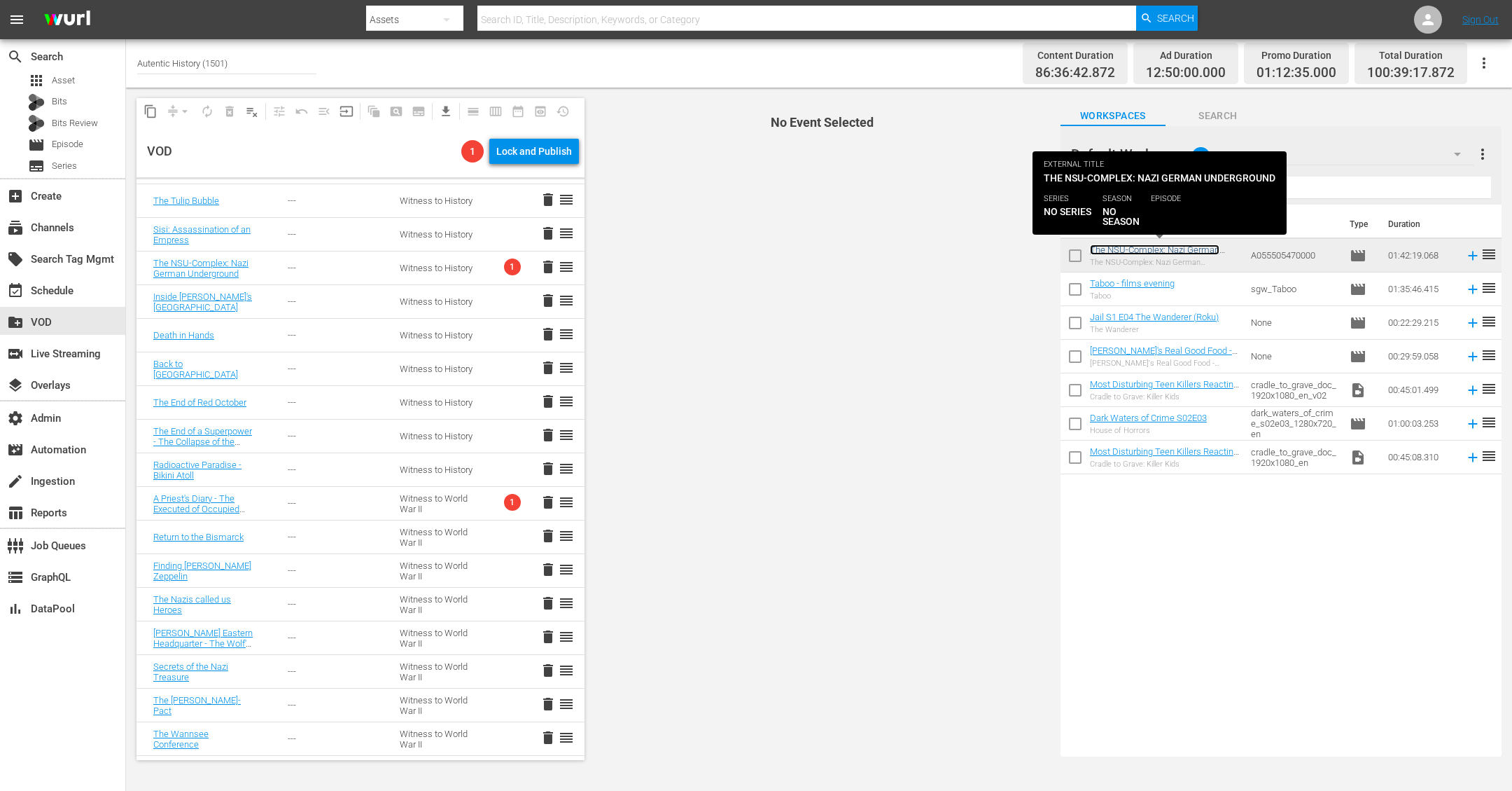
click at [1140, 253] on link "The NSU-Complex: Nazi German Underground" at bounding box center [1154, 255] width 129 height 21
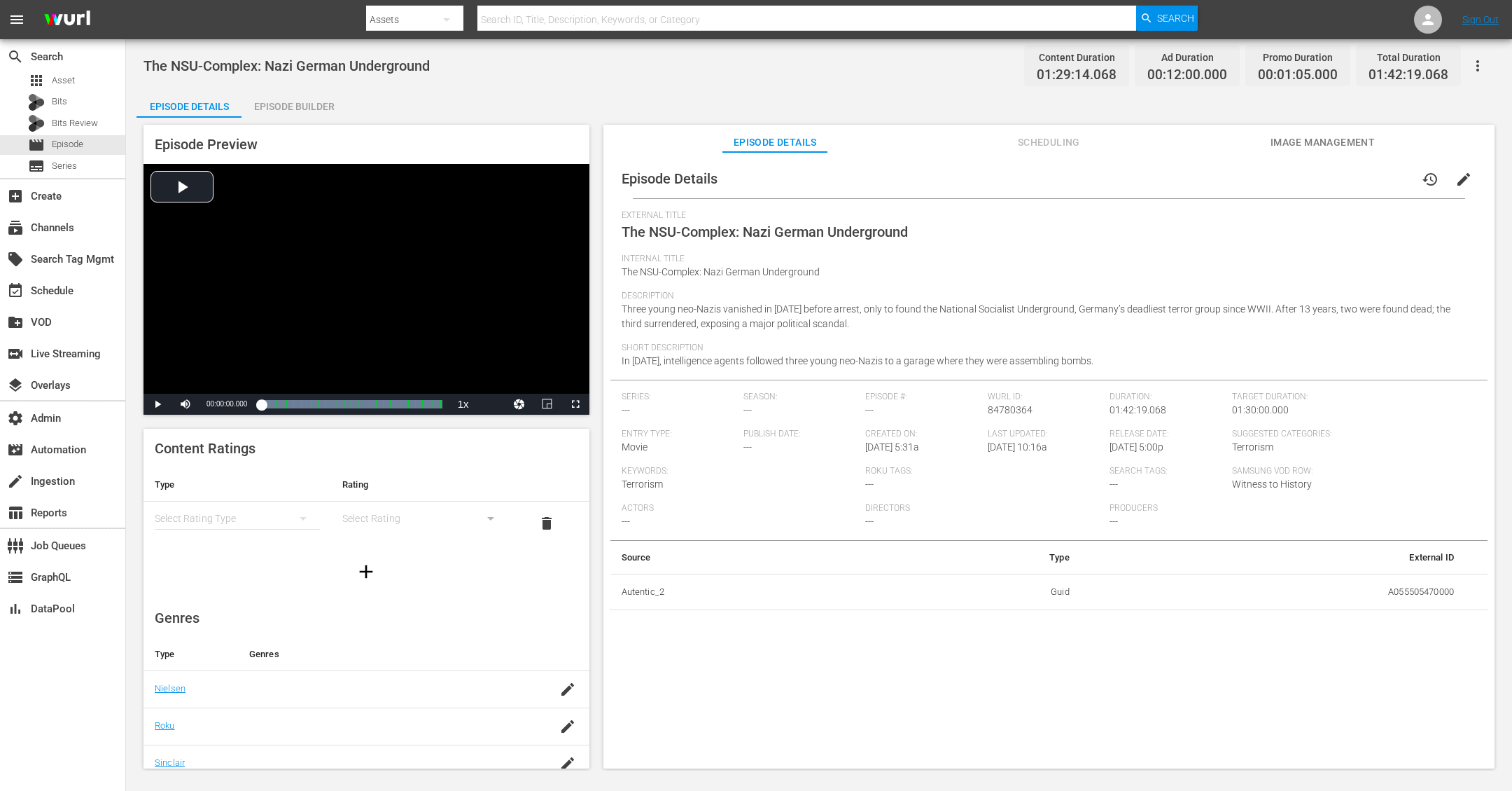
click at [1477, 73] on button "button" at bounding box center [1477, 66] width 34 height 34
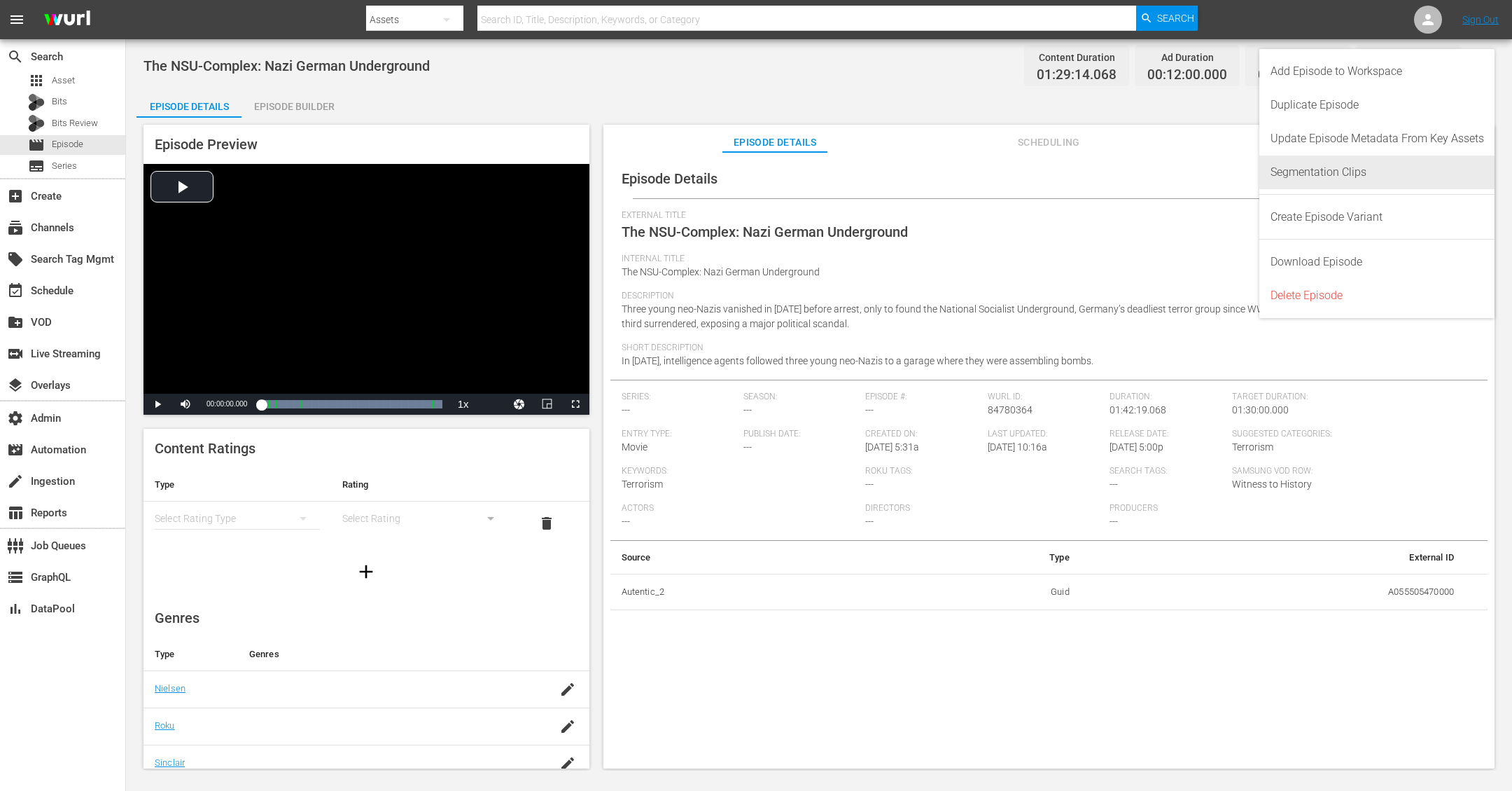
click at [1314, 179] on div "Segmentation Clips" at bounding box center [1377, 172] width 213 height 34
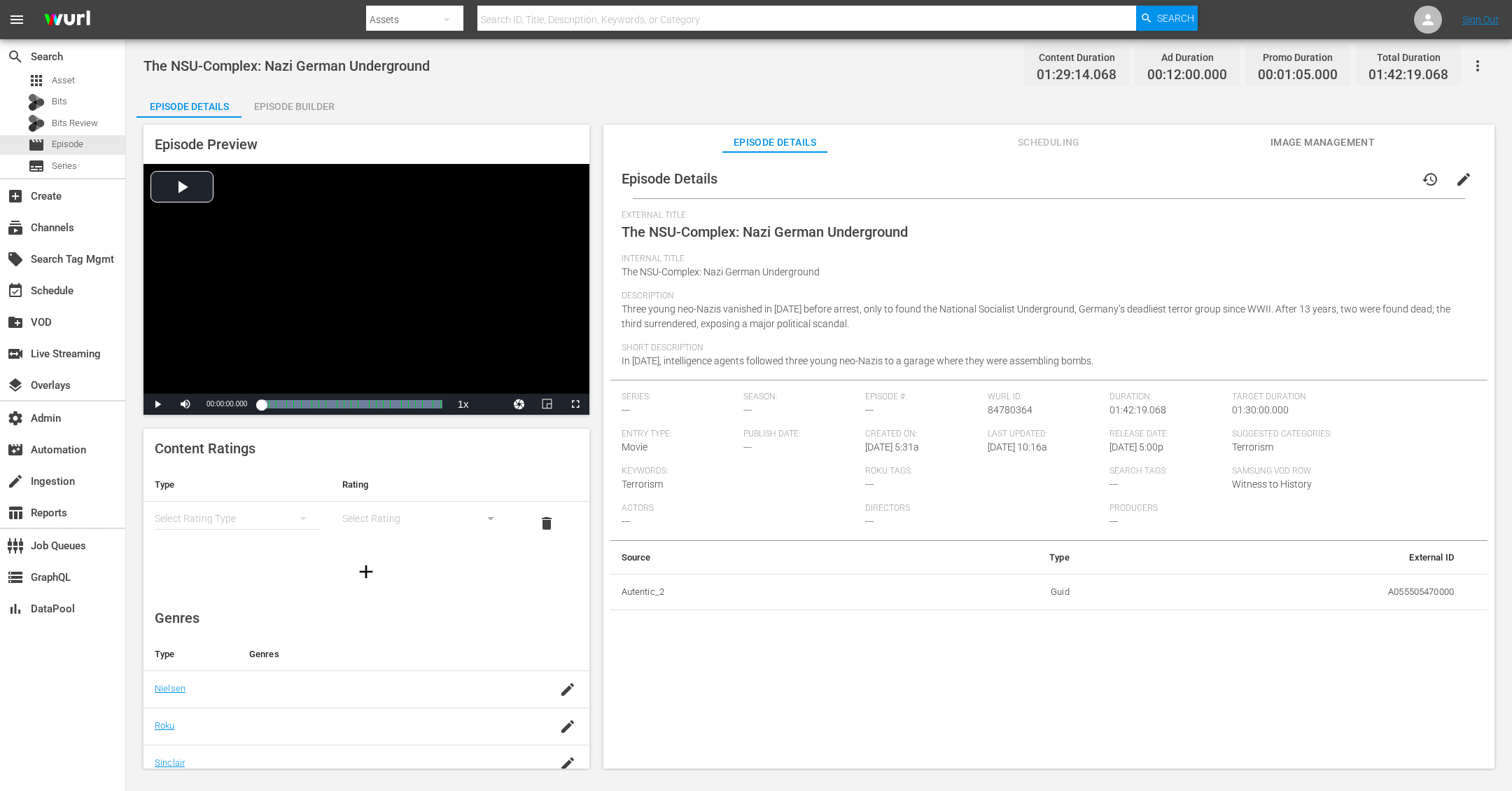
click at [919, 285] on div "Internal Title The NSU-Complex: Nazi German Underground" at bounding box center [1049, 272] width 855 height 37
click at [1190, 273] on div "Internal Title The NSU-Complex: Nazi German Underground" at bounding box center [1049, 272] width 855 height 37
click at [1038, 142] on span "Scheduling" at bounding box center [1048, 142] width 105 height 18
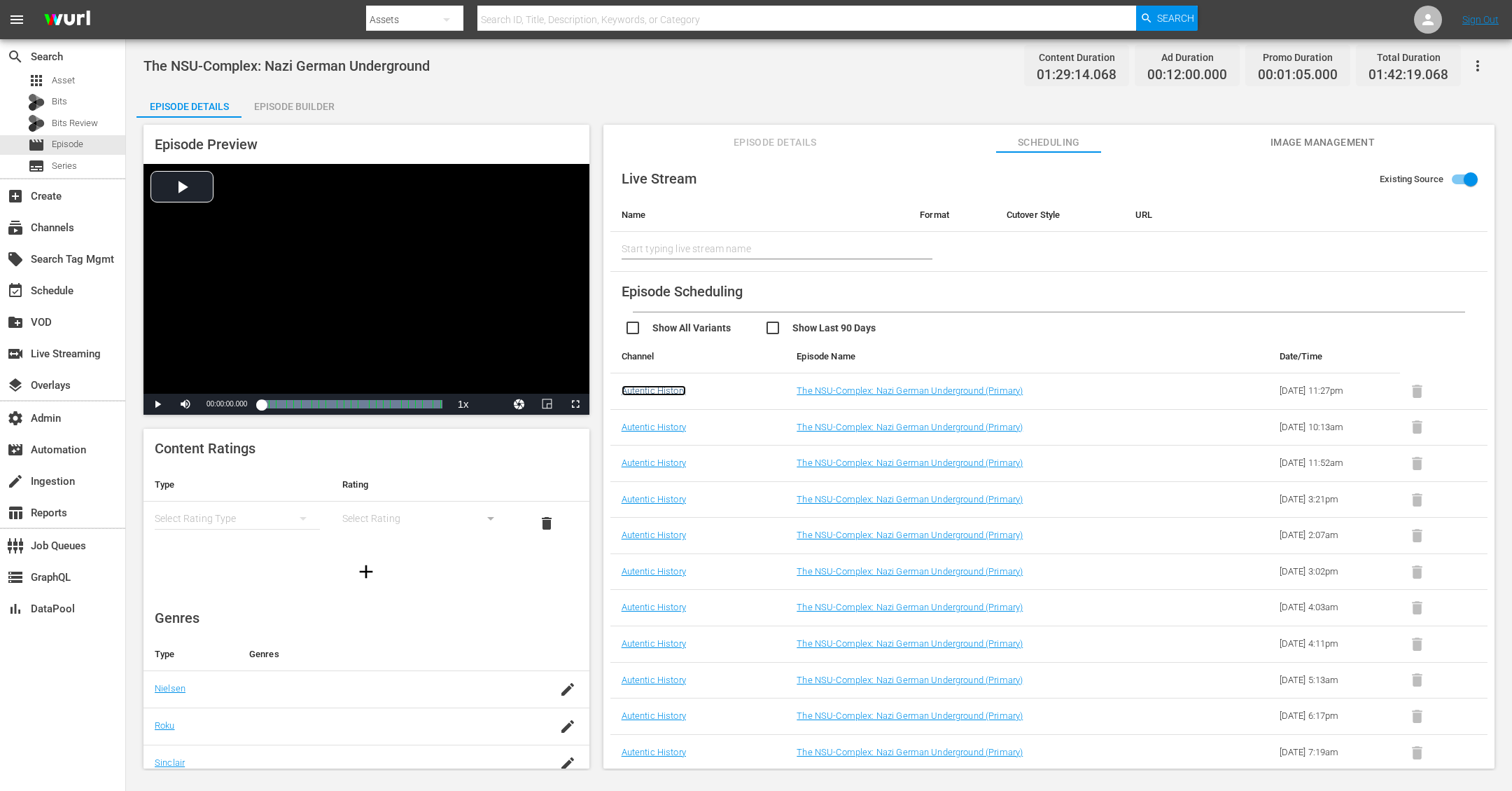
click at [664, 388] on link "Autentic History" at bounding box center [654, 390] width 64 height 10
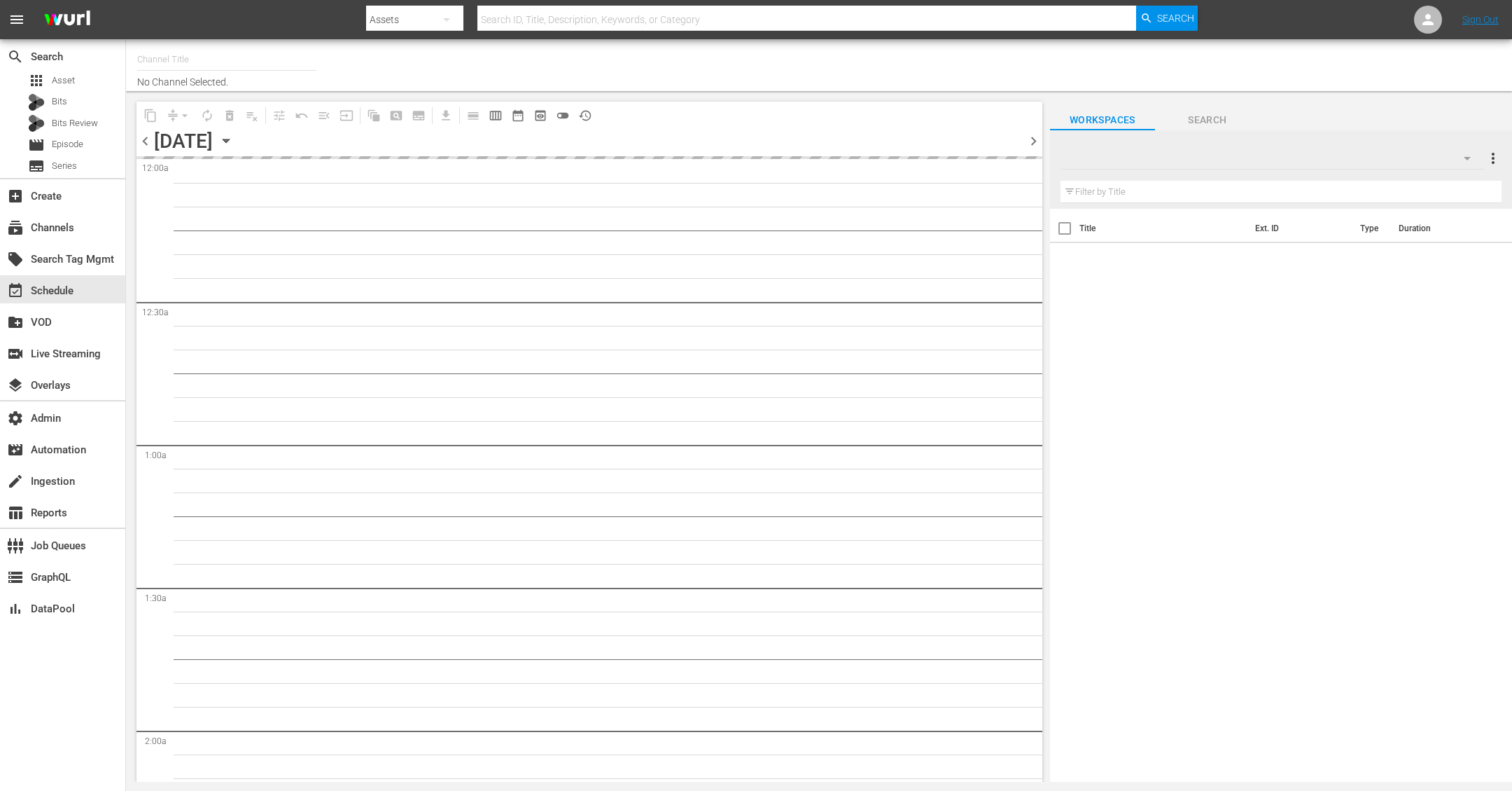
type input "Autentic History (1501)"
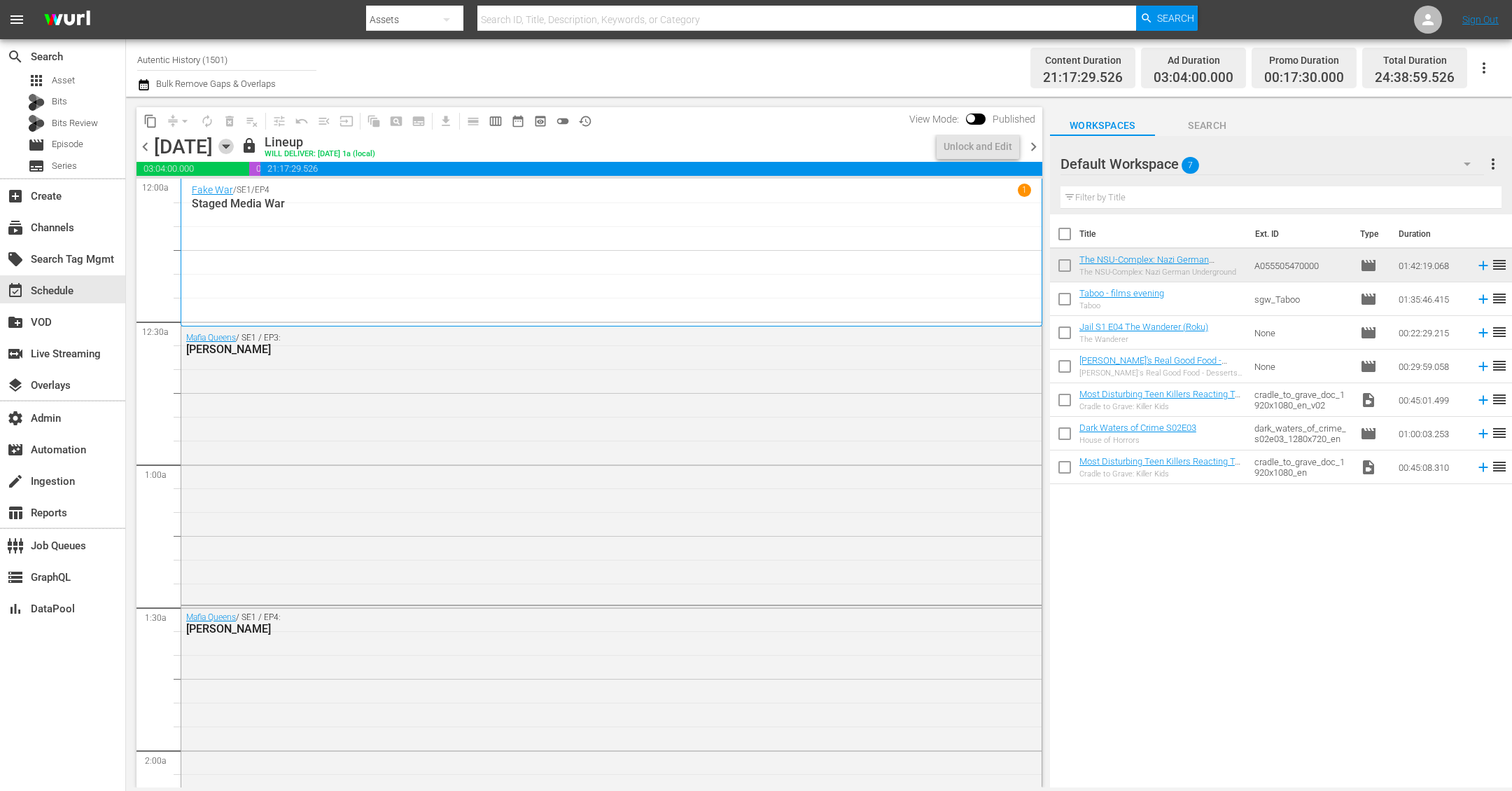
click at [234, 149] on icon "button" at bounding box center [226, 146] width 15 height 15
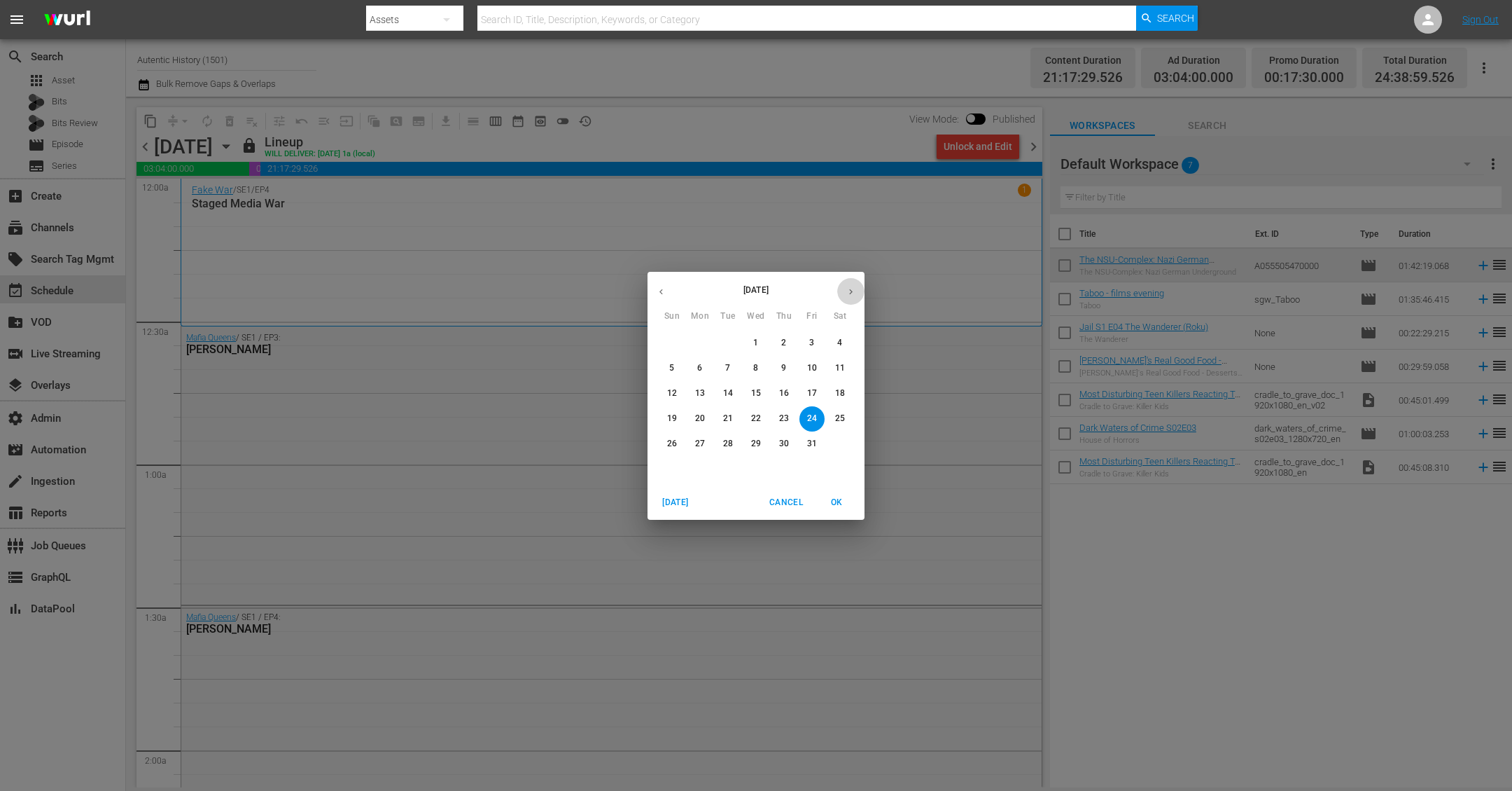
click at [850, 290] on icon "button" at bounding box center [851, 291] width 3 height 6
click at [850, 289] on icon "button" at bounding box center [851, 291] width 3 height 6
click at [671, 386] on button "11" at bounding box center [672, 393] width 25 height 25
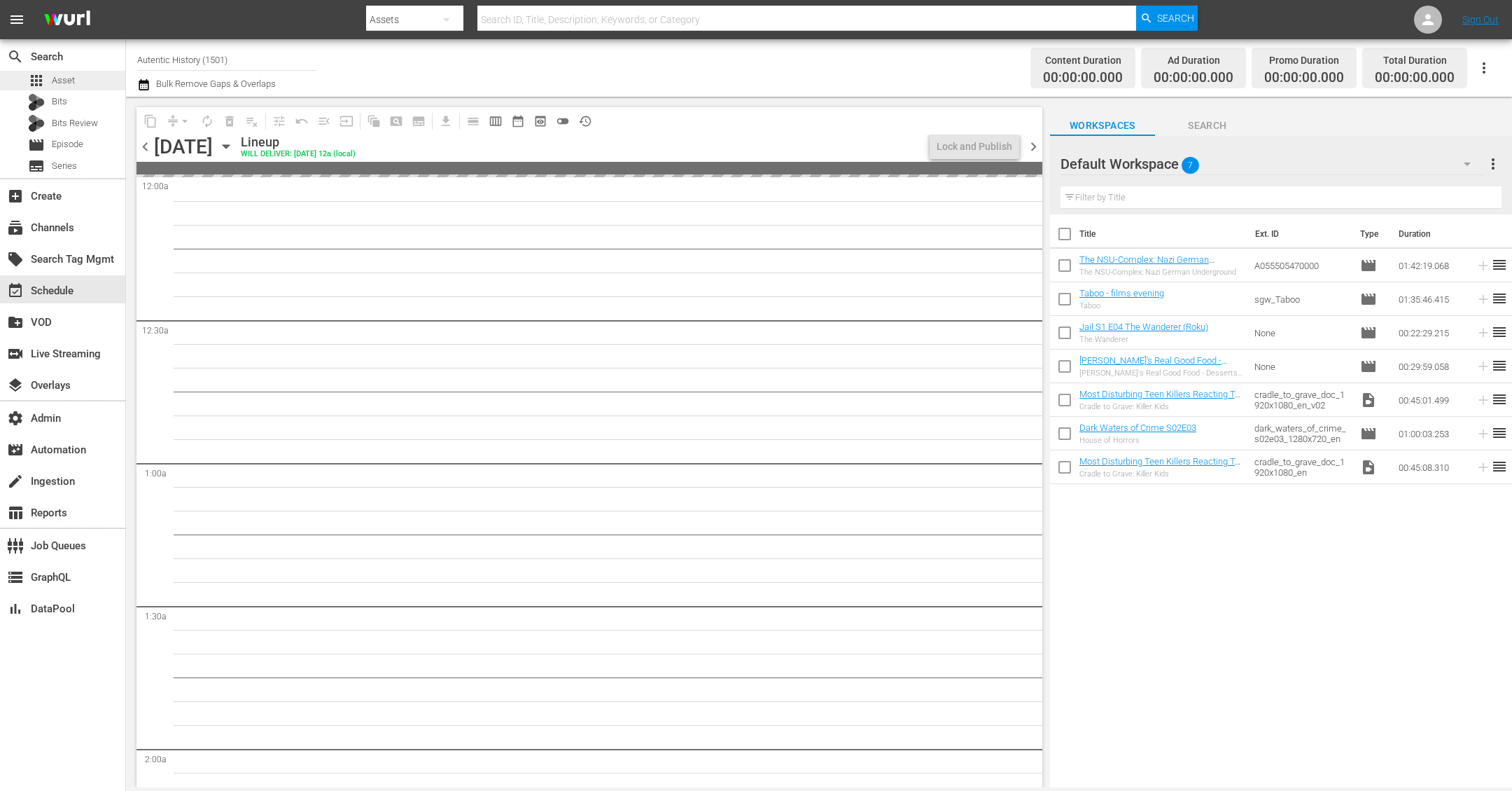
click at [65, 74] on span "Asset" at bounding box center [63, 80] width 23 height 14
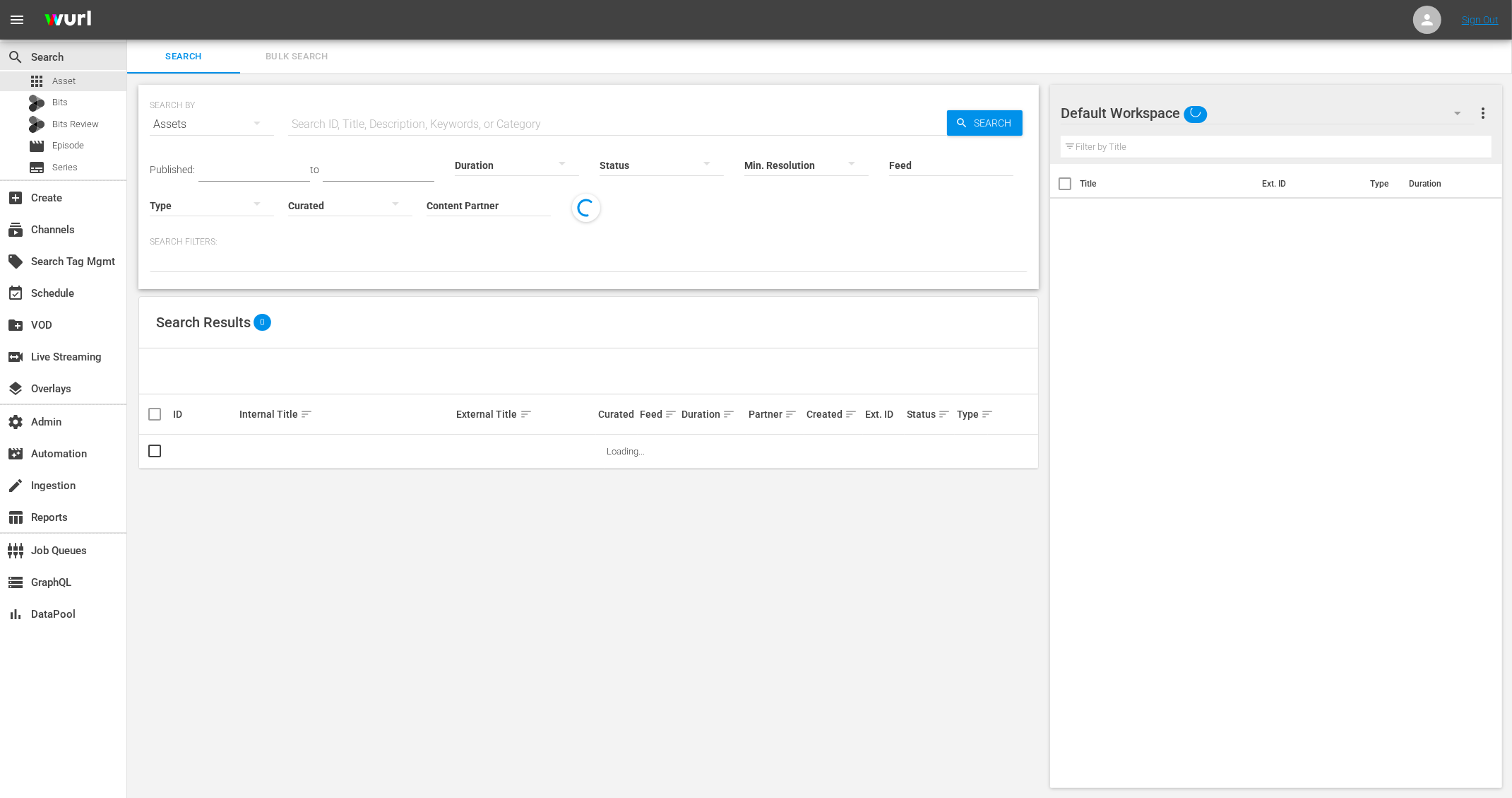
click at [357, 120] on input "text" at bounding box center [618, 124] width 659 height 34
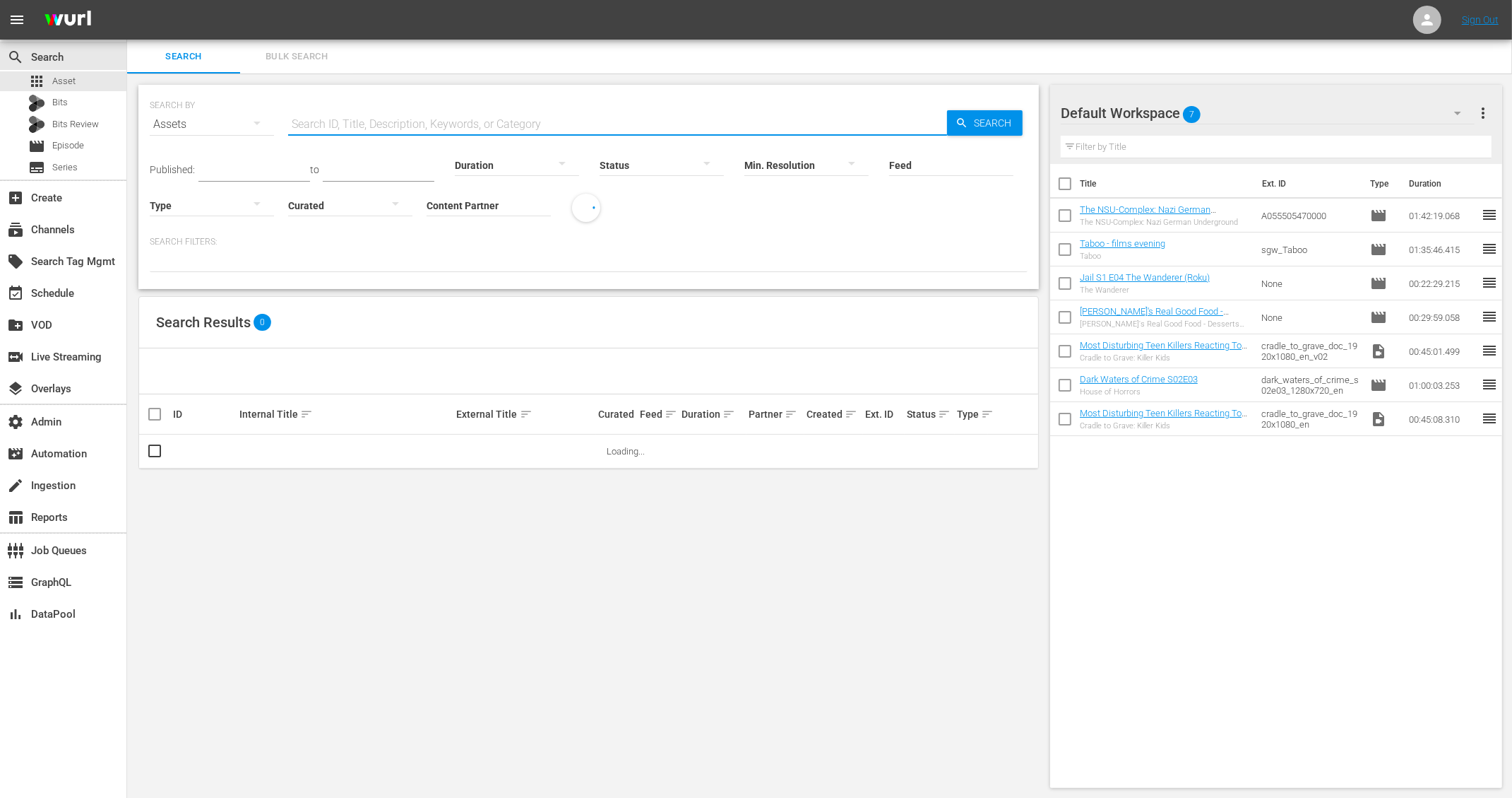
paste input "Vive Cantando_Cap15"
type input "Vive Cantando_Cap15"
click at [209, 447] on div "128181046" at bounding box center [204, 451] width 62 height 11
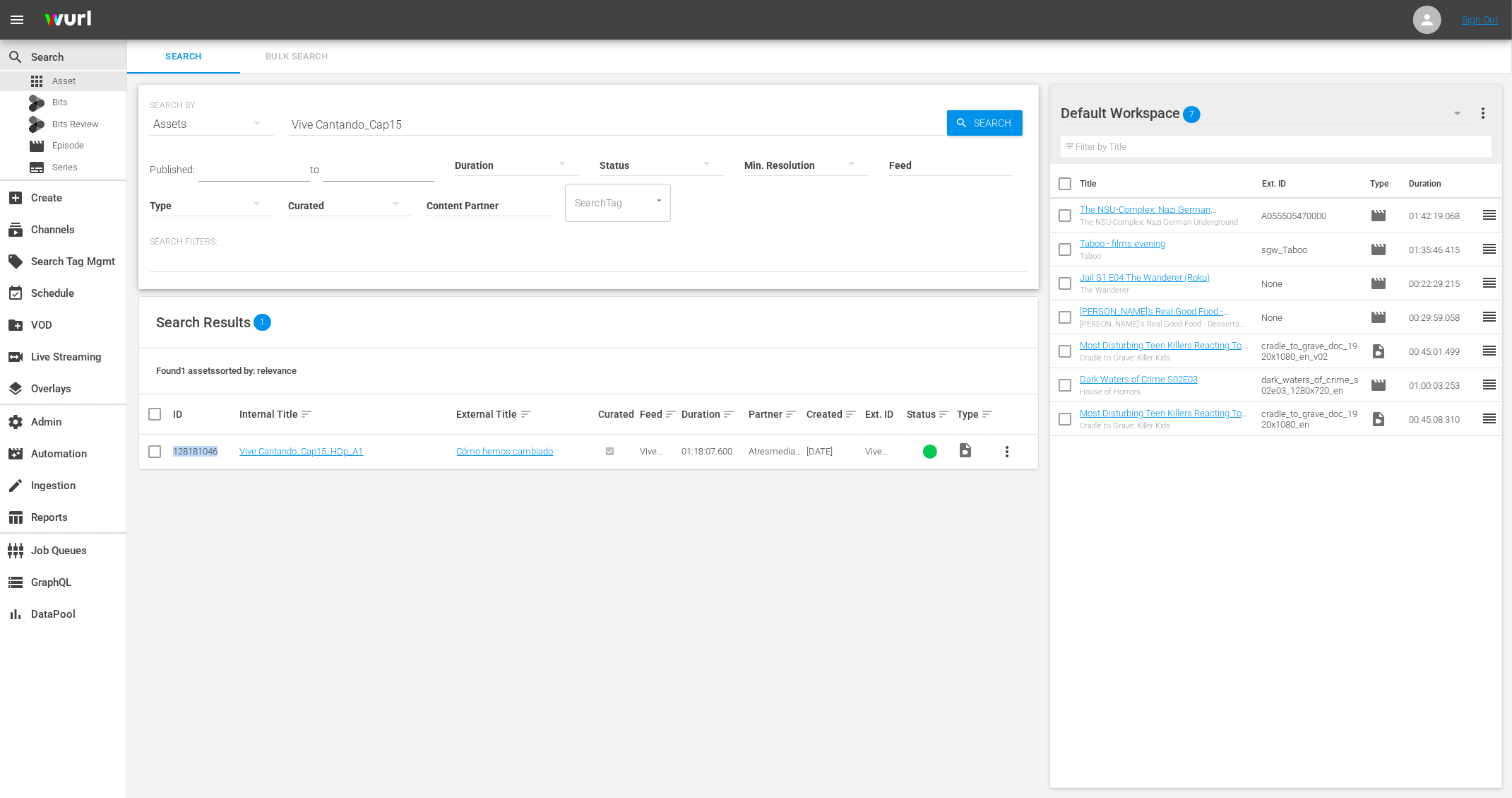
click at [209, 447] on div "128181046" at bounding box center [204, 451] width 62 height 11
copy div "128181046"
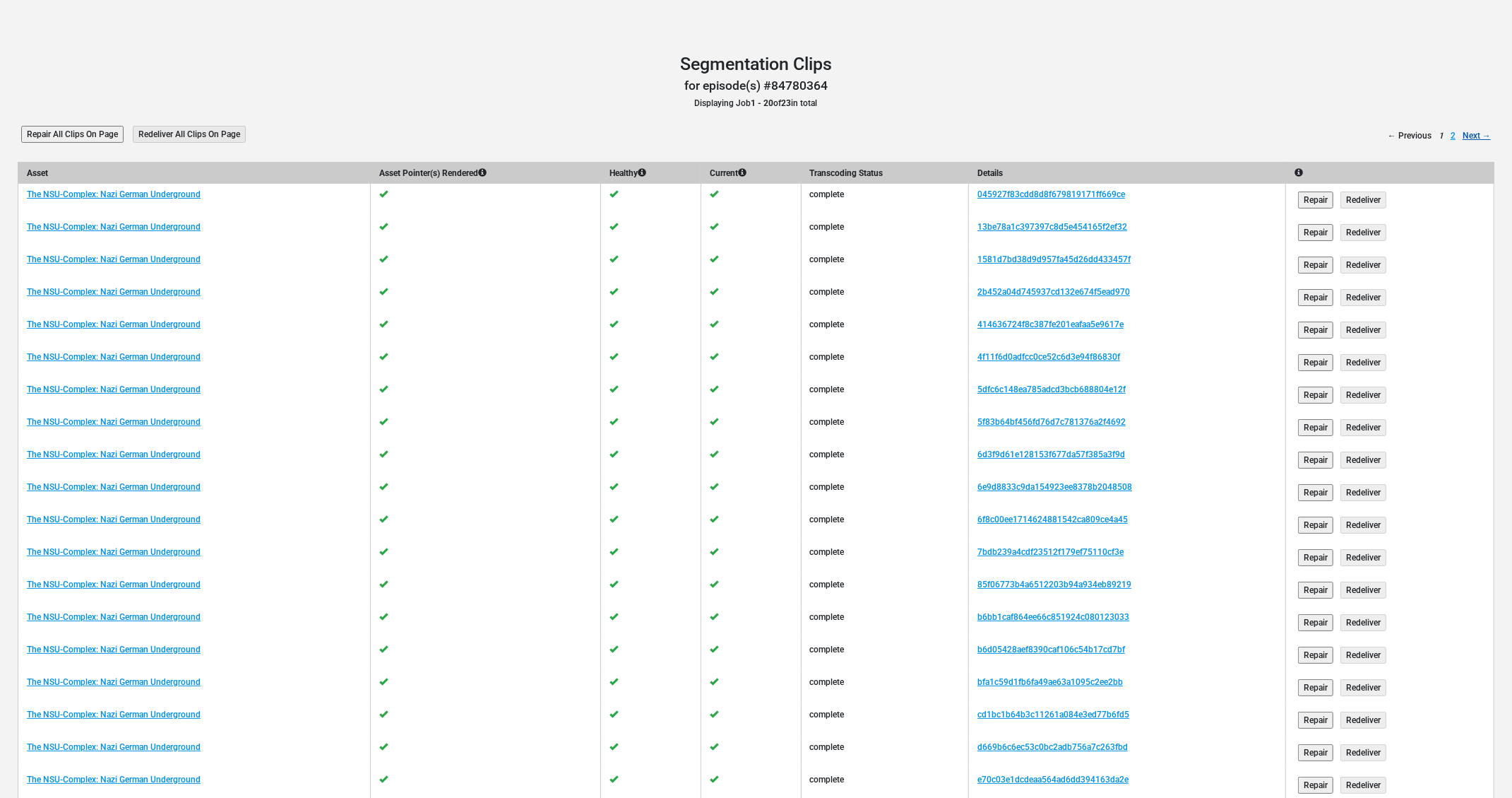
click at [1483, 133] on link "Next →" at bounding box center [1476, 136] width 28 height 13
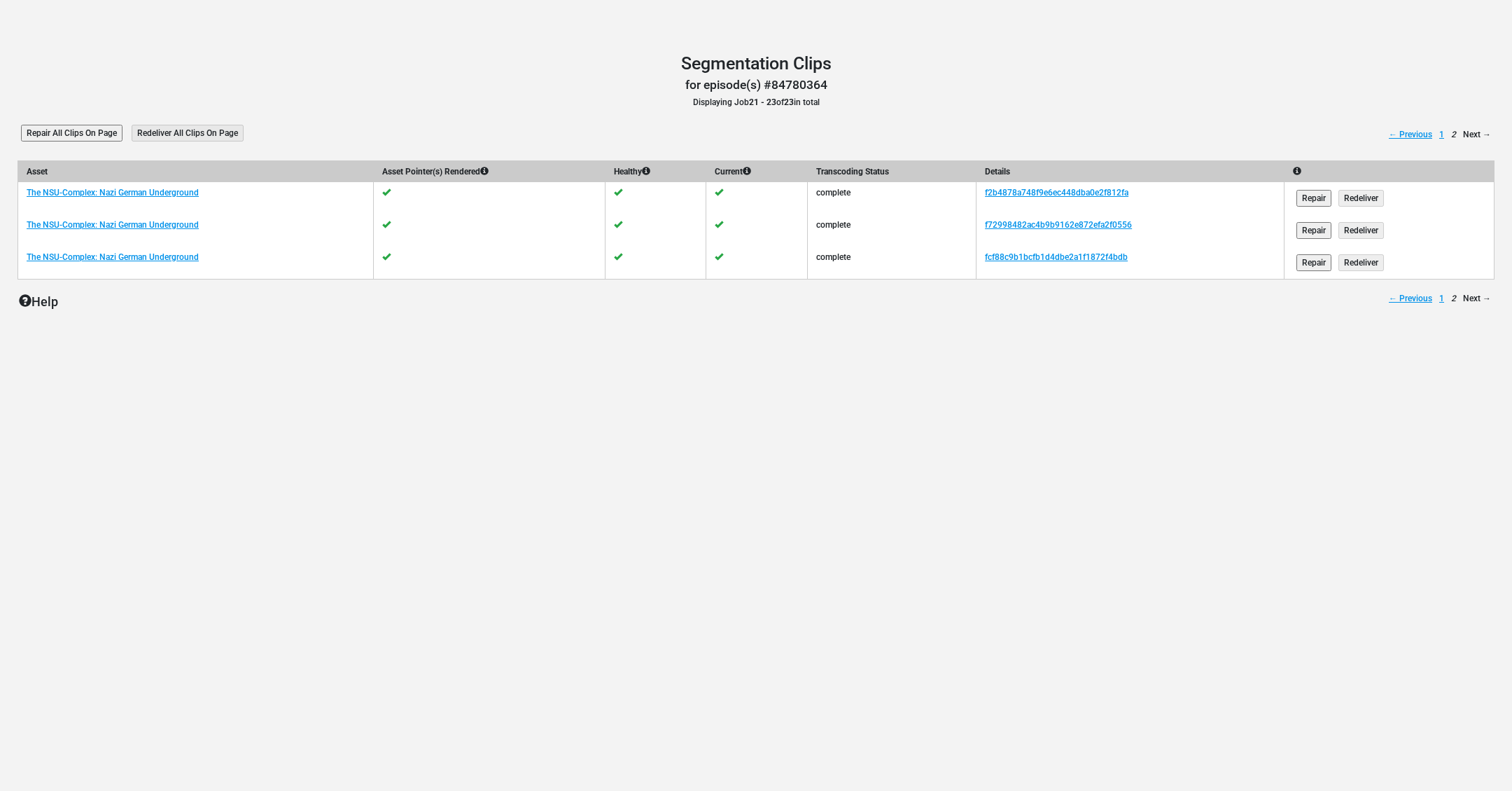
click at [1230, 84] on h3 "for episode(s) #84780364" at bounding box center [756, 85] width 1477 height 14
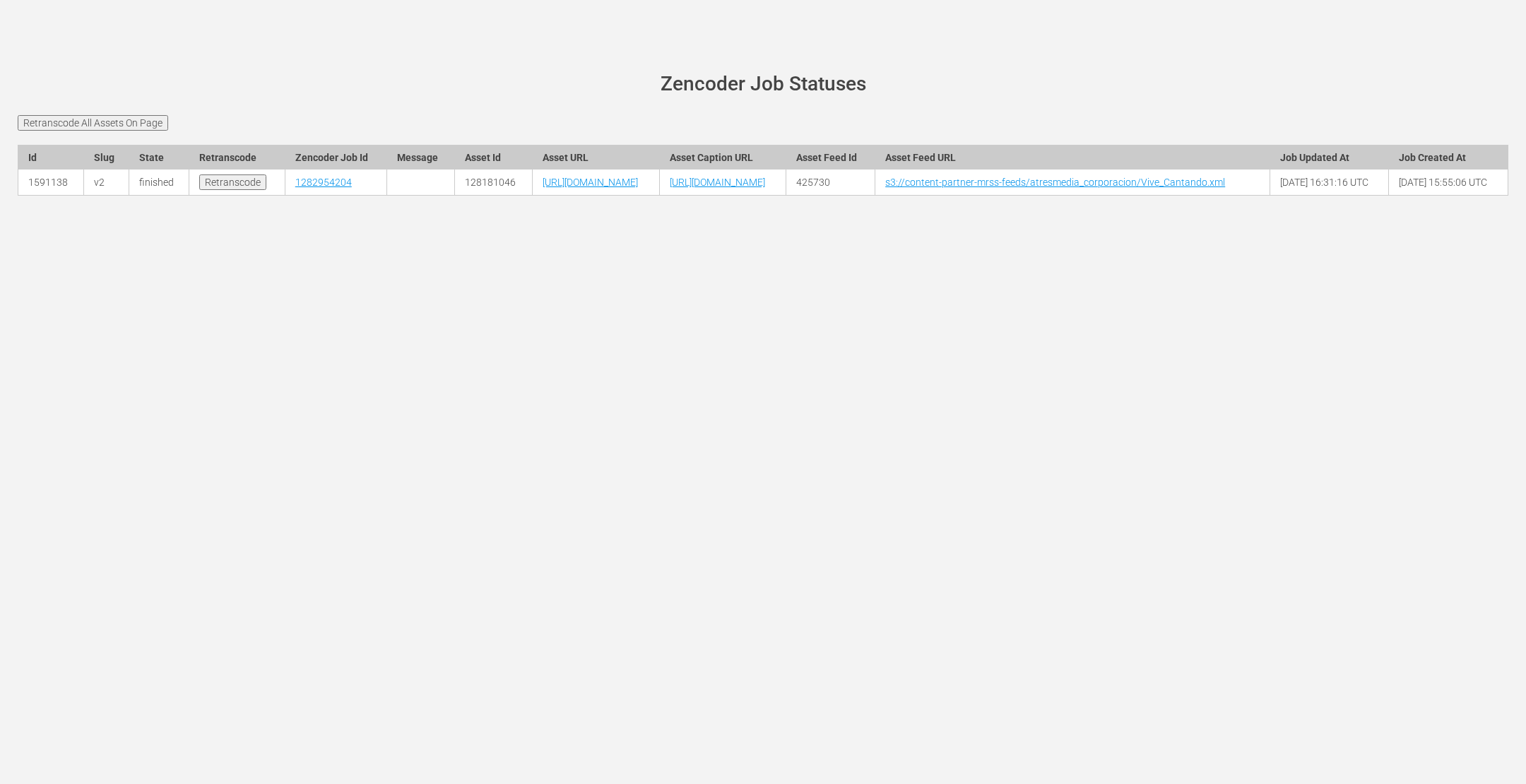
click at [205, 190] on input "Retranscode" at bounding box center [232, 182] width 67 height 15
